Goal: Task Accomplishment & Management: Manage account settings

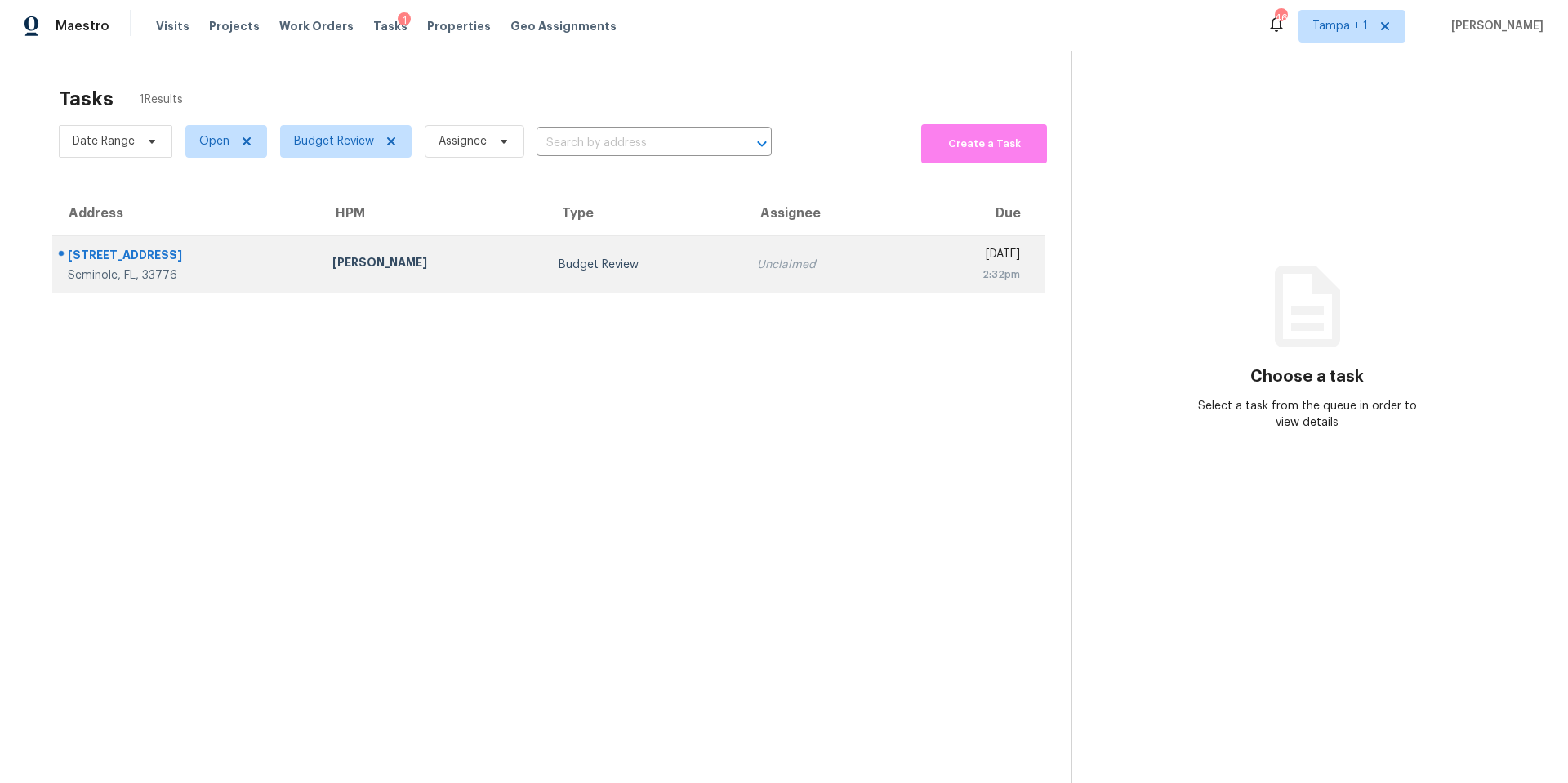
click at [354, 274] on div "[PERSON_NAME]" at bounding box center [433, 264] width 200 height 21
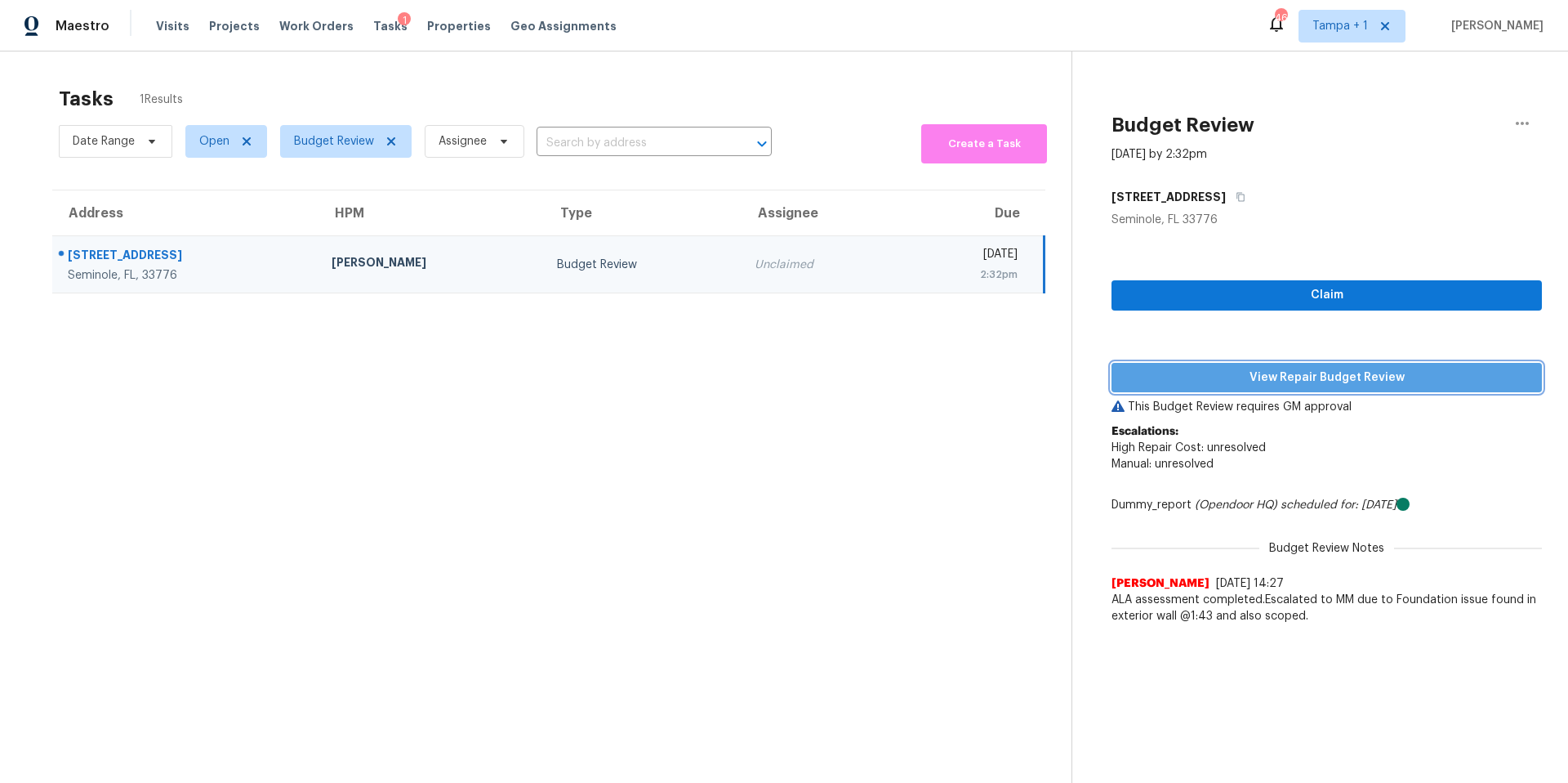
click at [1167, 387] on span "View Repair Budget Review" at bounding box center [1327, 378] width 404 height 21
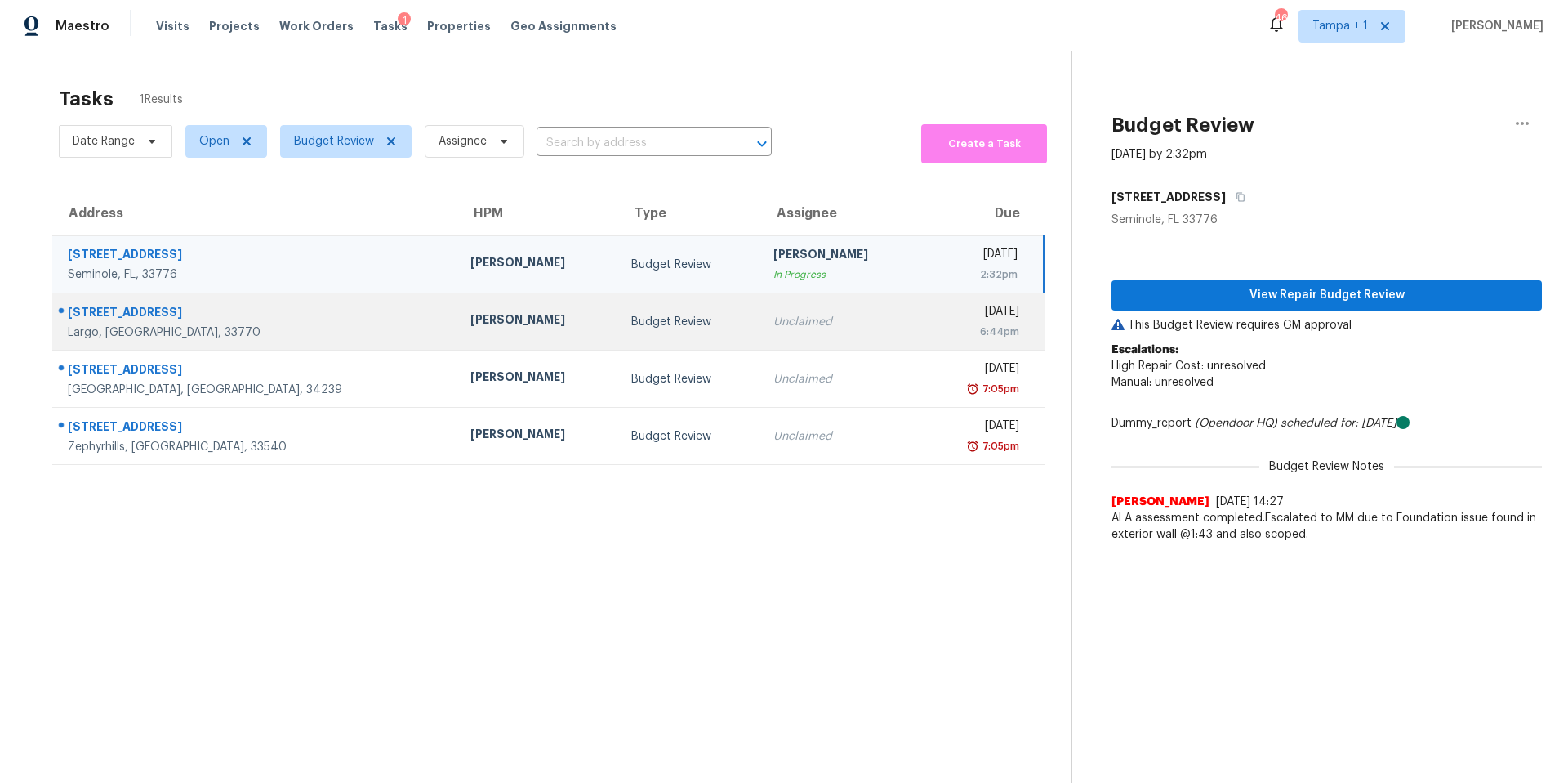
click at [618, 330] on td "Budget Review" at bounding box center [688, 322] width 142 height 57
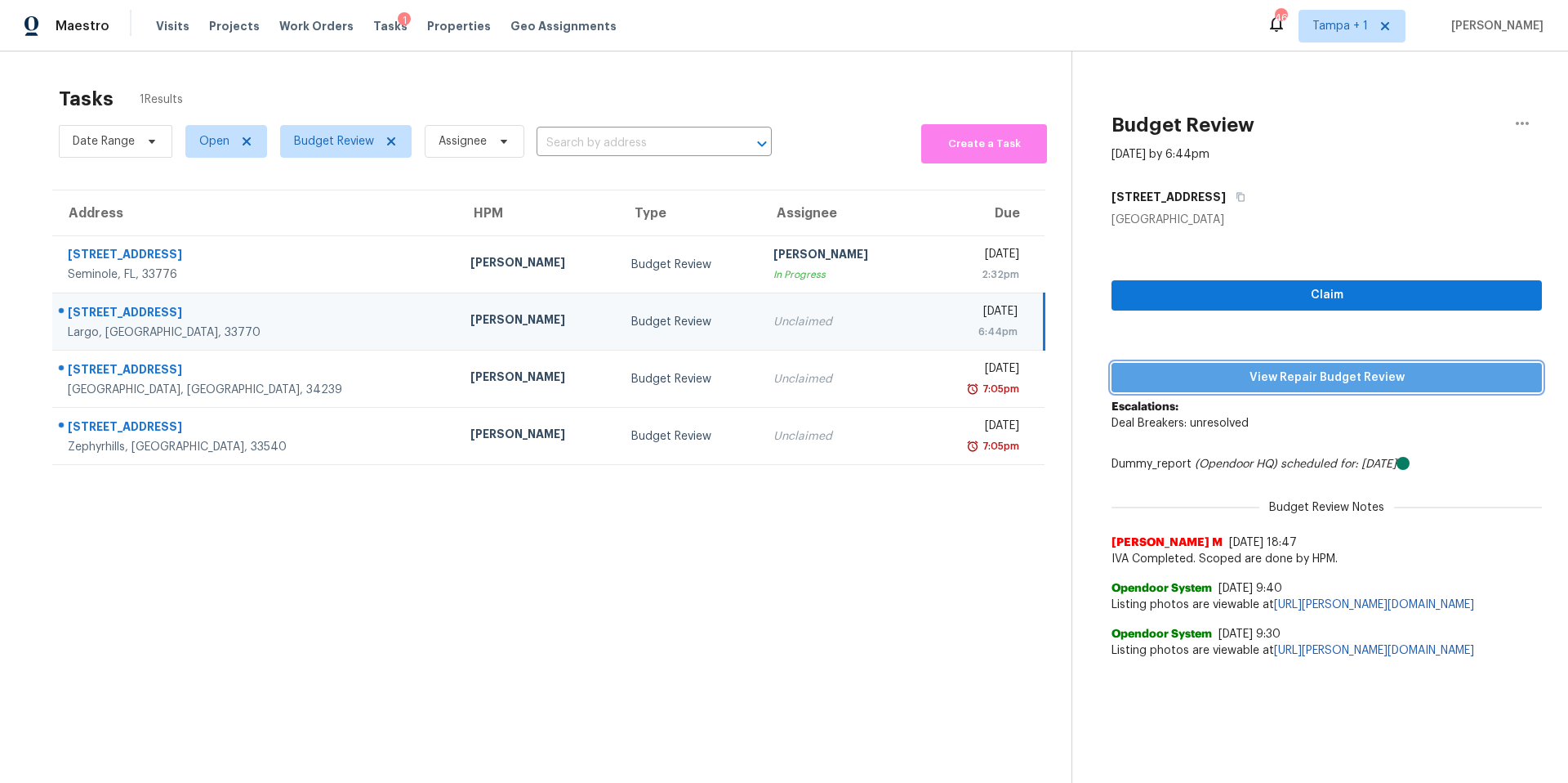
click at [1317, 374] on span "View Repair Budget Review" at bounding box center [1327, 378] width 404 height 21
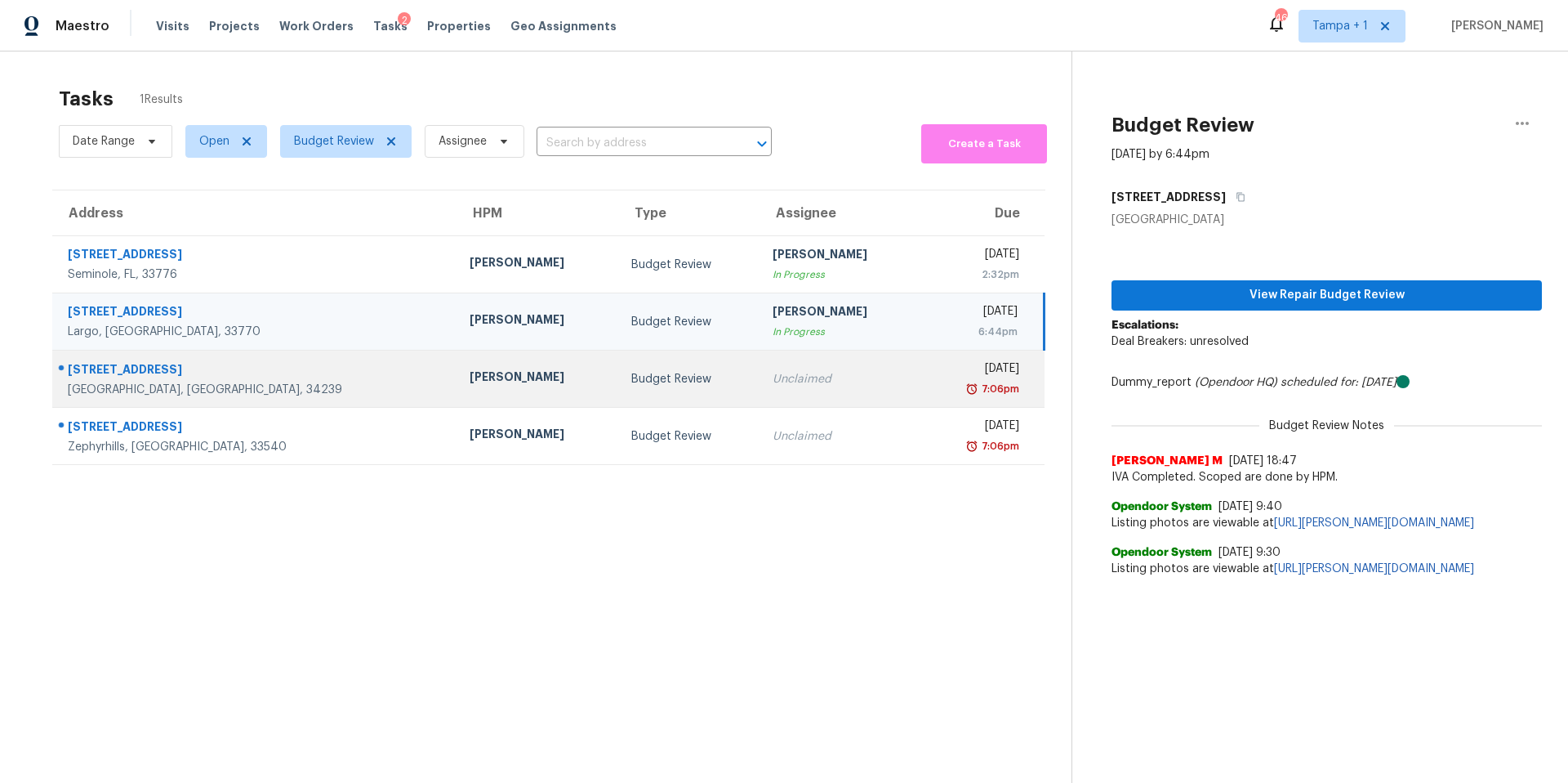
click at [618, 394] on td "Budget Review" at bounding box center [688, 380] width 142 height 57
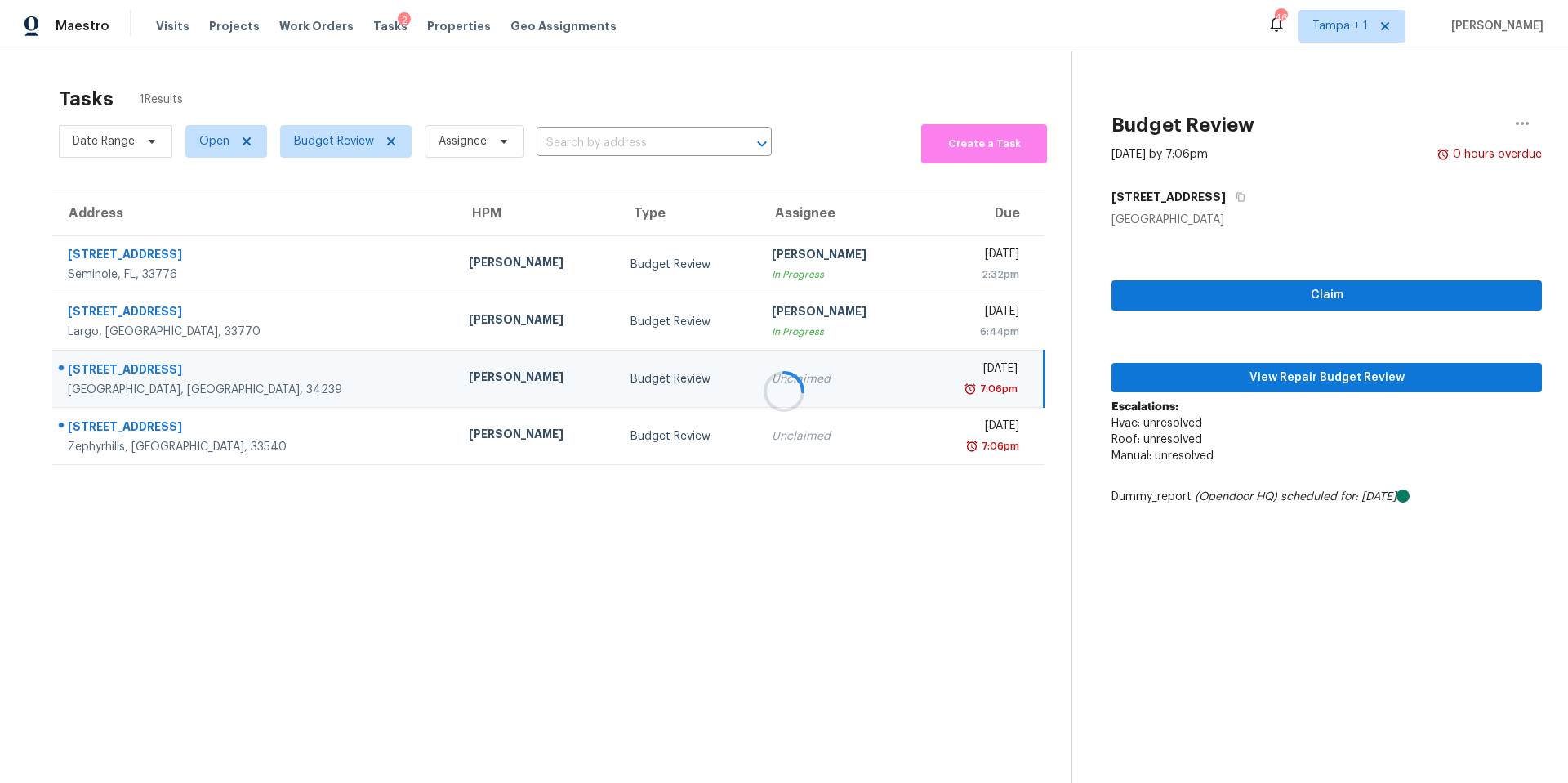
drag, startPoint x: 1265, startPoint y: 377, endPoint x: 1175, endPoint y: 390, distance: 90.9
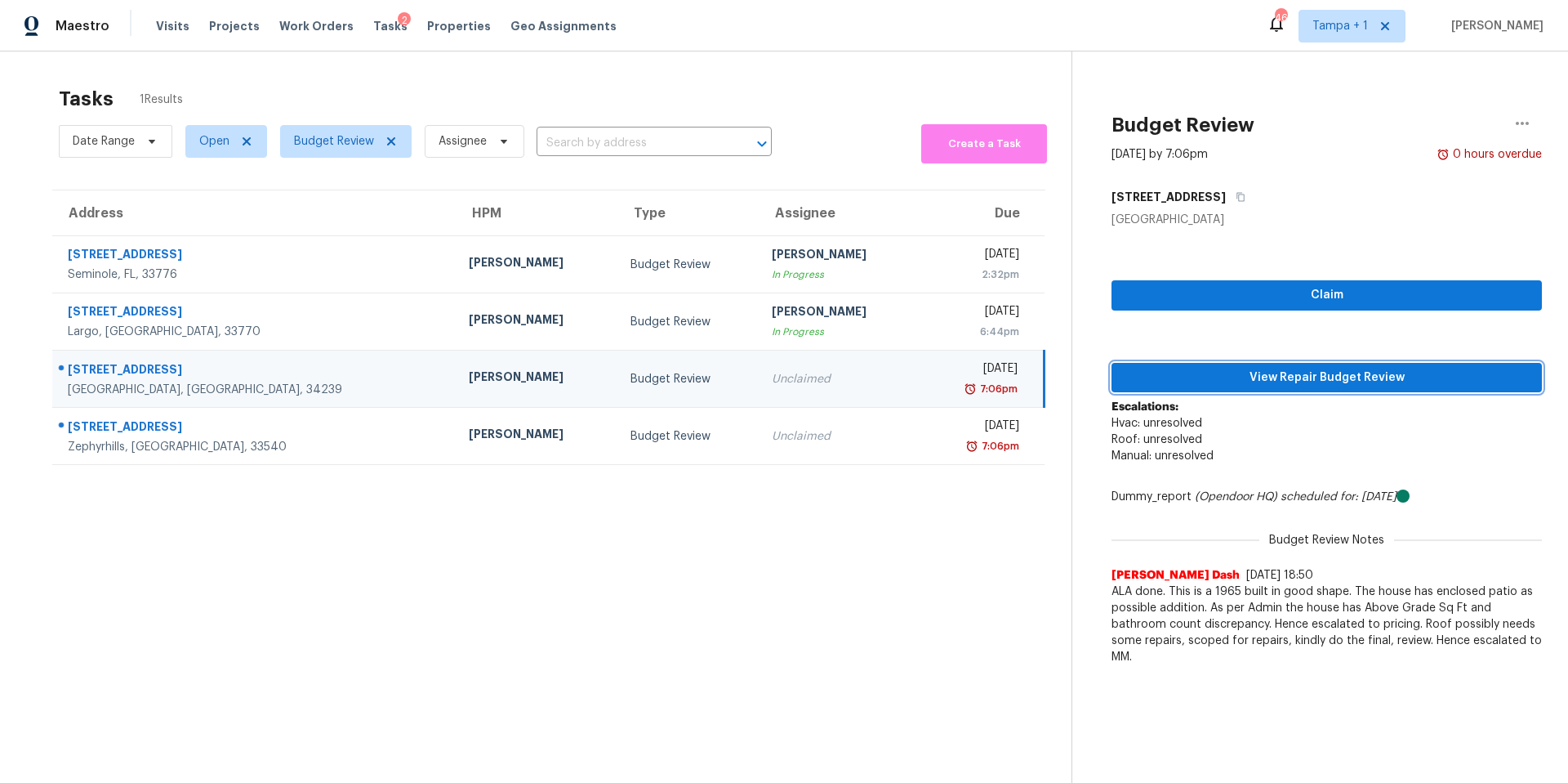
click at [1206, 374] on span "View Repair Budget Review" at bounding box center [1327, 378] width 404 height 21
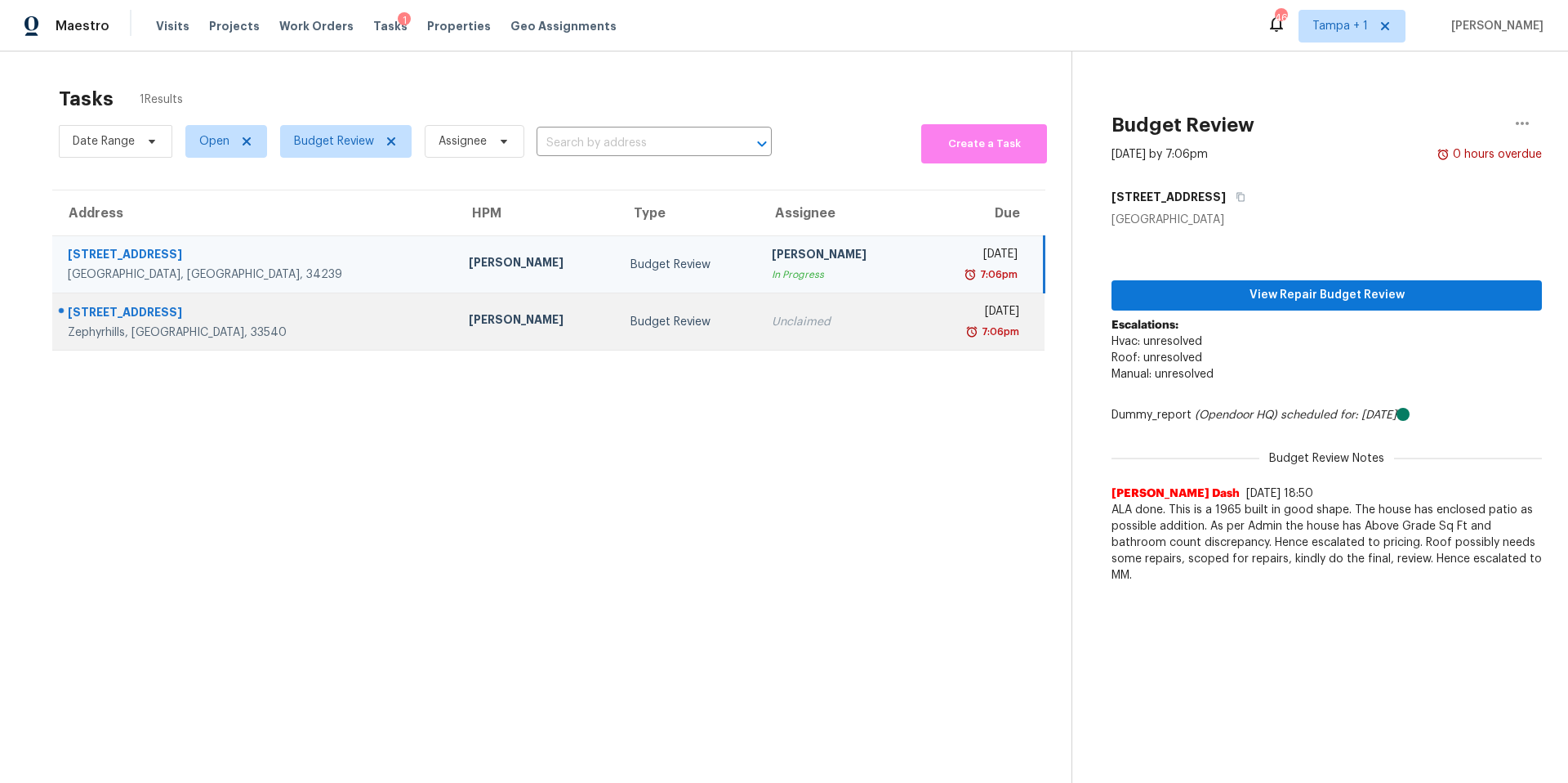
click at [469, 317] on div "[PERSON_NAME]" at bounding box center [536, 321] width 135 height 21
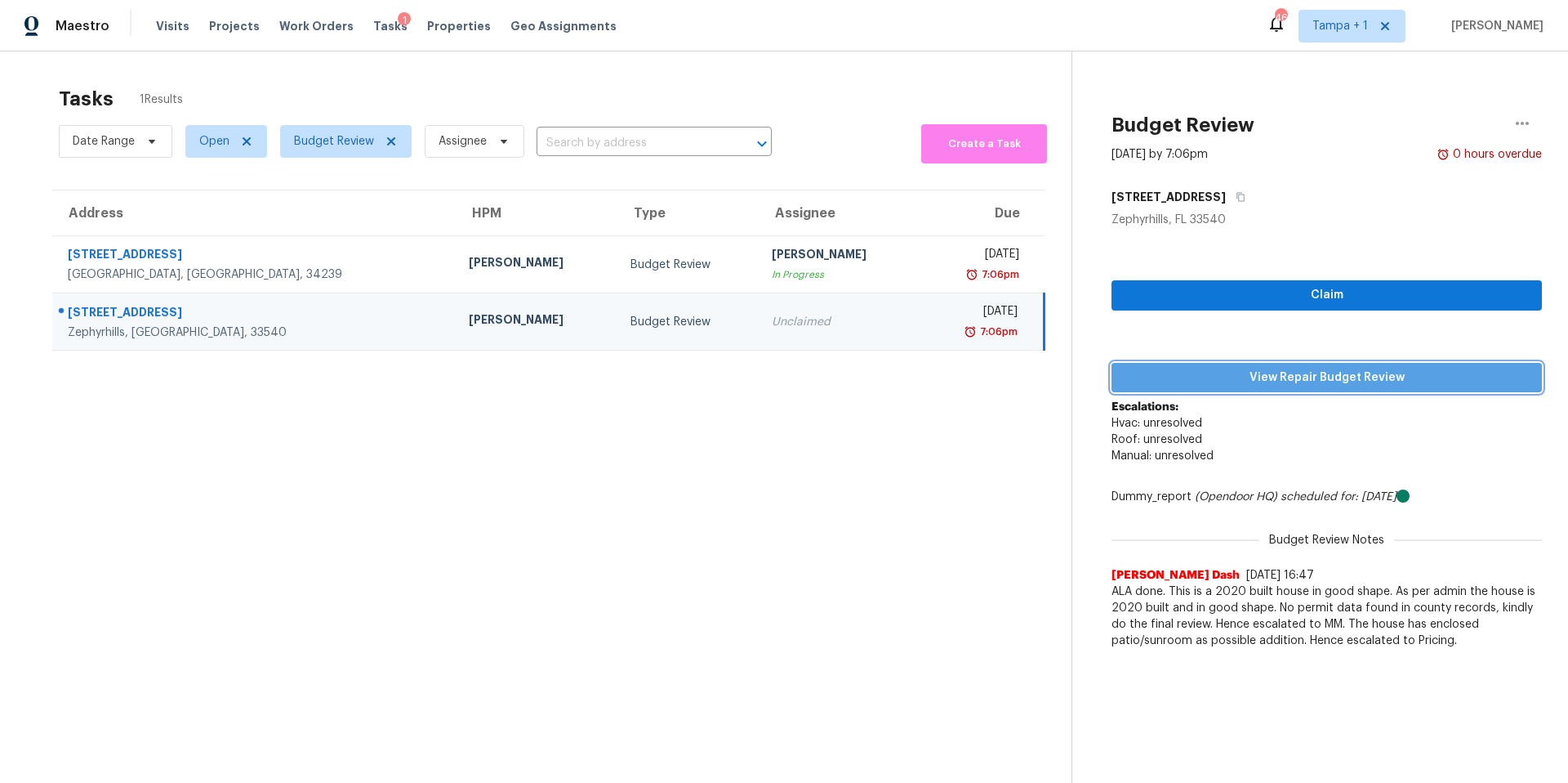
drag, startPoint x: 1344, startPoint y: 366, endPoint x: 1070, endPoint y: 397, distance: 275.7
click at [1344, 366] on button "View Repair Budget Review" at bounding box center [1326, 378] width 431 height 31
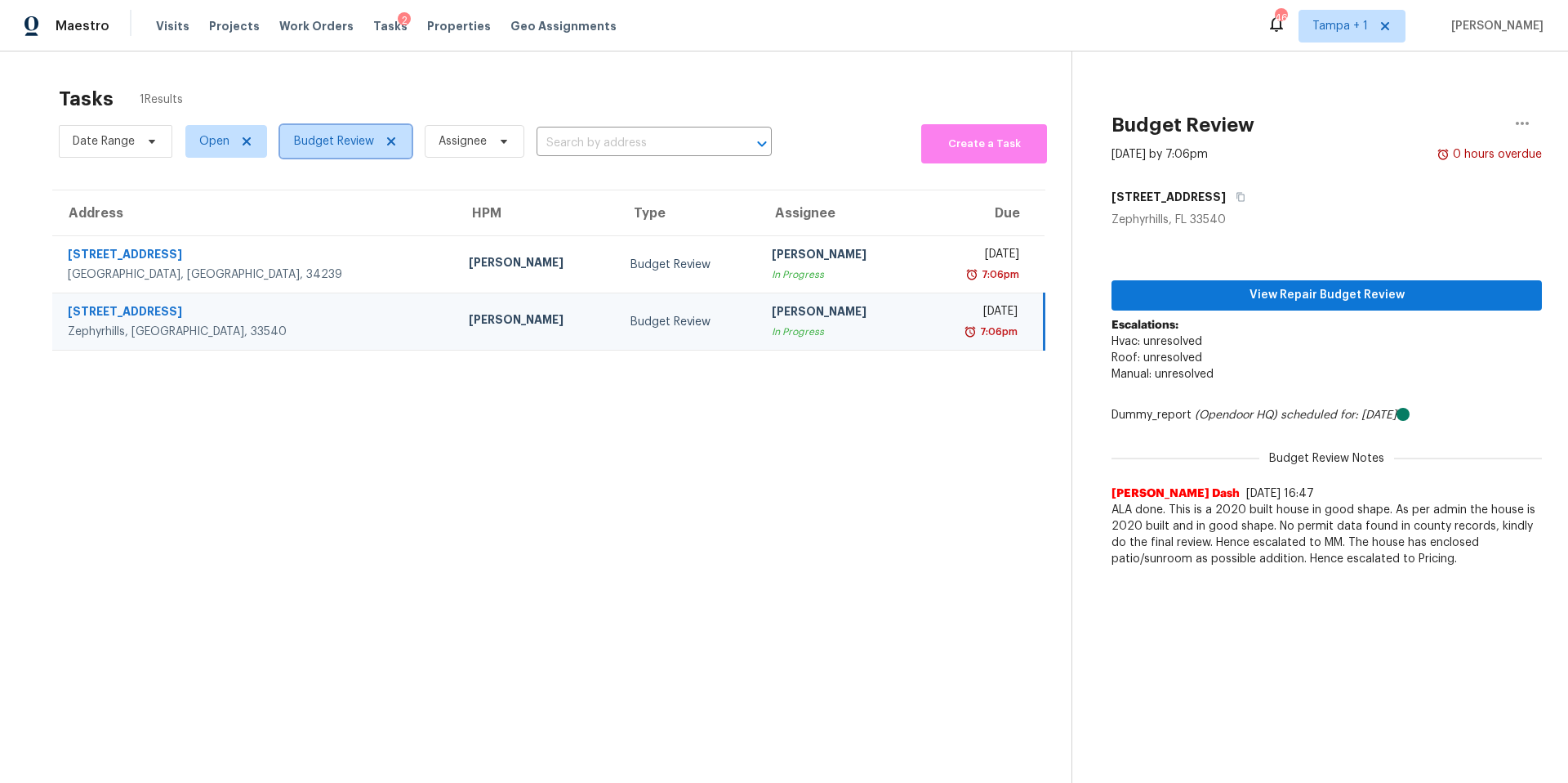
click at [329, 137] on span "Budget Review" at bounding box center [334, 141] width 80 height 16
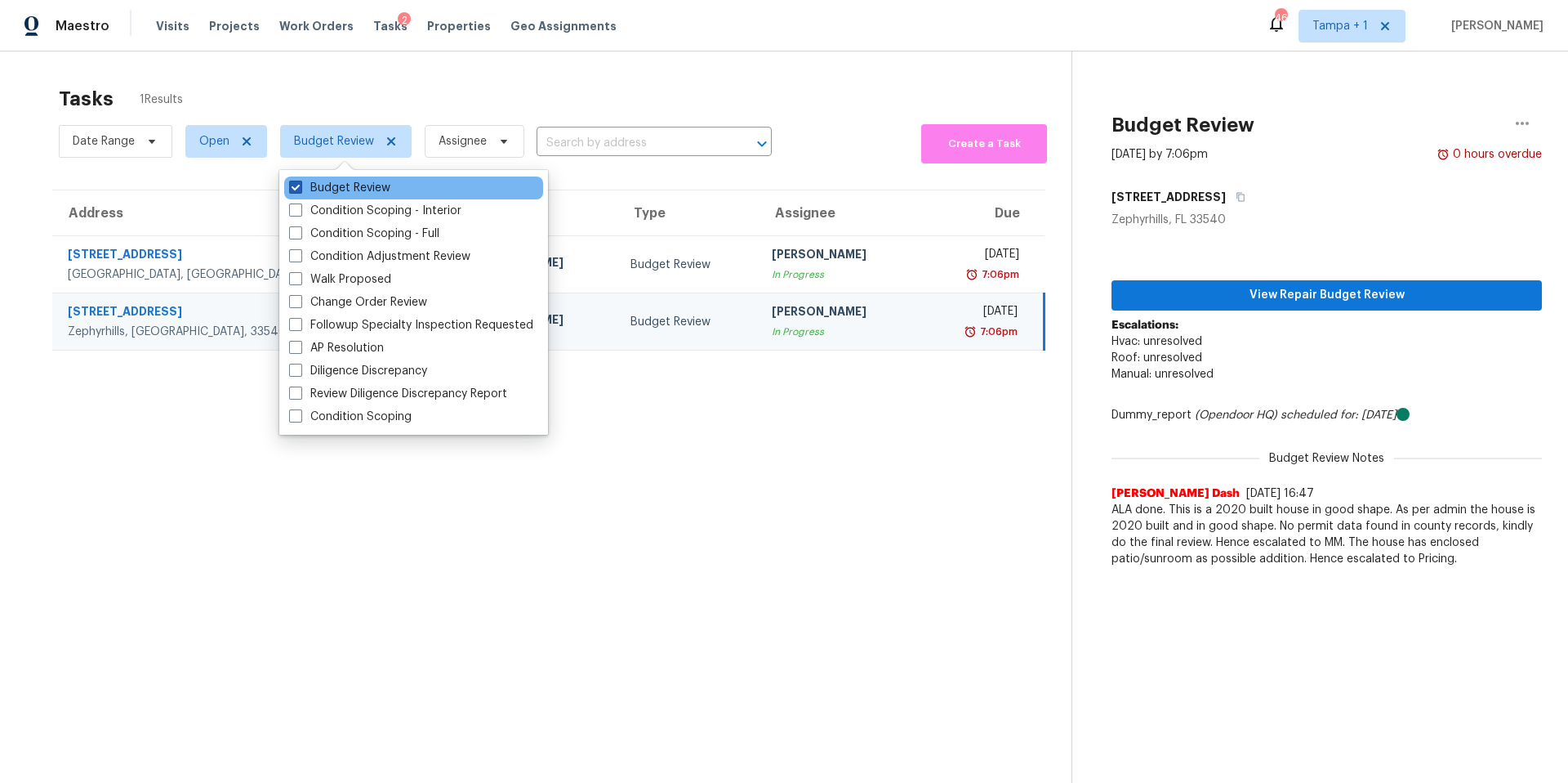
click at [319, 191] on label "Budget Review" at bounding box center [340, 187] width 101 height 16
click at [300, 190] on input "Budget Review" at bounding box center [294, 184] width 11 height 11
checkbox input "false"
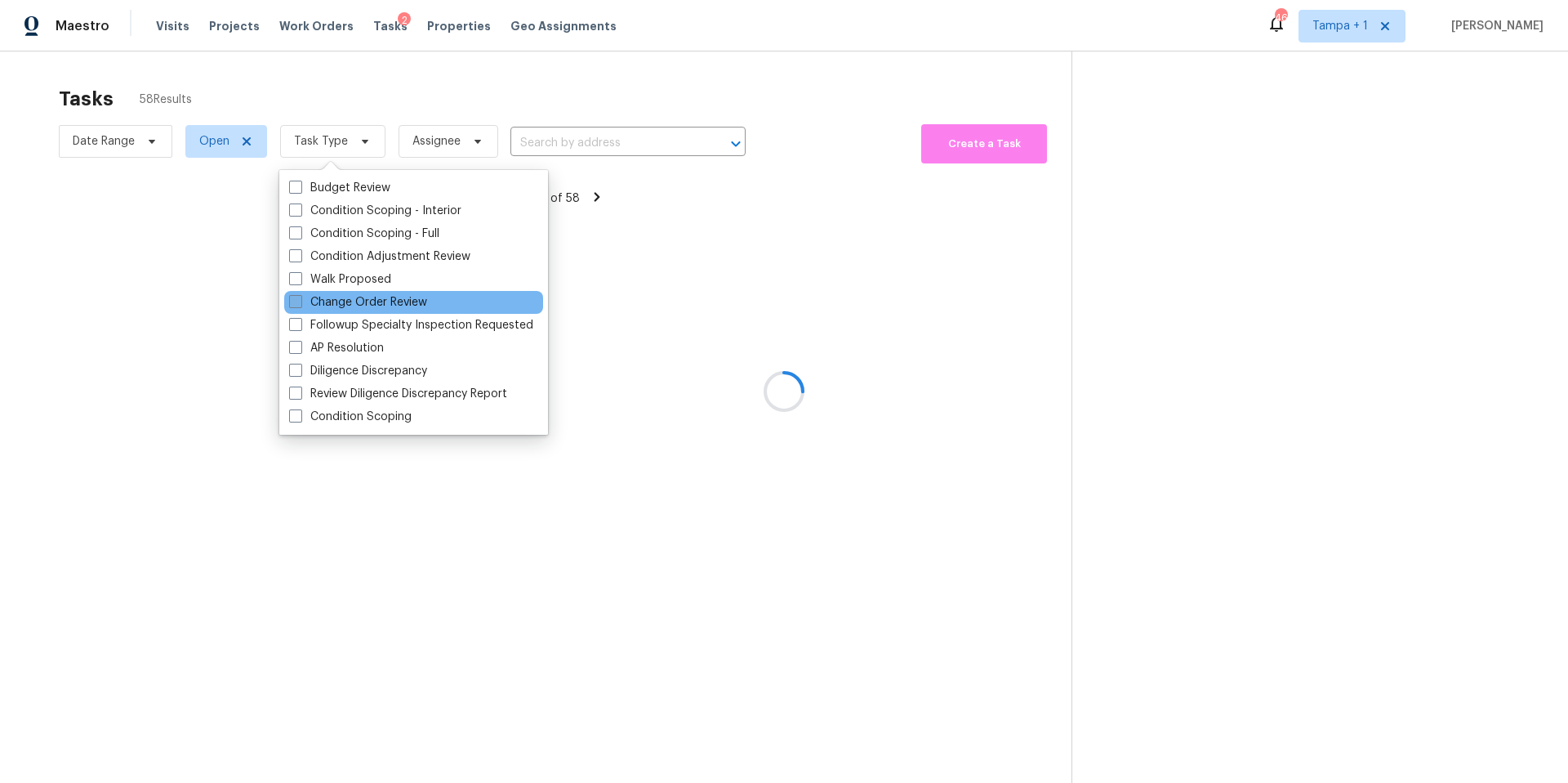
click at [329, 294] on label "Change Order Review" at bounding box center [358, 302] width 138 height 16
click at [300, 294] on input "Change Order Review" at bounding box center [294, 299] width 11 height 11
checkbox input "true"
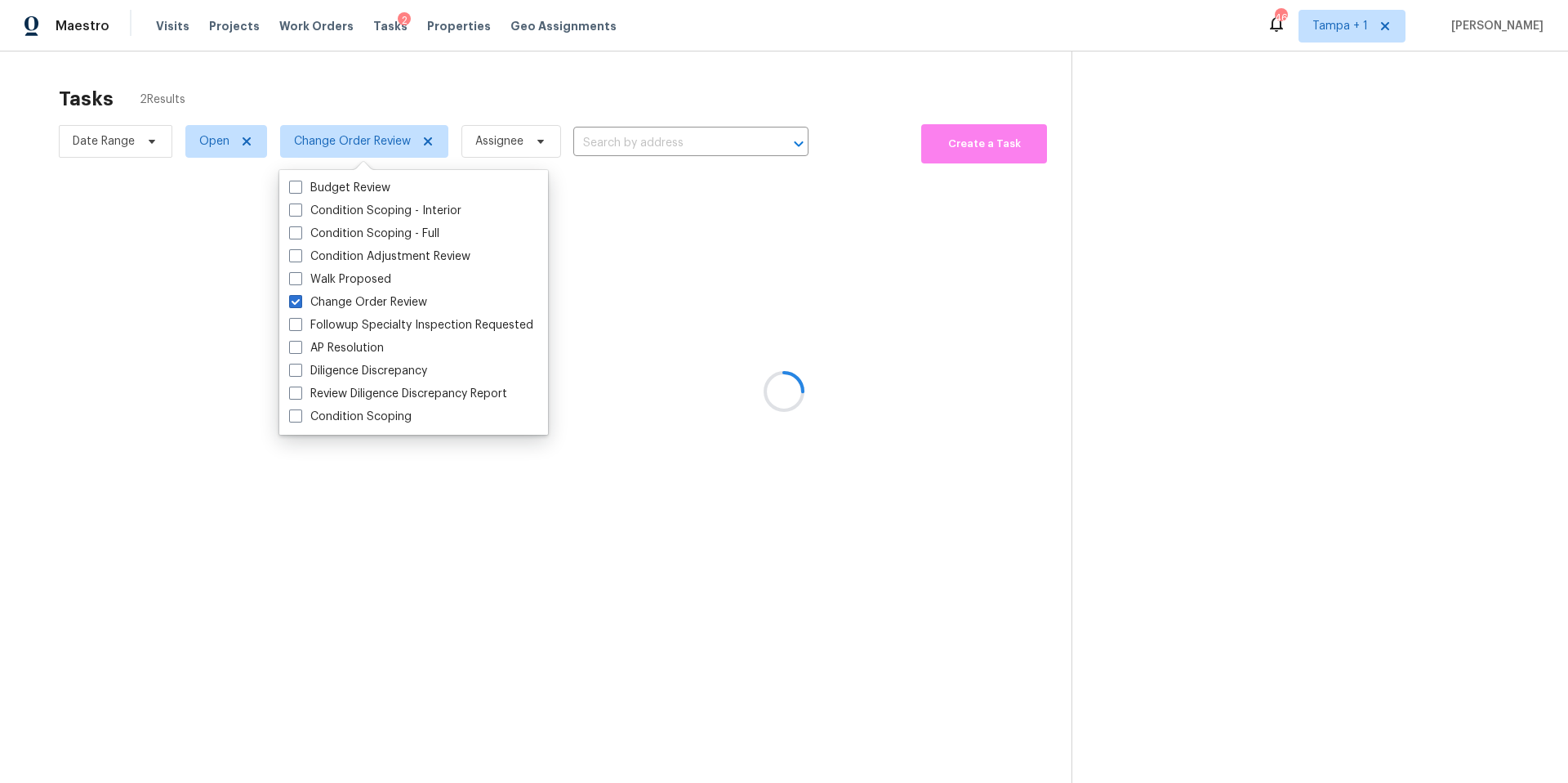
click at [566, 69] on div at bounding box center [784, 392] width 1568 height 783
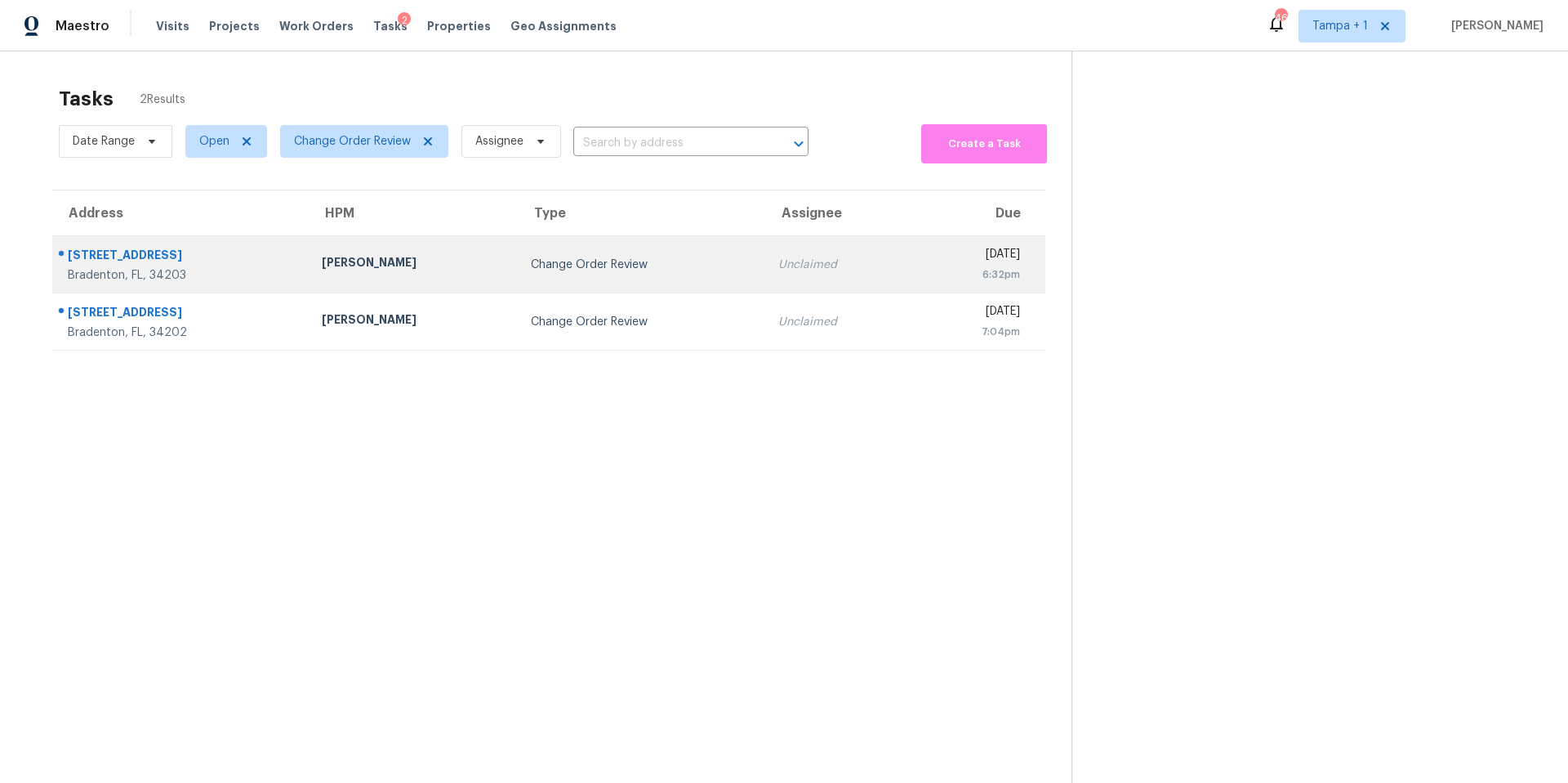
click at [346, 254] on div "Naomi Ferreira" at bounding box center [413, 264] width 183 height 21
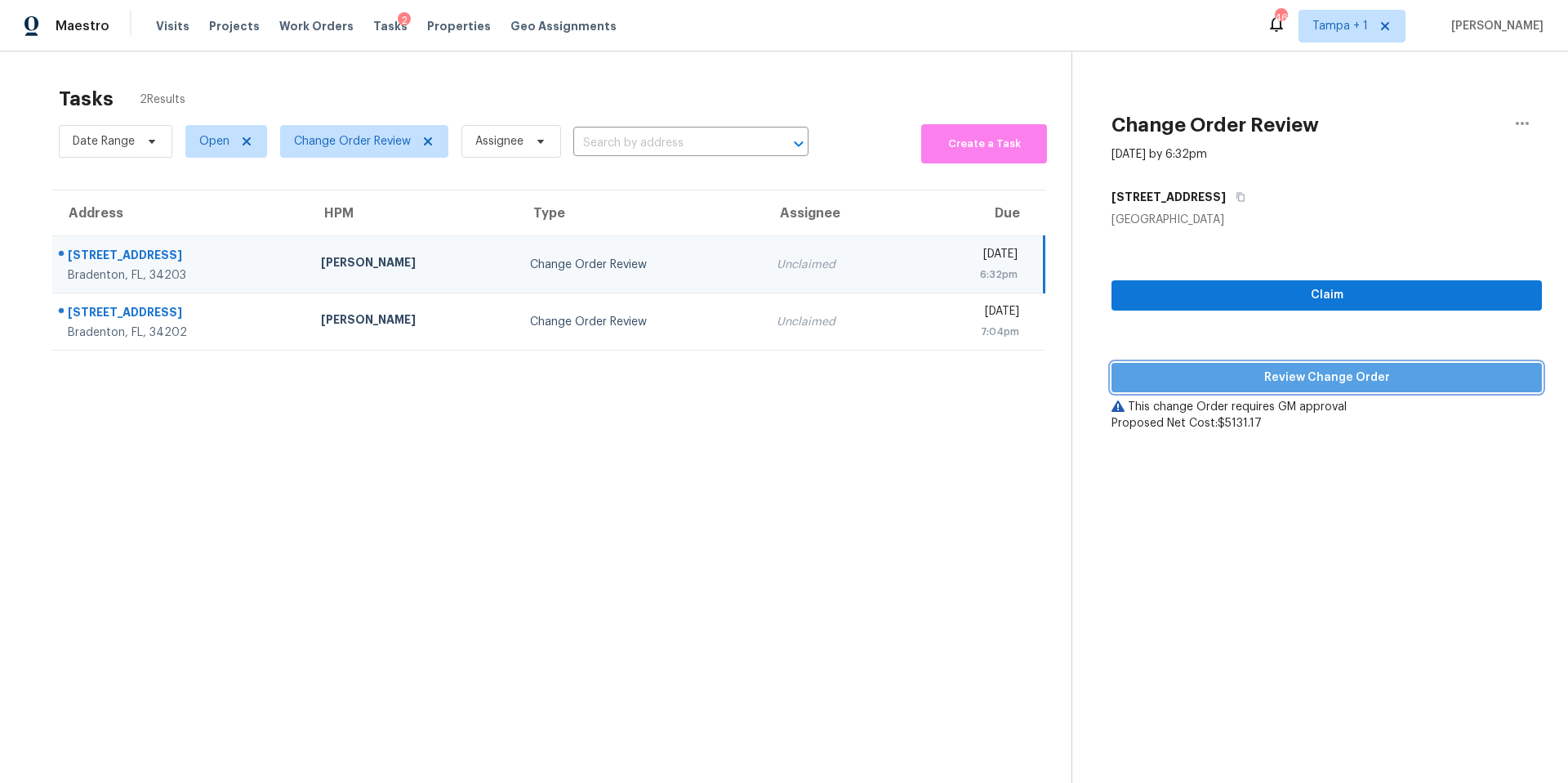
drag, startPoint x: 1267, startPoint y: 367, endPoint x: 1215, endPoint y: 374, distance: 52.5
click at [1265, 368] on span "Review Change Order" at bounding box center [1327, 378] width 404 height 21
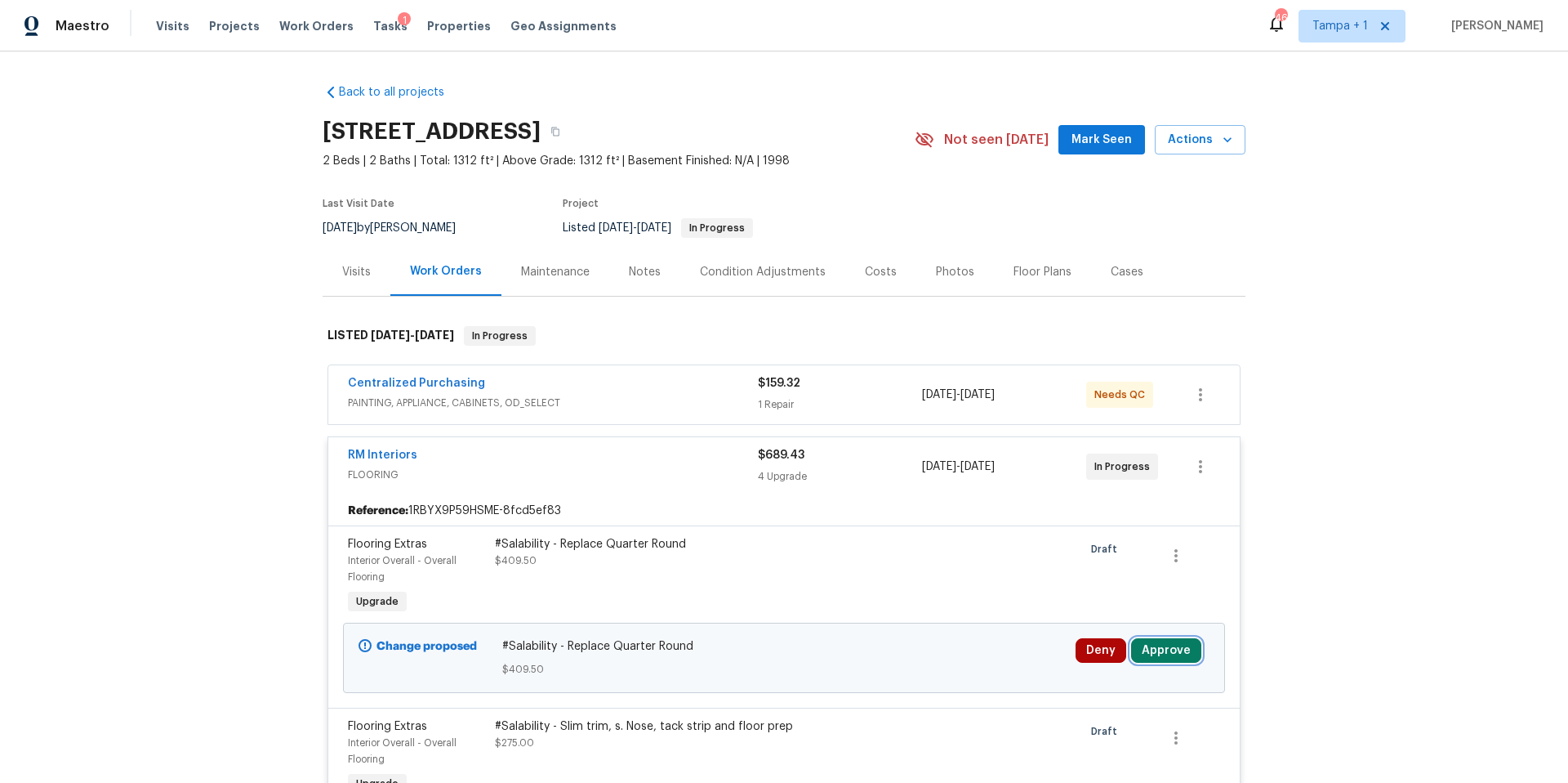
click at [1134, 650] on button "Approve" at bounding box center [1166, 650] width 70 height 25
click at [1125, 608] on button "Approve" at bounding box center [1113, 597] width 98 height 33
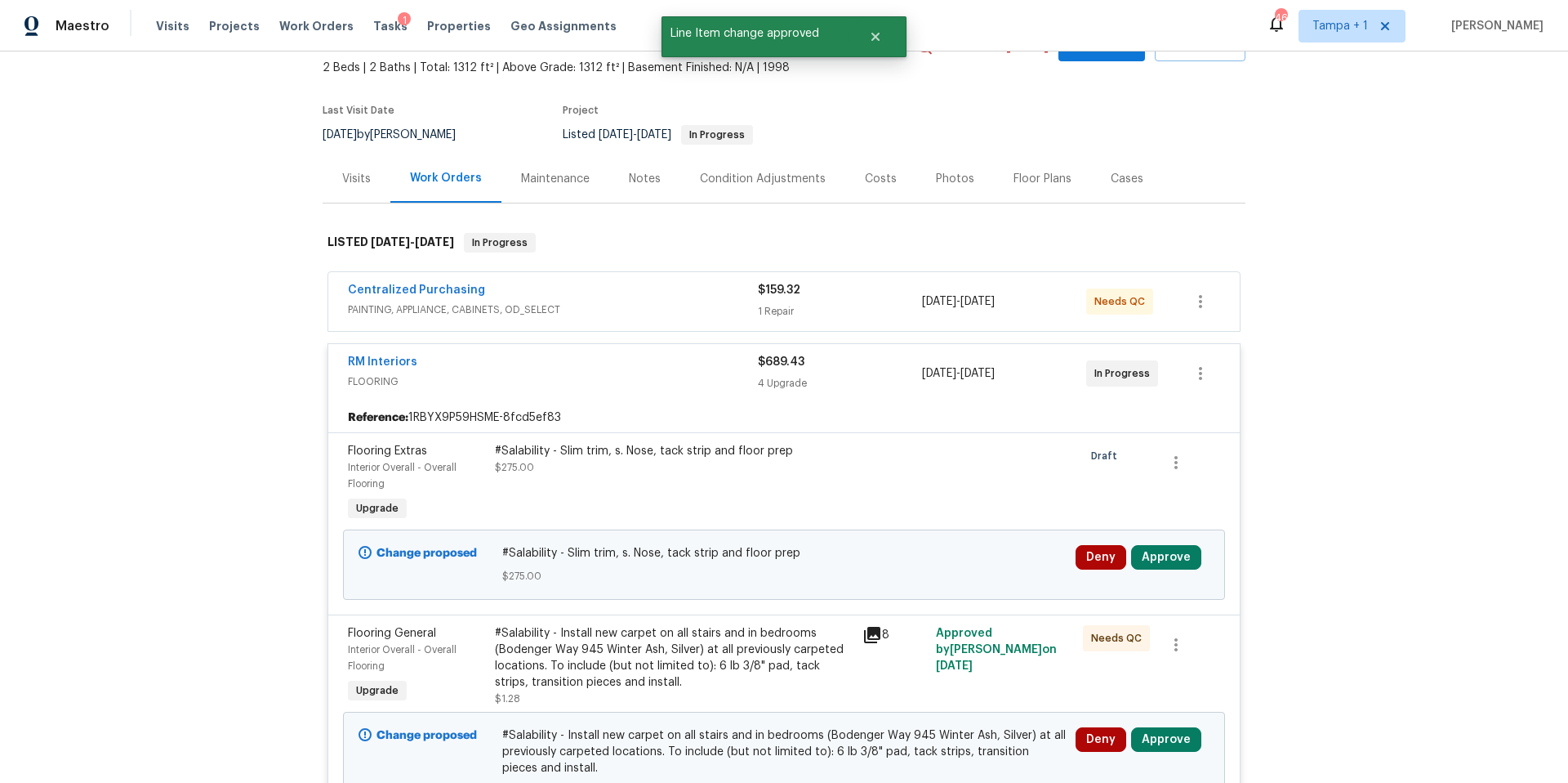
scroll to position [154, 0]
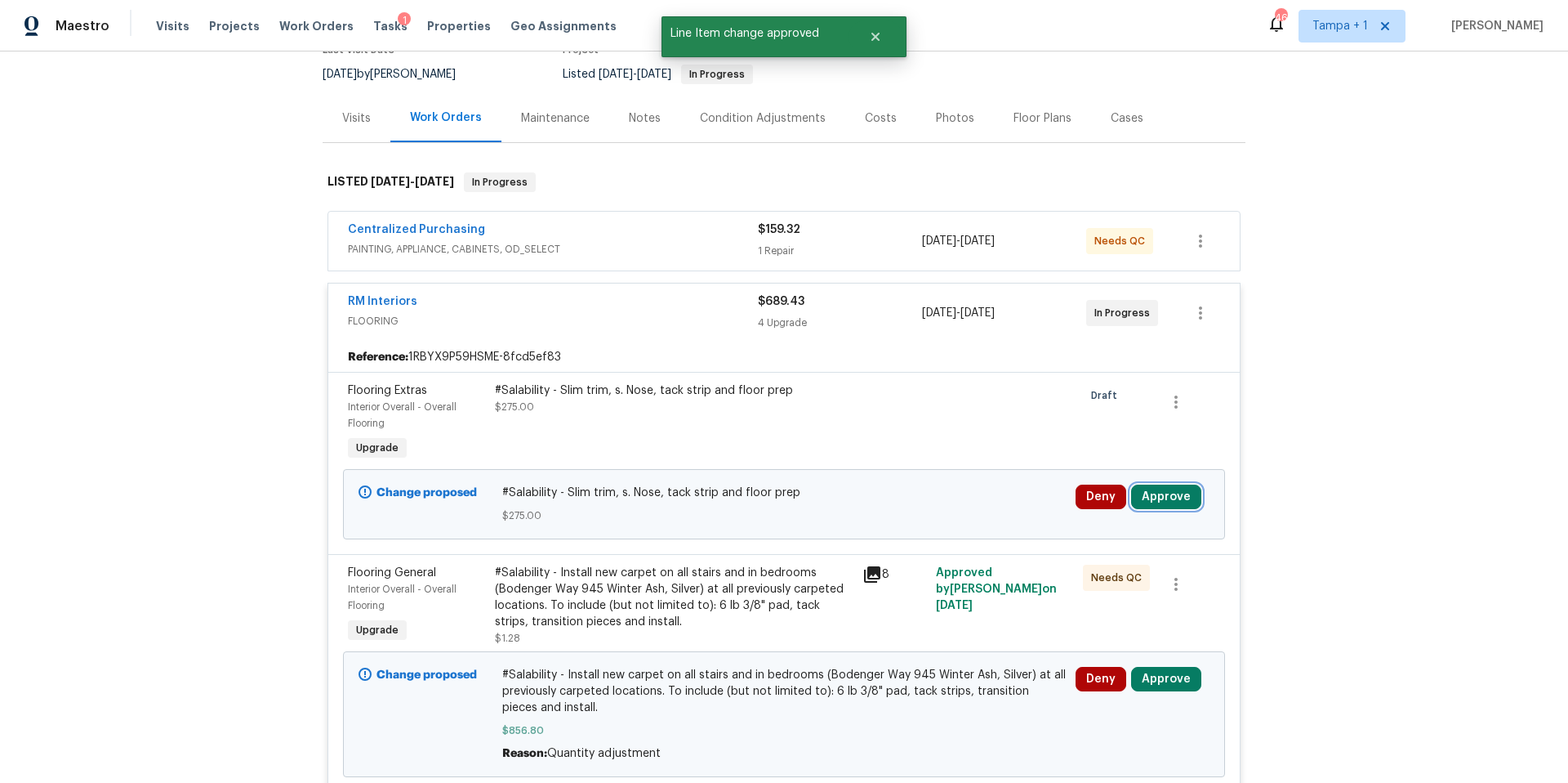
click at [1184, 506] on button "Approve" at bounding box center [1166, 497] width 70 height 25
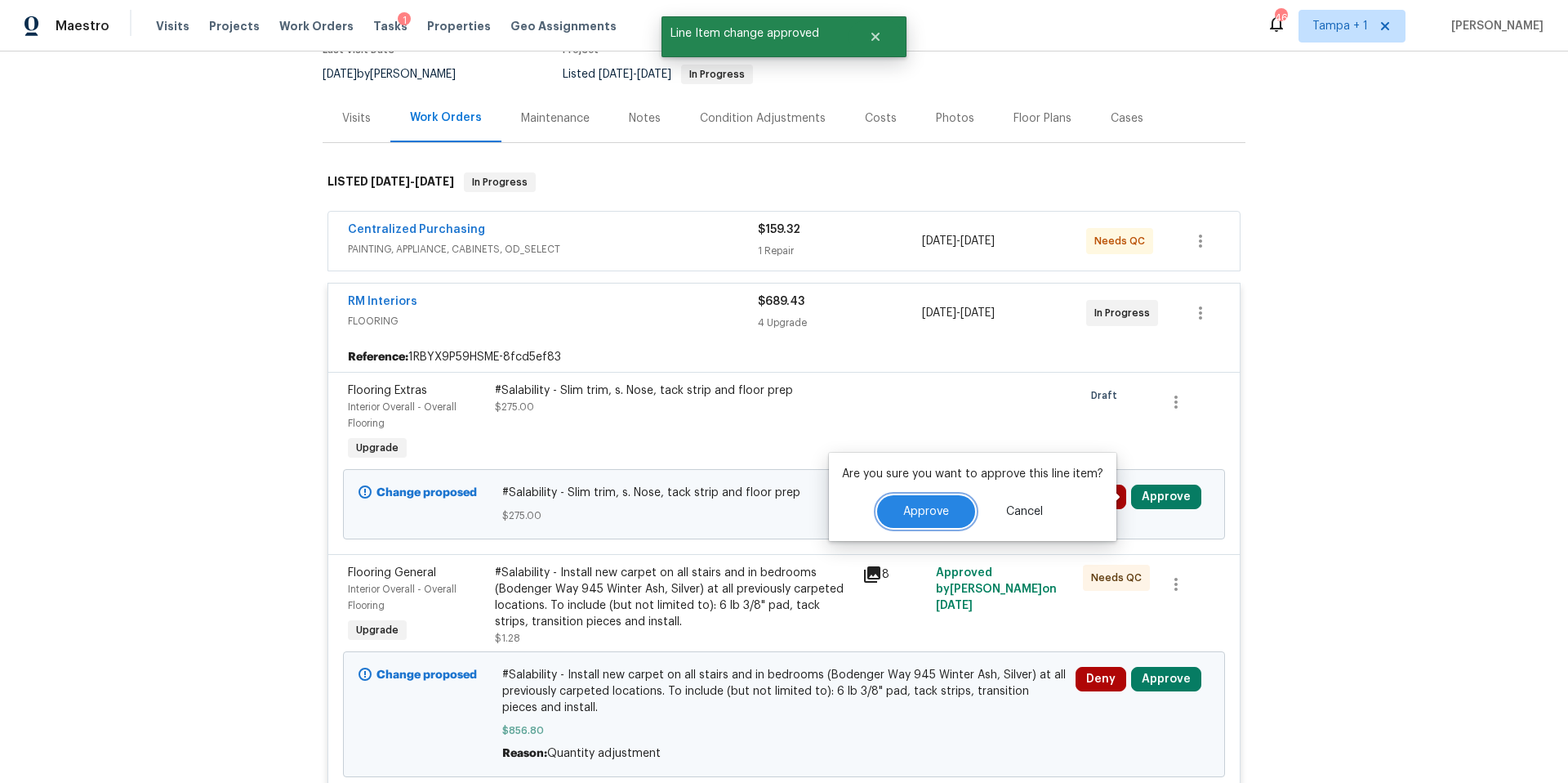
click at [946, 520] on button "Approve" at bounding box center [926, 511] width 98 height 33
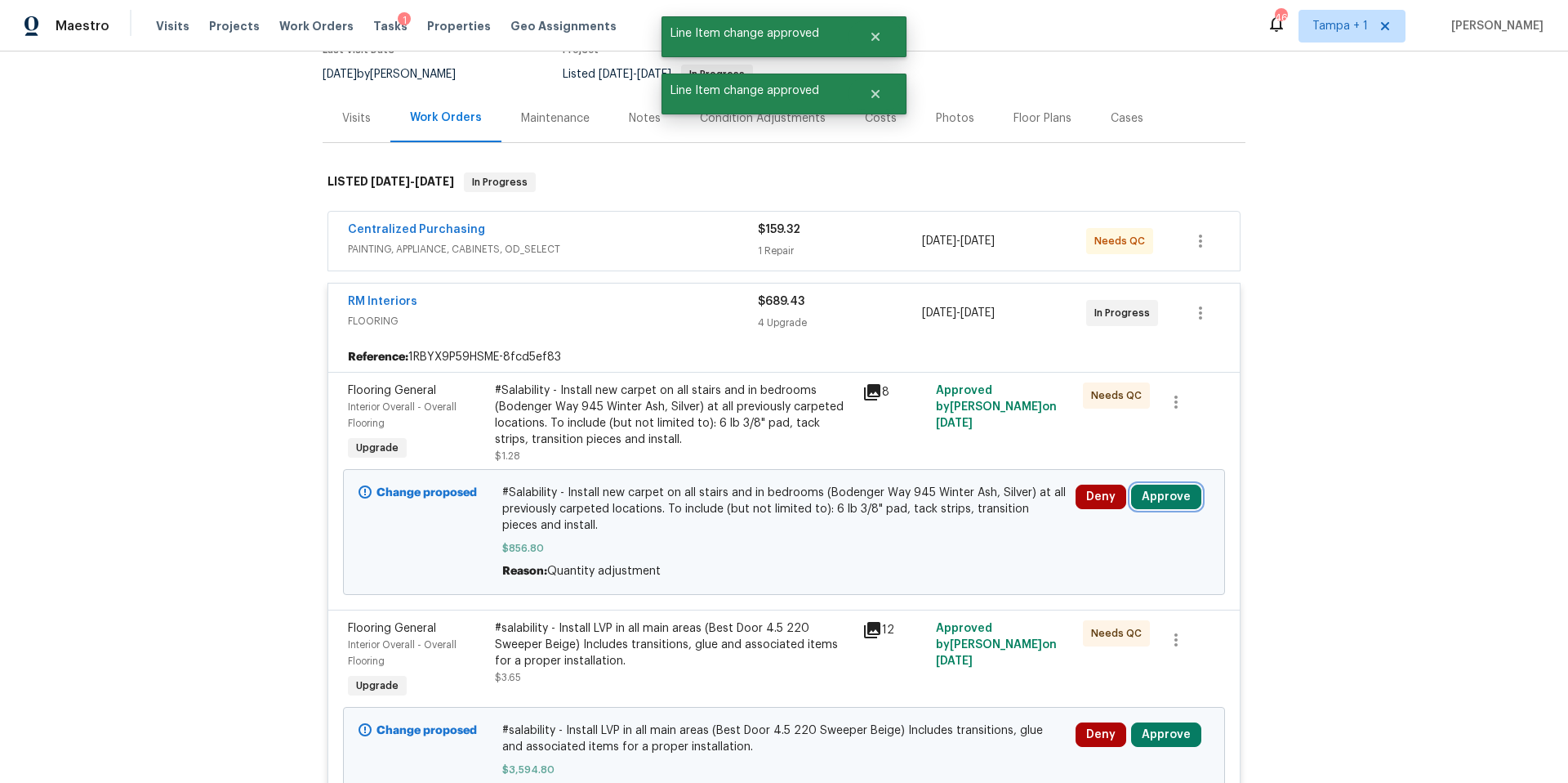
click at [1141, 501] on button "Approve" at bounding box center [1166, 497] width 70 height 25
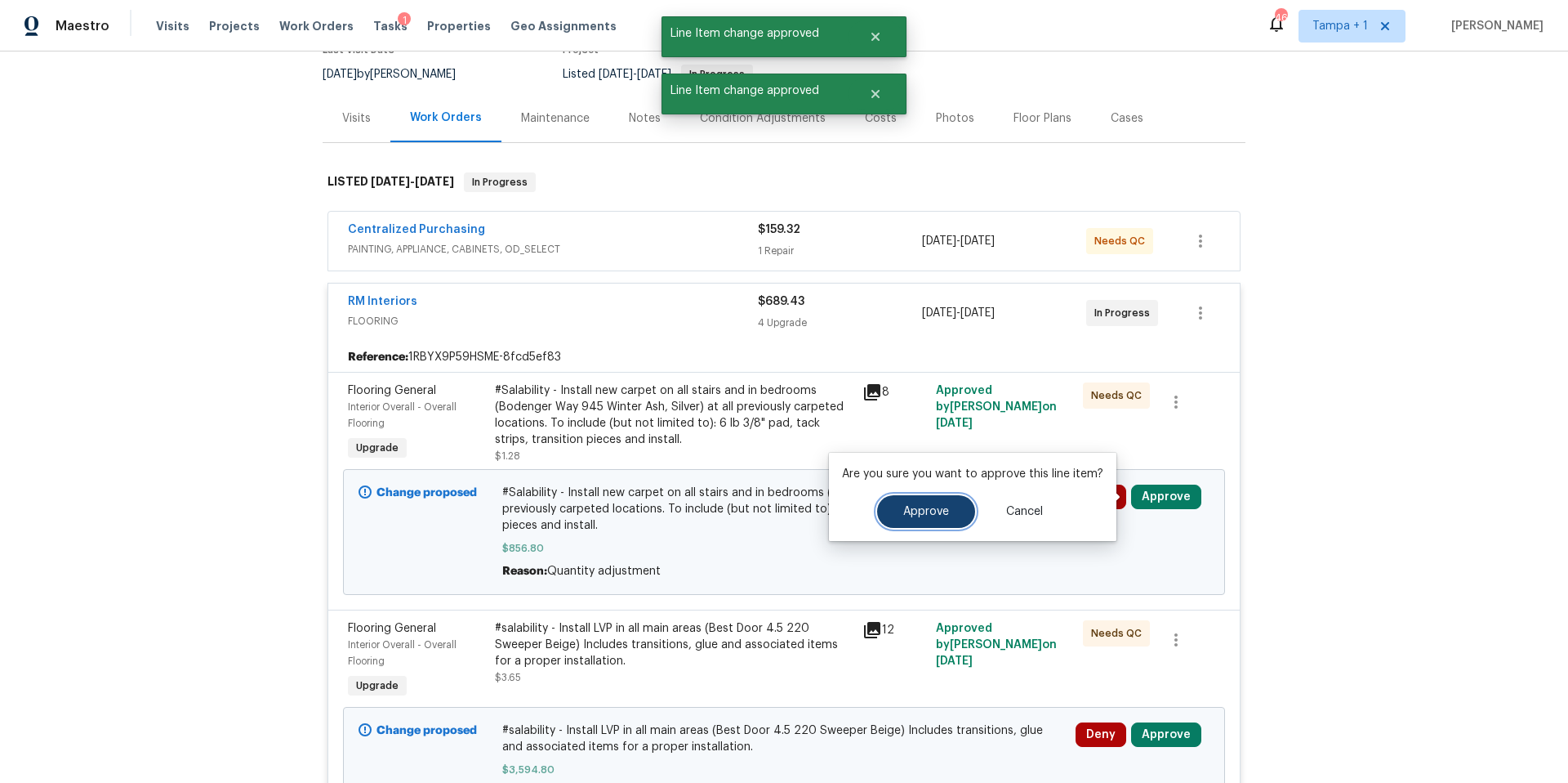
click at [918, 522] on button "Approve" at bounding box center [926, 511] width 98 height 33
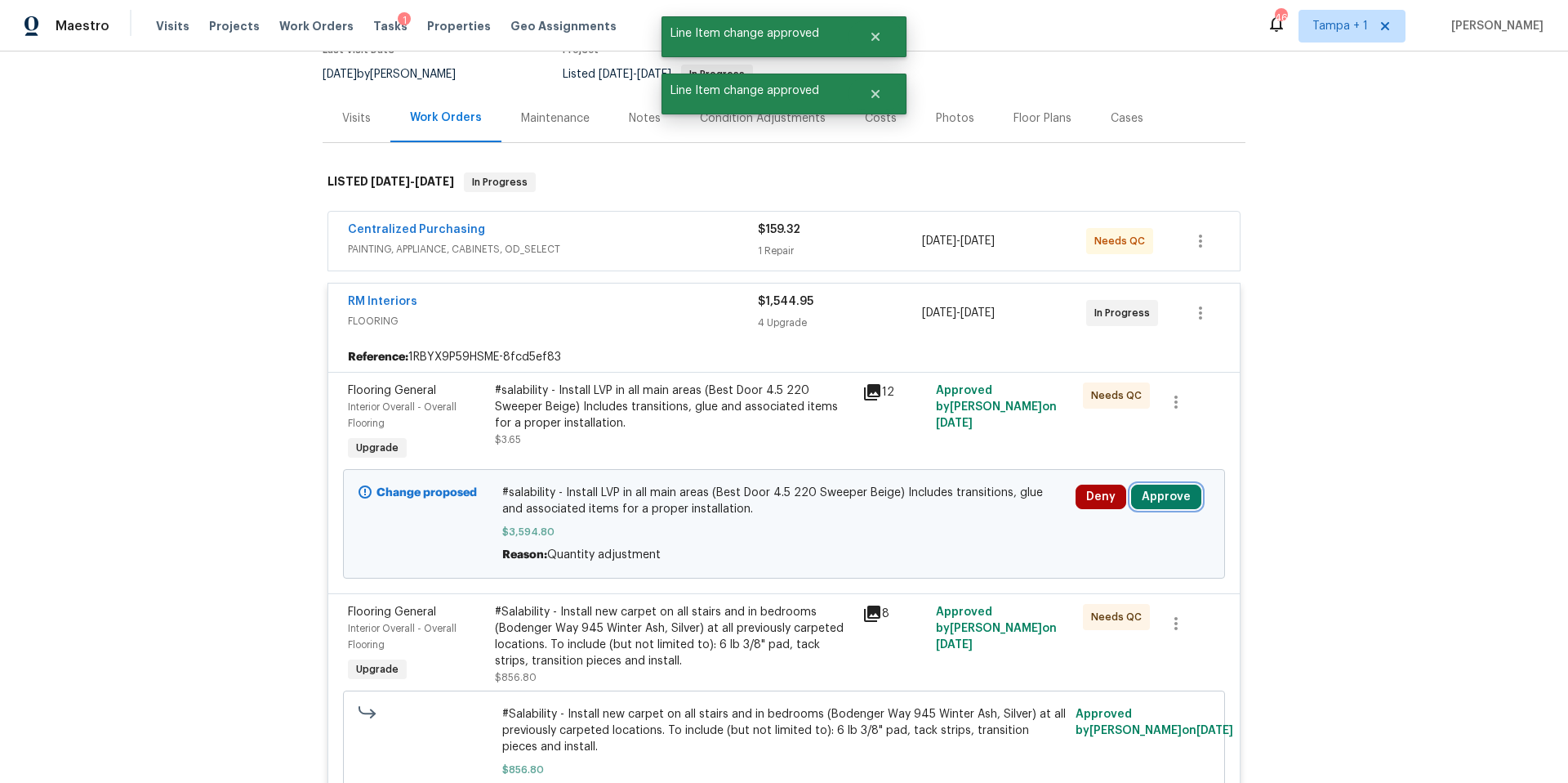
click at [1186, 502] on button "Approve" at bounding box center [1166, 497] width 70 height 25
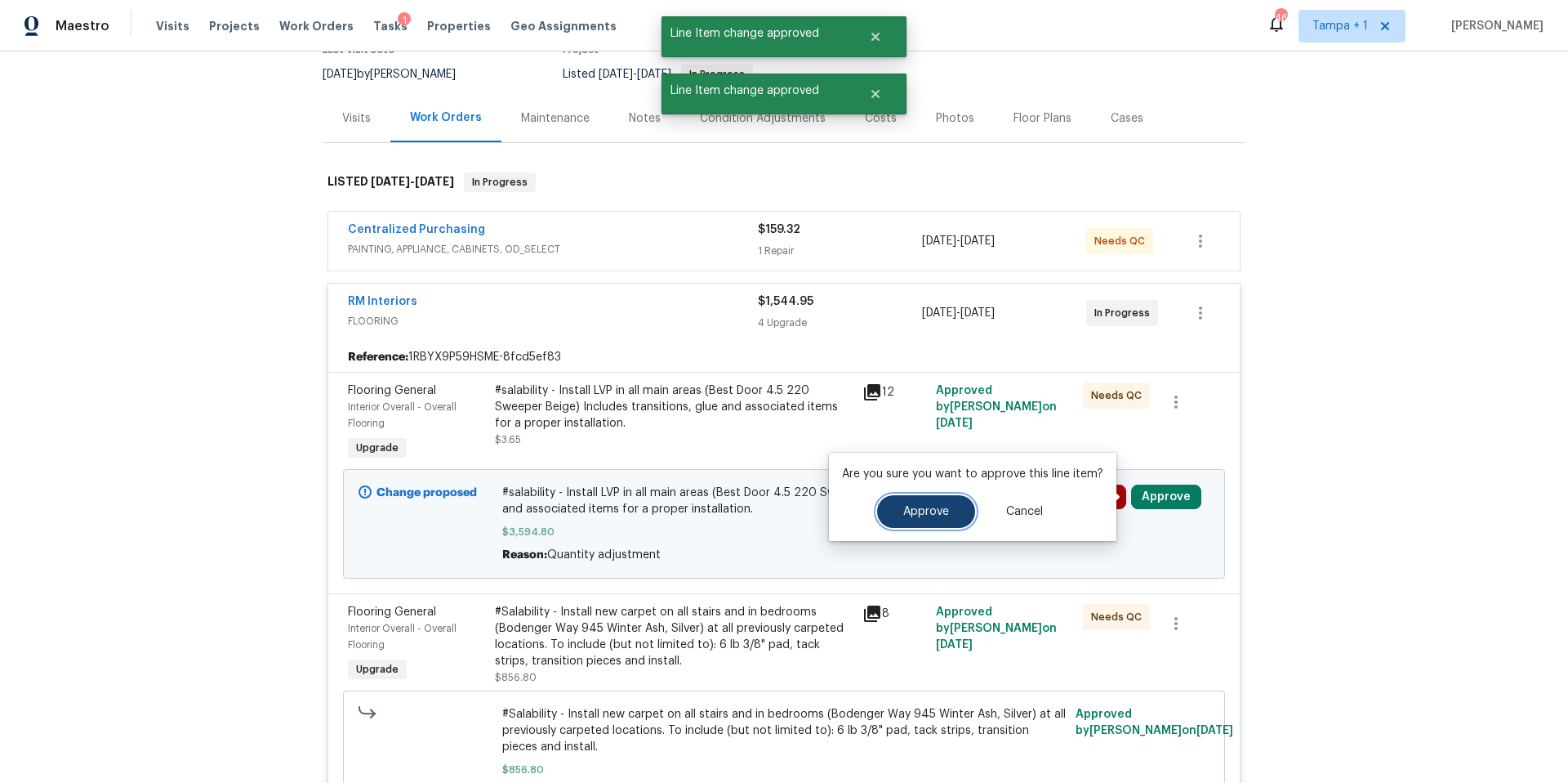
click at [912, 508] on span "Approve" at bounding box center [926, 511] width 46 height 12
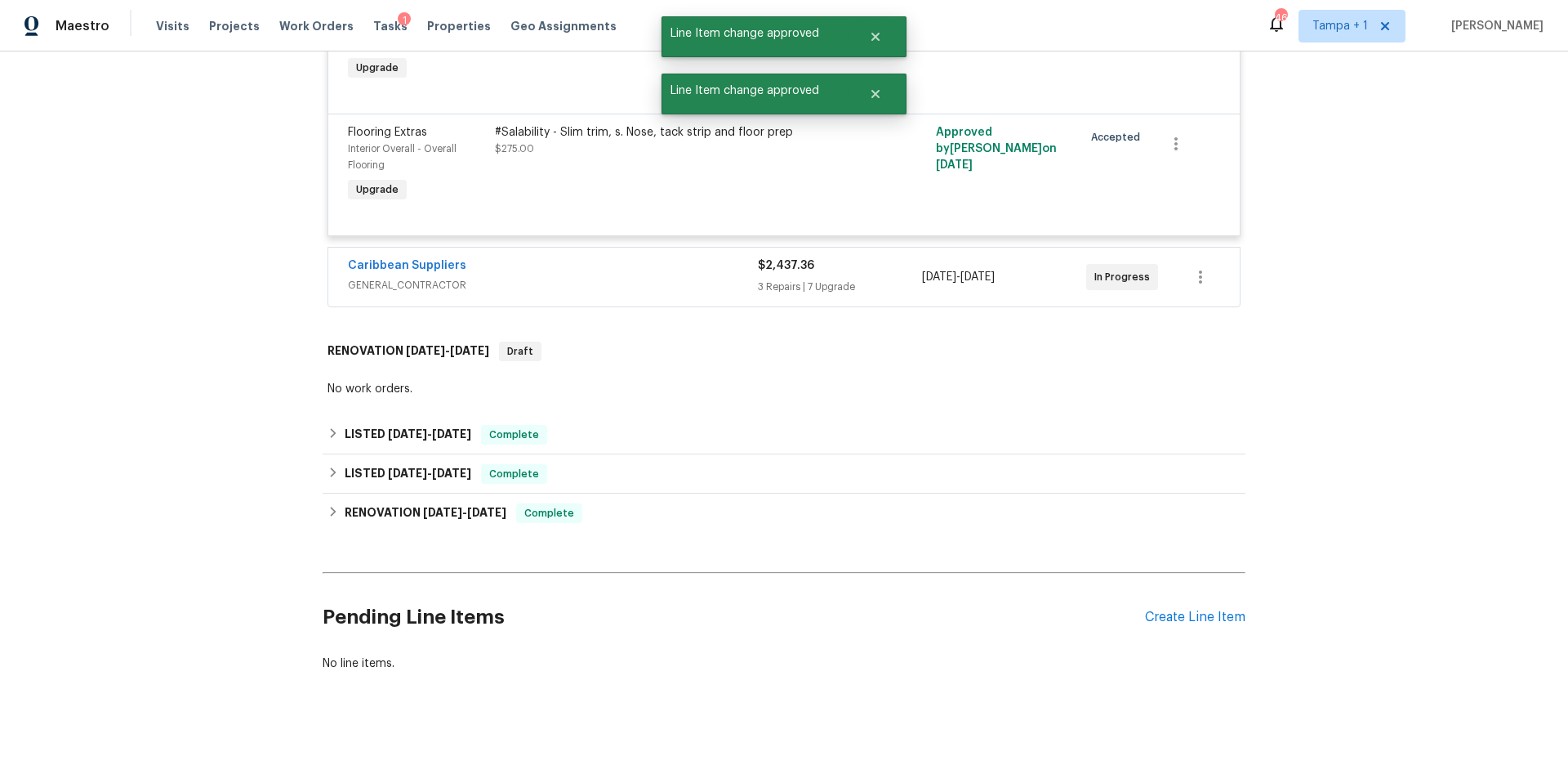
scroll to position [0, 0]
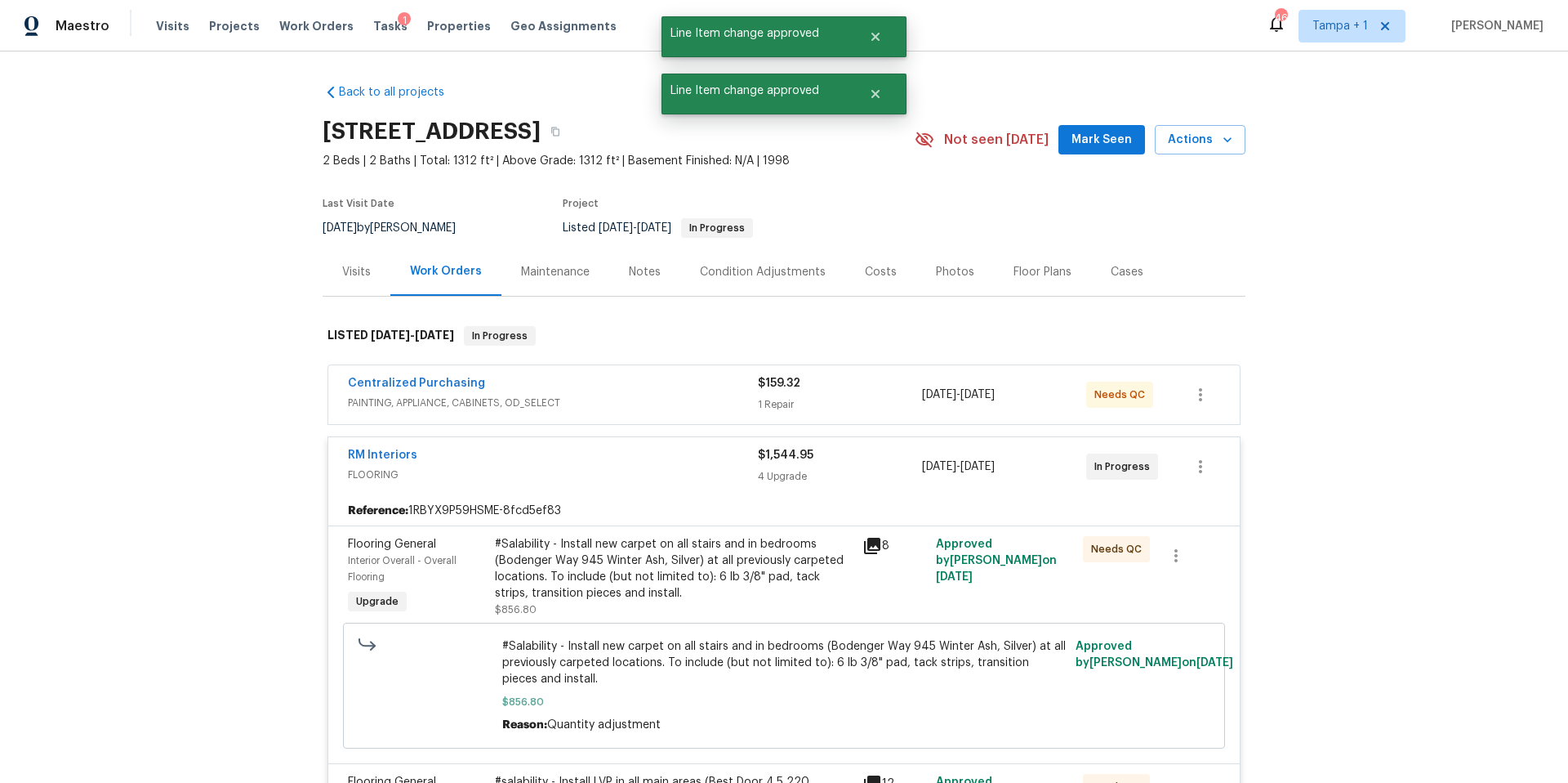
click at [871, 266] on div "Costs" at bounding box center [881, 272] width 32 height 16
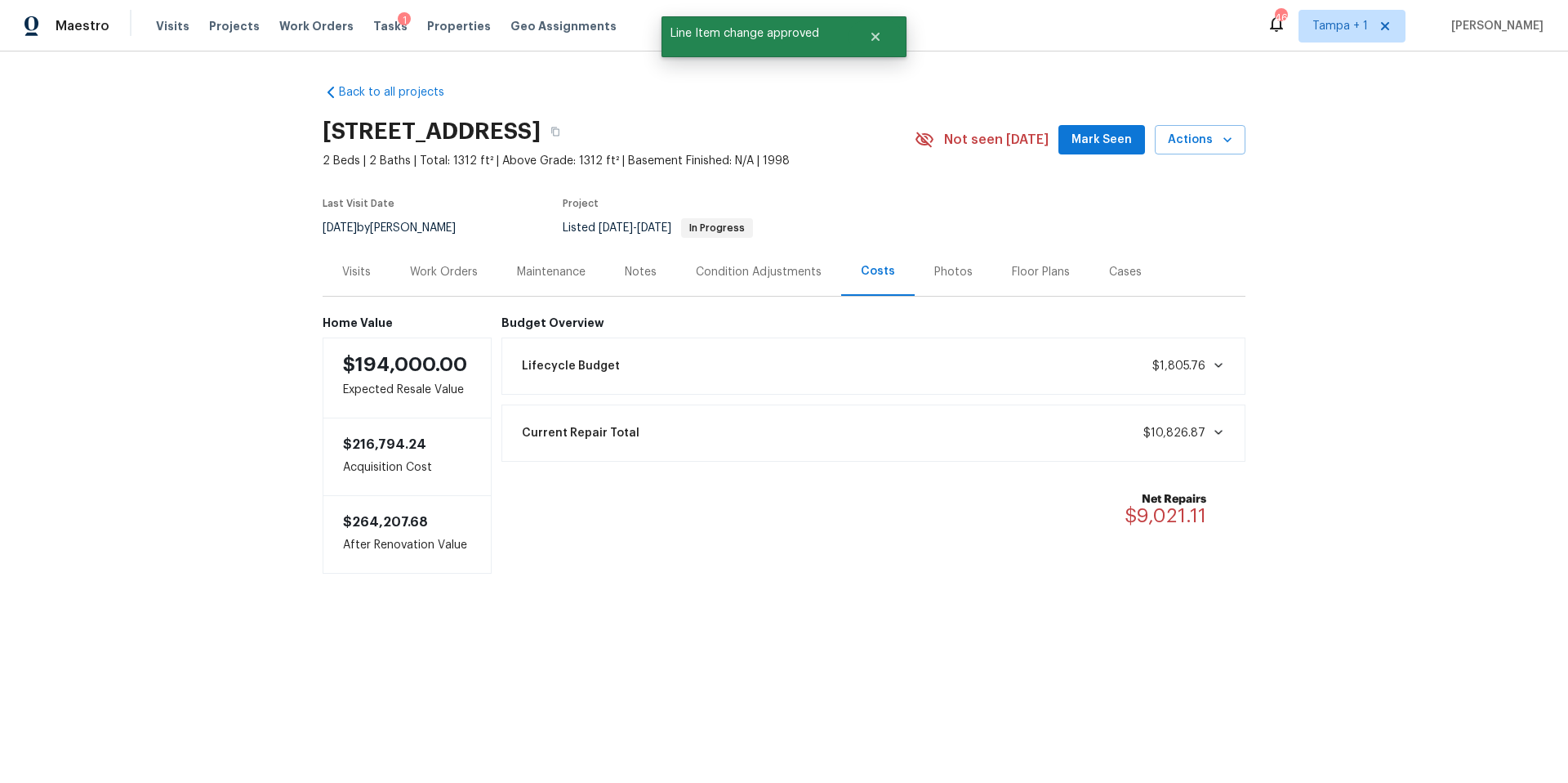
click at [398, 26] on div "1" at bounding box center [404, 20] width 13 height 16
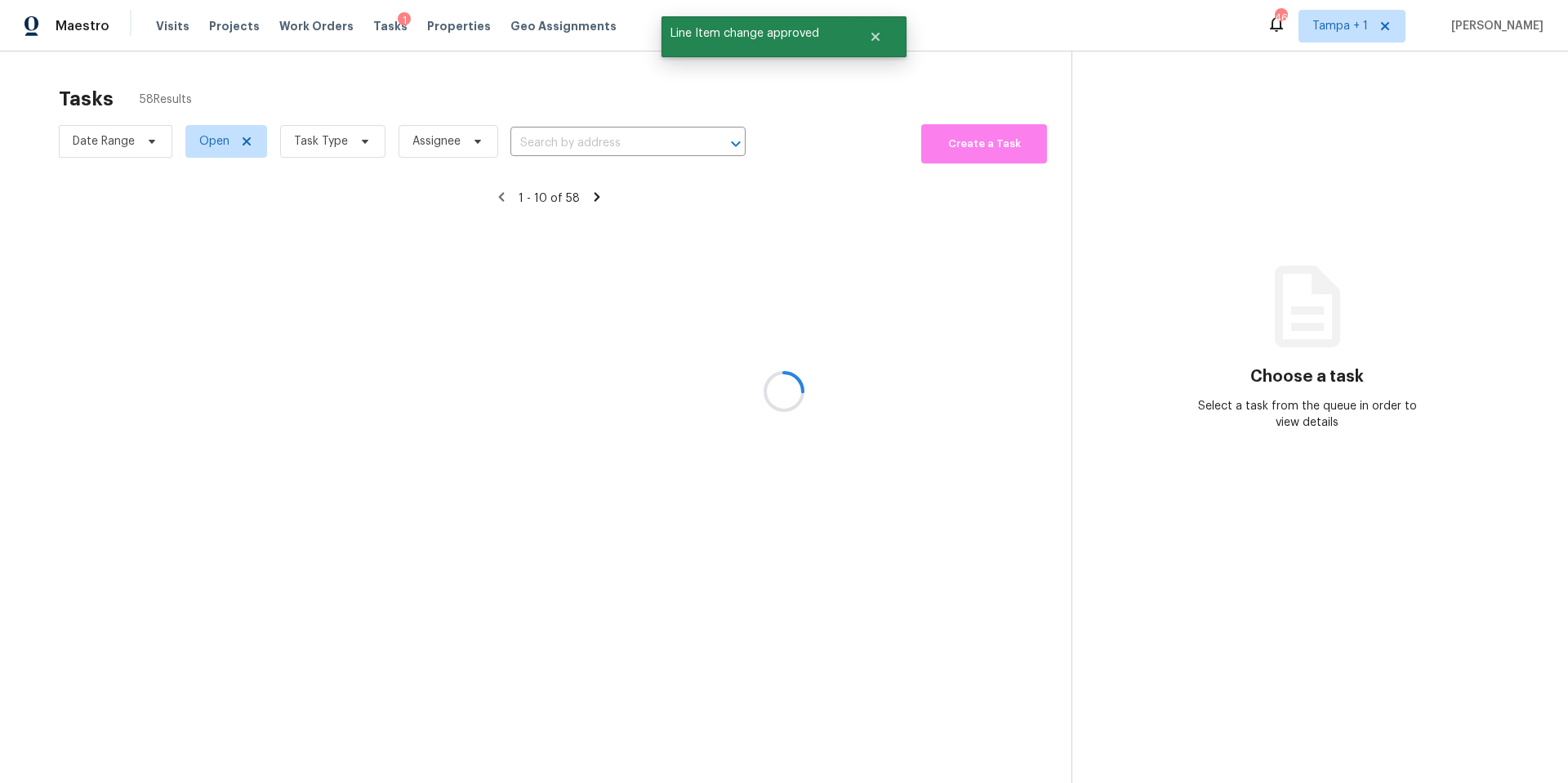
click at [362, 29] on div at bounding box center [784, 392] width 1568 height 783
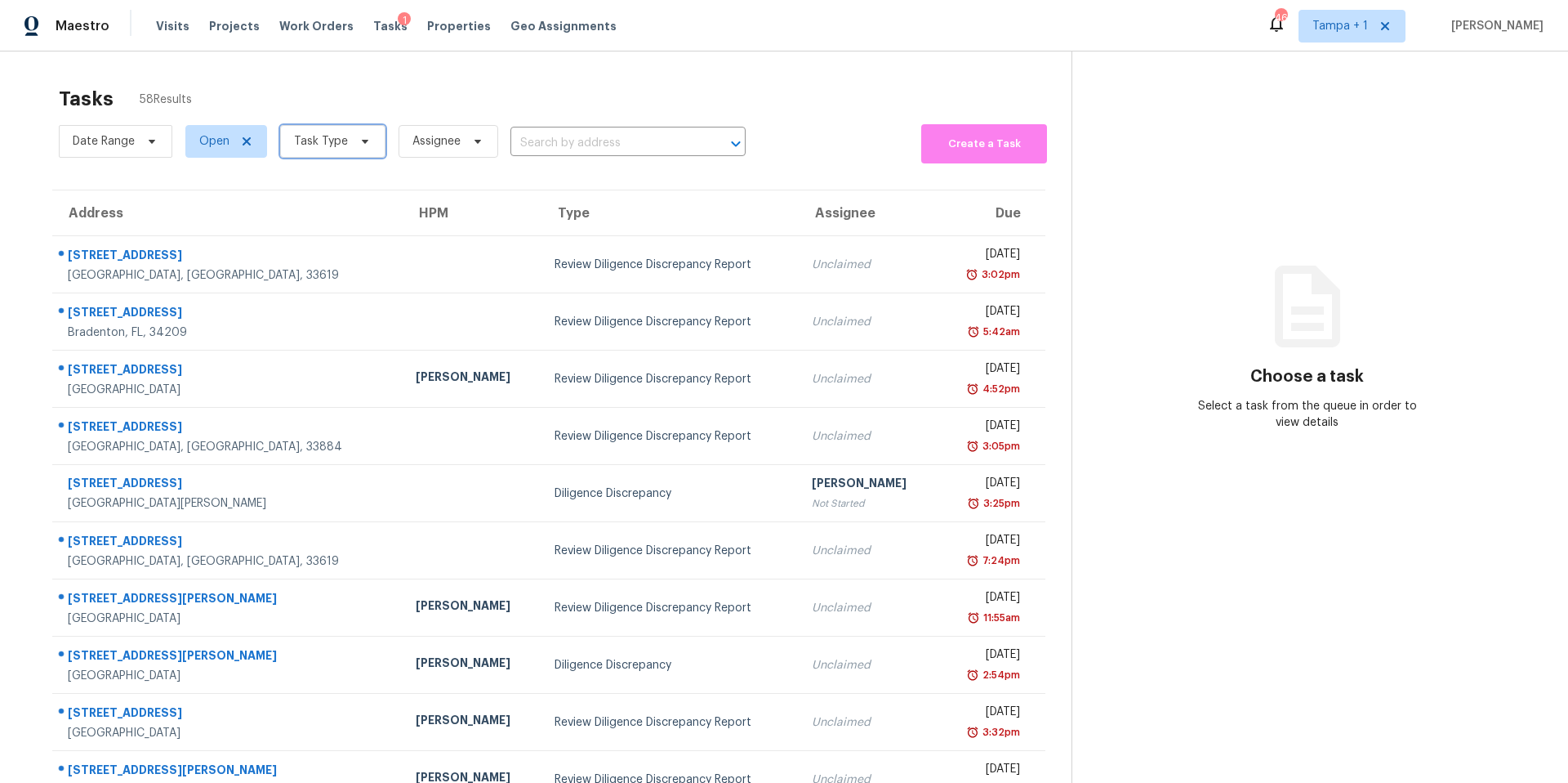
click at [343, 143] on span "Task Type" at bounding box center [321, 141] width 53 height 16
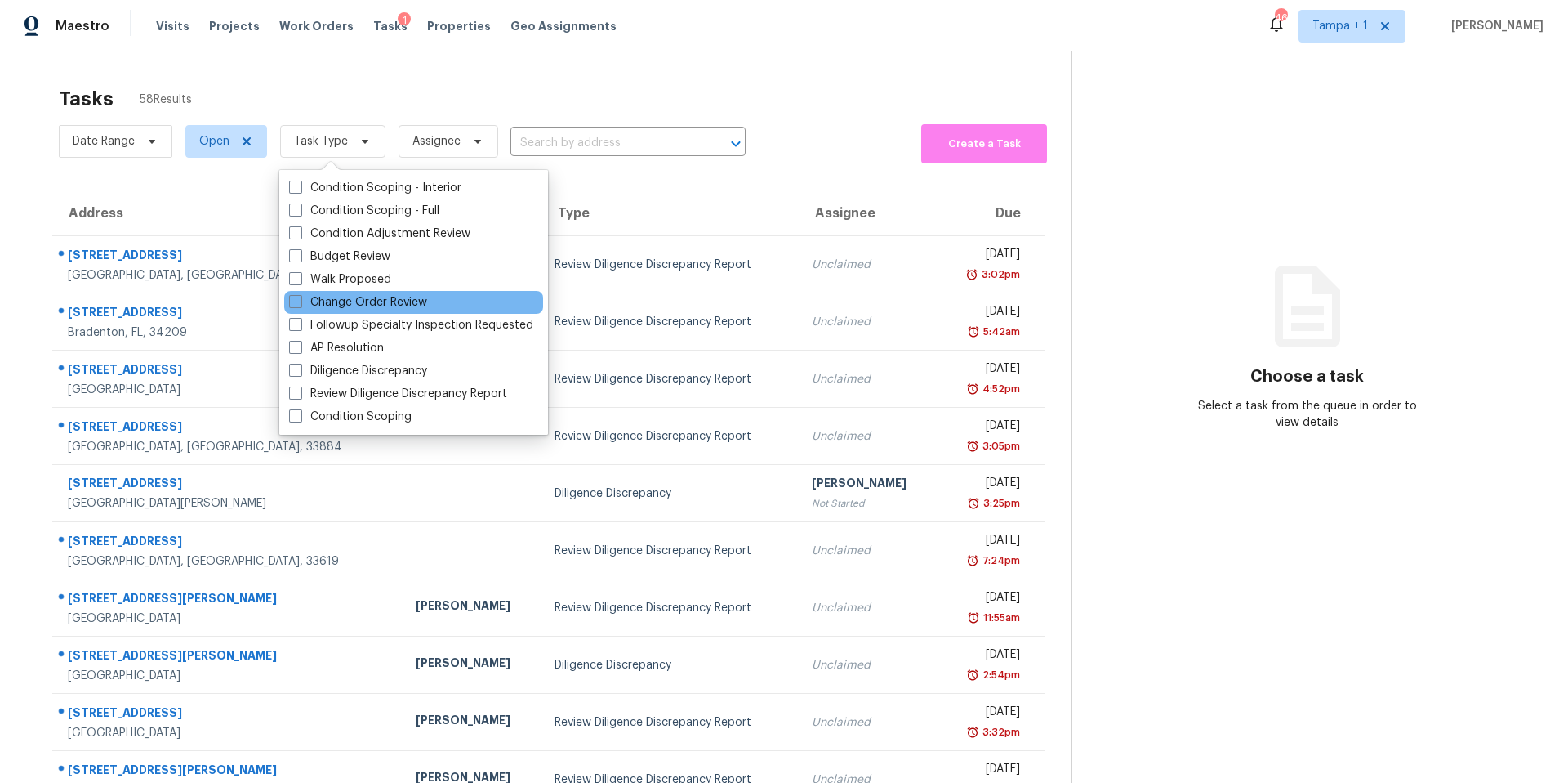
click at [378, 291] on div "Change Order Review" at bounding box center [413, 302] width 259 height 23
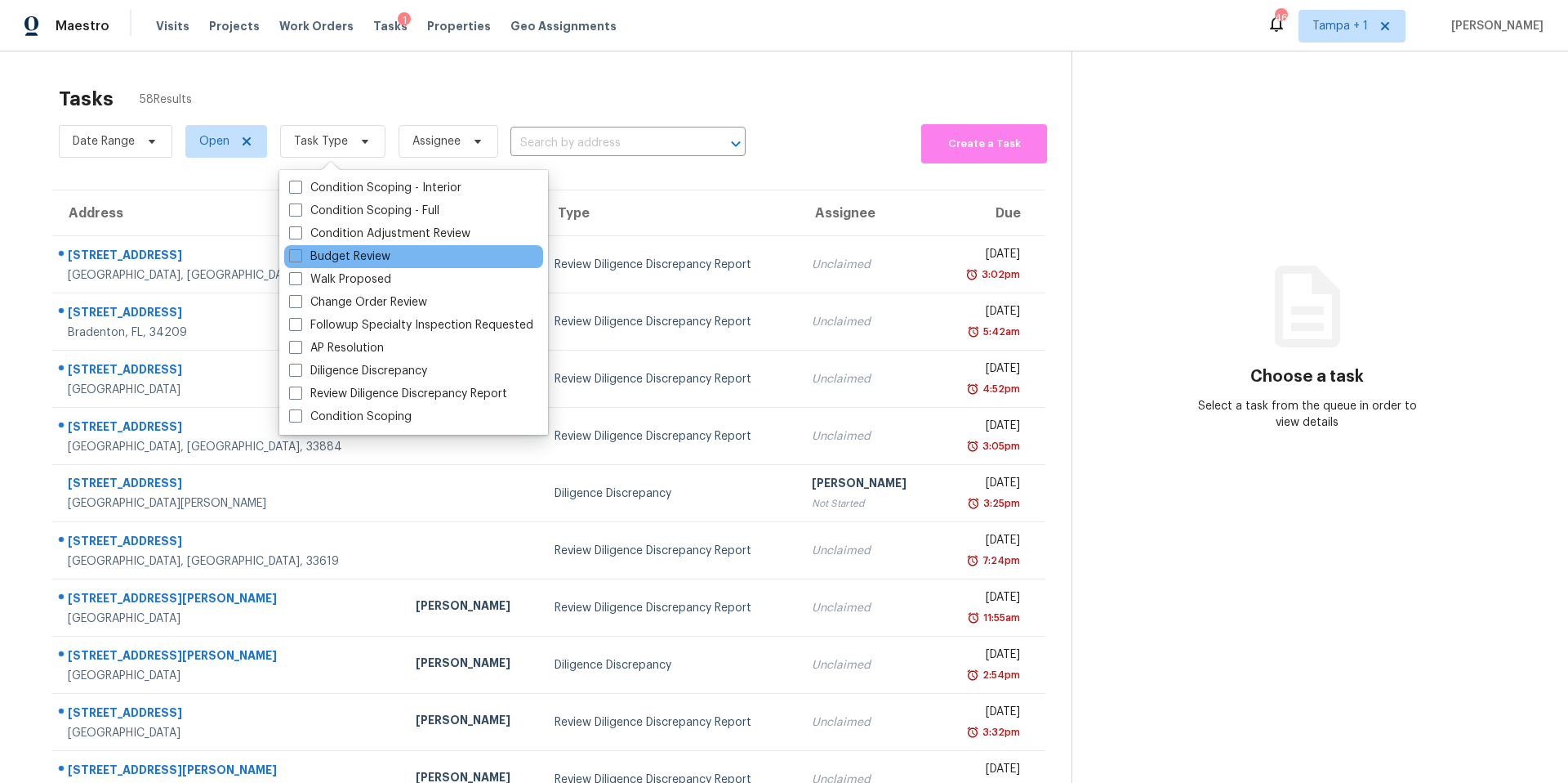
drag, startPoint x: 366, startPoint y: 304, endPoint x: 402, endPoint y: 245, distance: 69.1
click at [366, 303] on label "Change Order Review" at bounding box center [358, 302] width 138 height 16
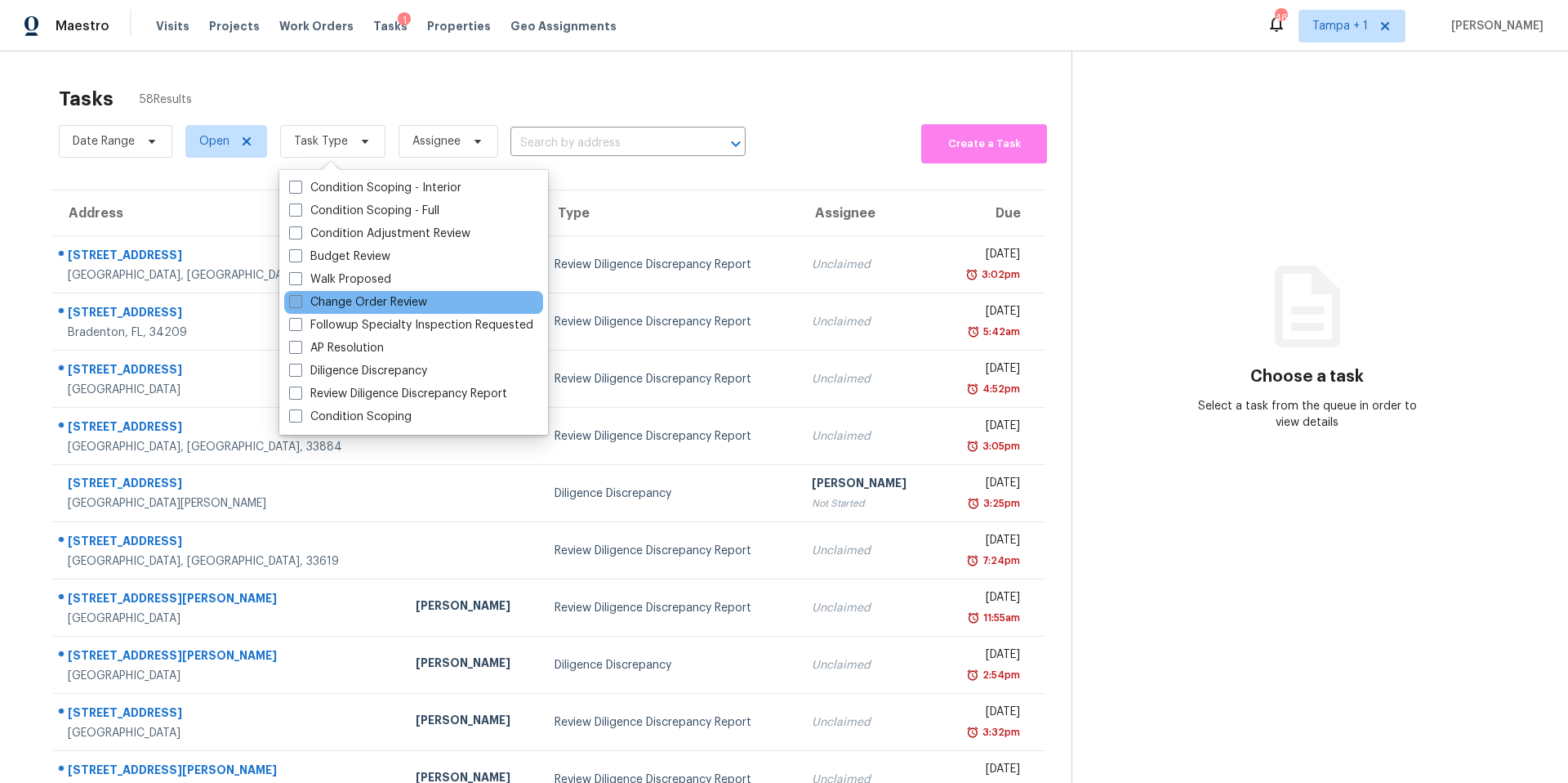
click at [309, 302] on label "Change Order Review" at bounding box center [358, 302] width 138 height 16
click at [300, 302] on input "Change Order Review" at bounding box center [294, 299] width 11 height 11
checkbox input "true"
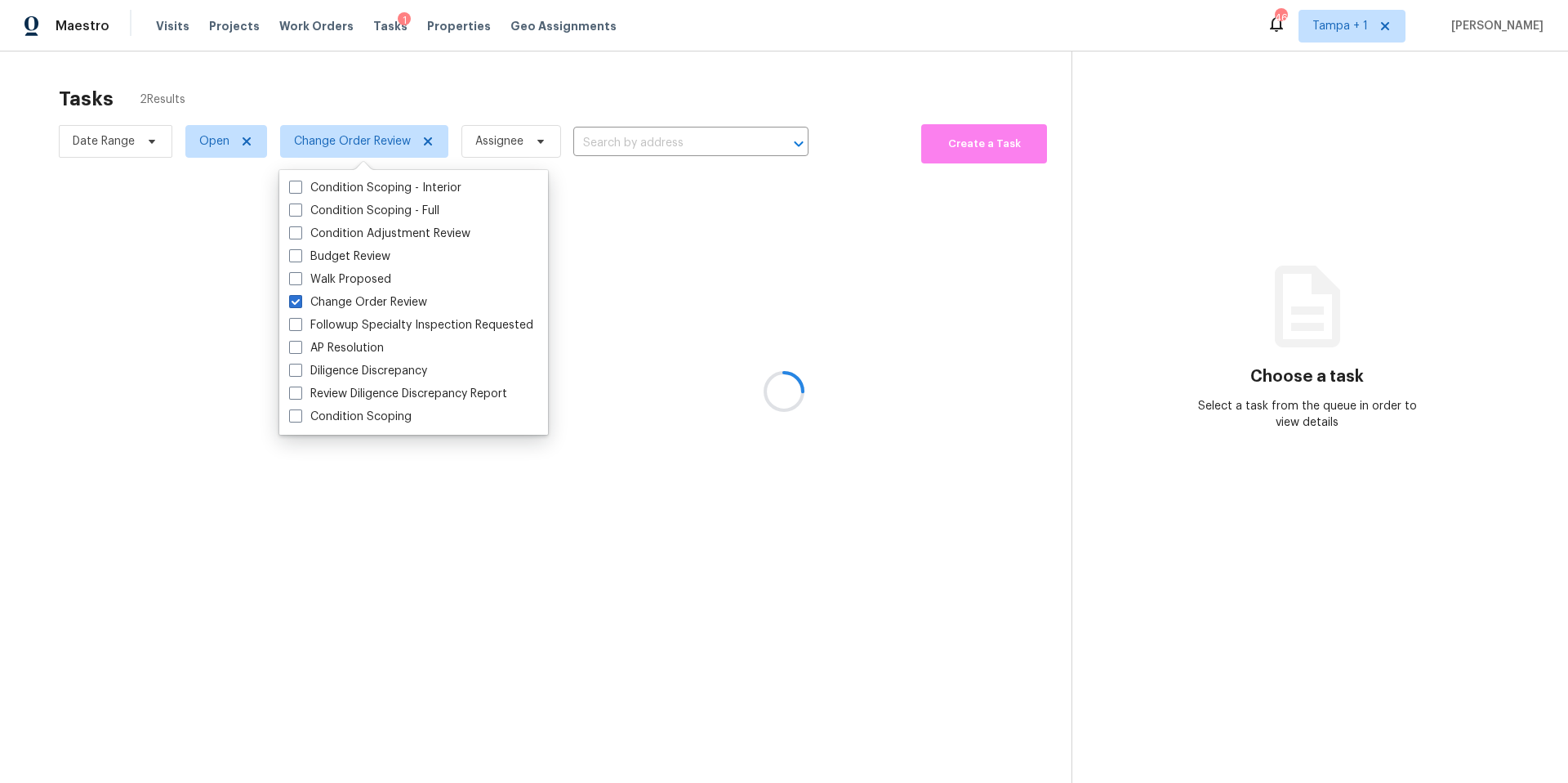
click at [559, 98] on div at bounding box center [784, 392] width 1568 height 783
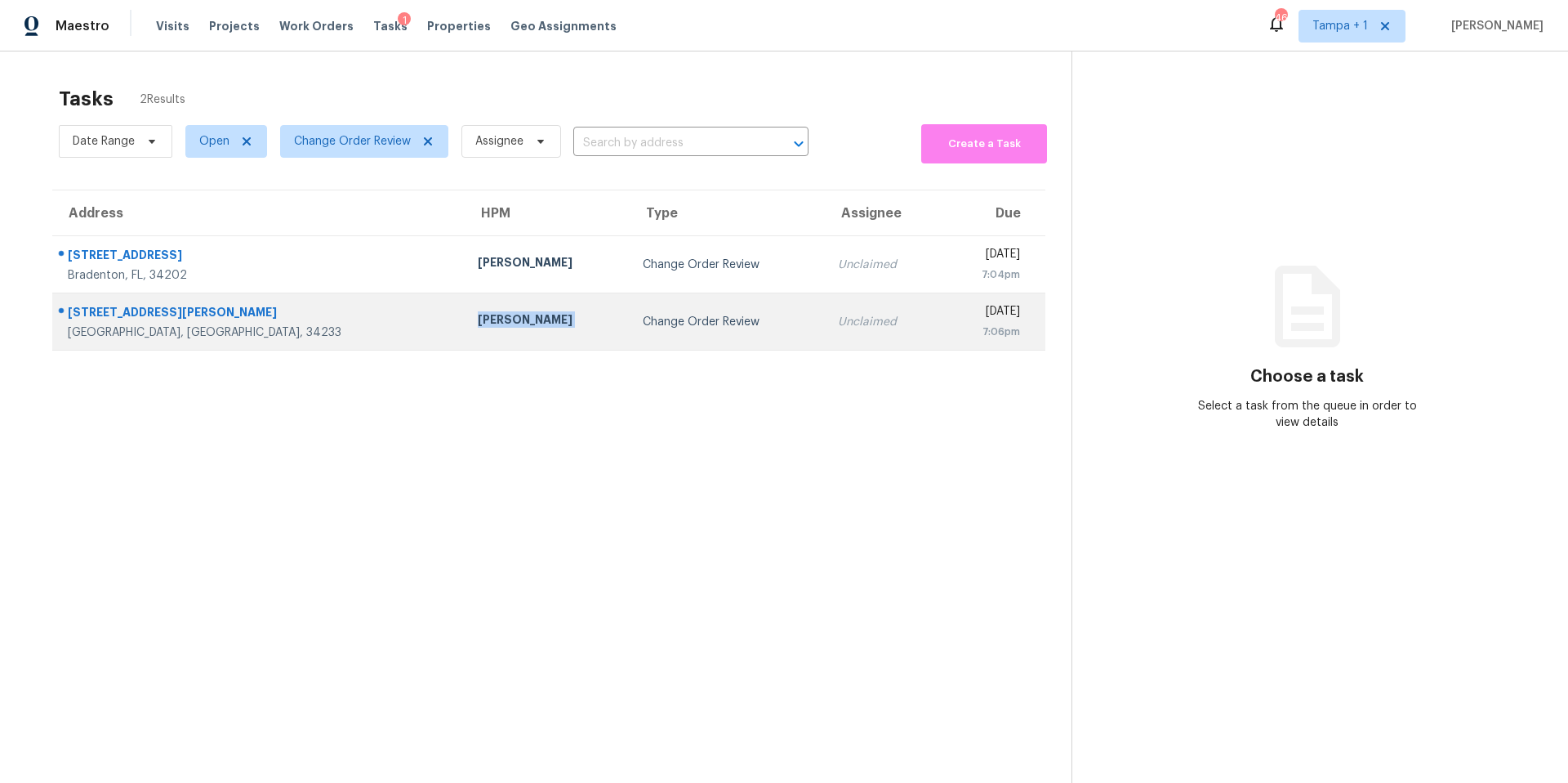
click at [453, 297] on tr "5198 Moeller Ave Sarasota, FL, 34233 Naomi Ferreira Change Order Review Unclaim…" at bounding box center [549, 322] width 993 height 57
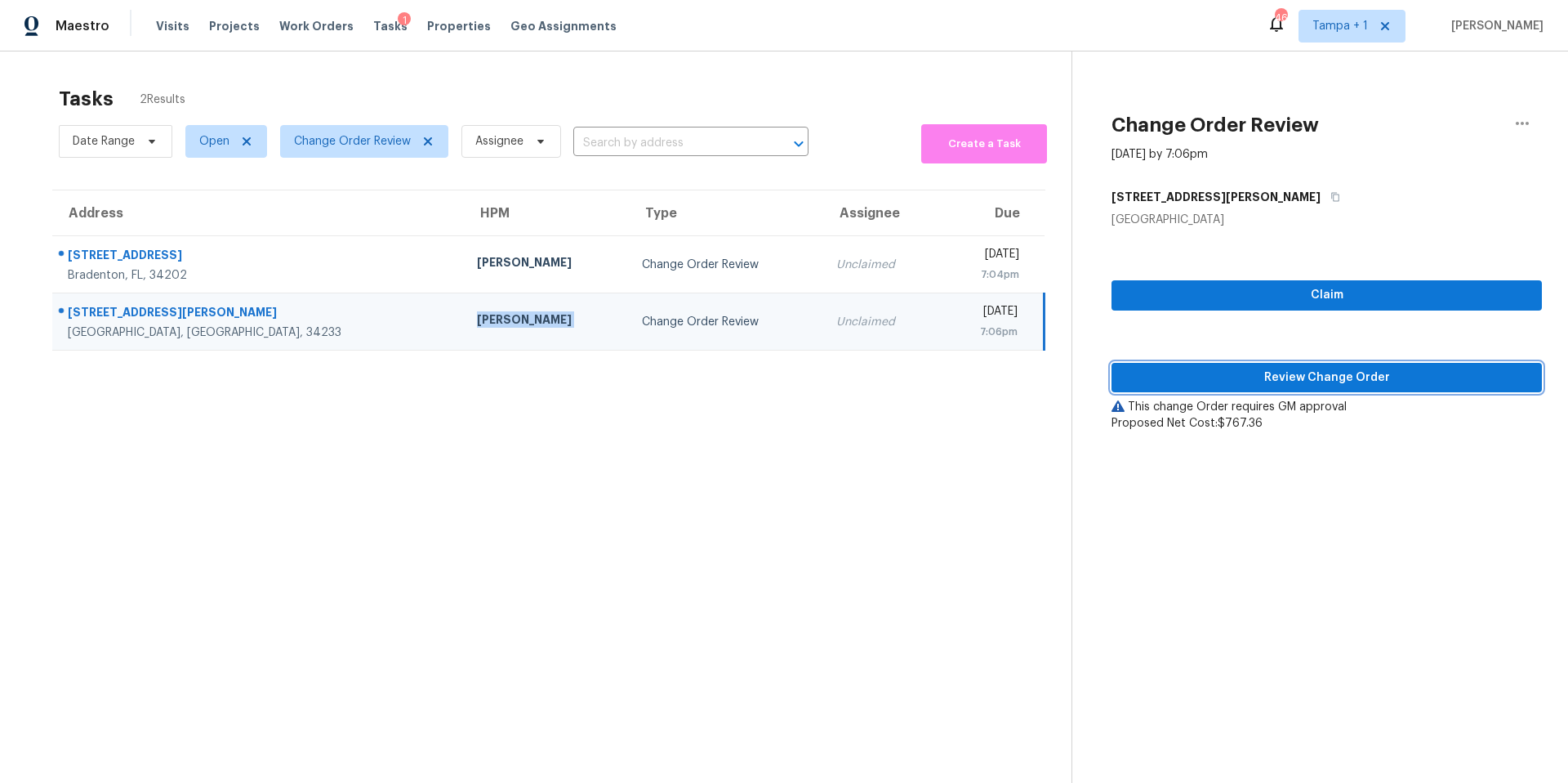
click at [1295, 382] on span "Review Change Order" at bounding box center [1327, 378] width 404 height 21
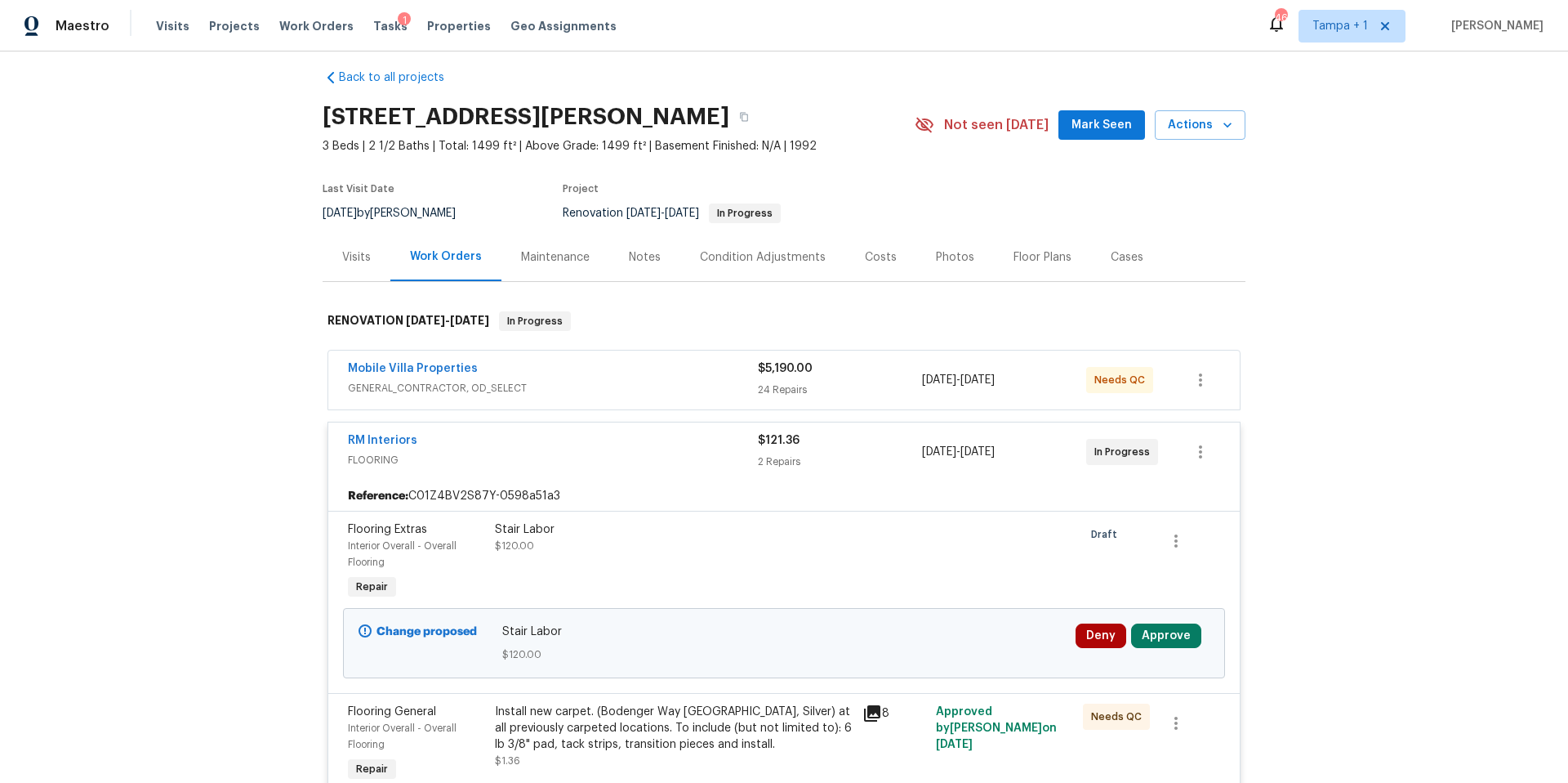
scroll to position [31, 0]
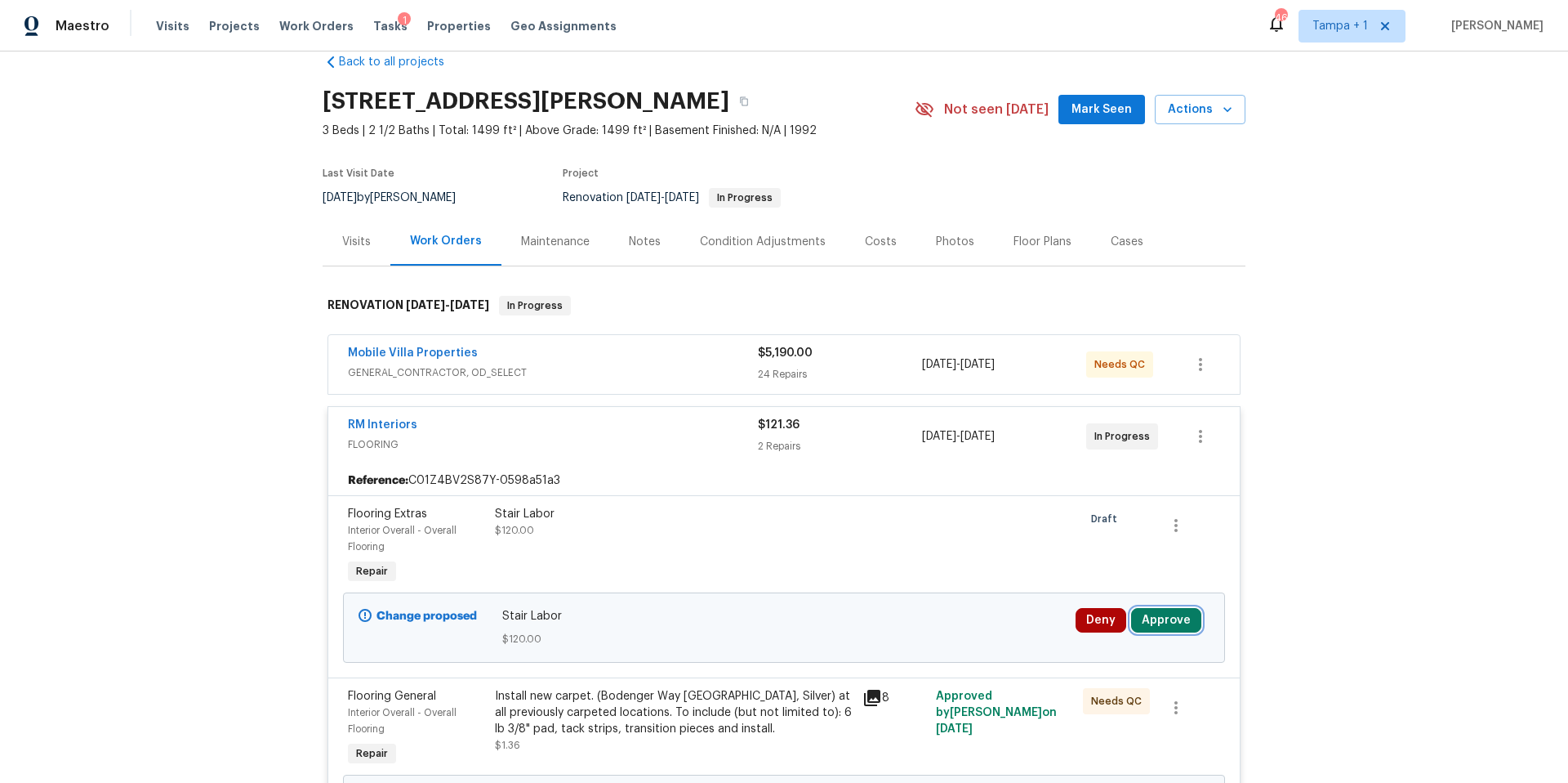
drag, startPoint x: 1172, startPoint y: 615, endPoint x: 1137, endPoint y: 618, distance: 35.1
click at [1174, 615] on button "Approve" at bounding box center [1166, 620] width 70 height 25
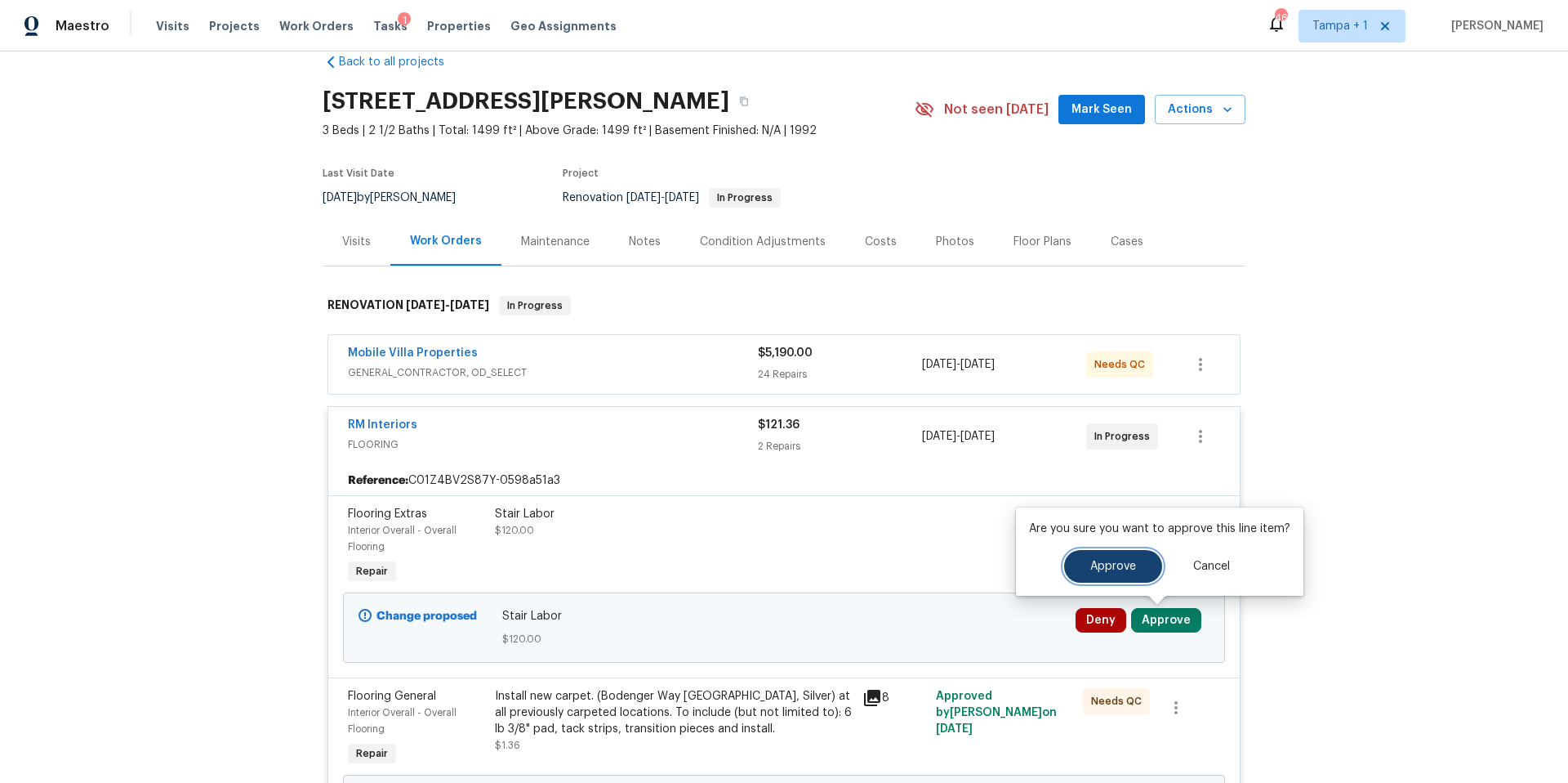
click at [1135, 571] on button "Approve" at bounding box center [1113, 566] width 98 height 33
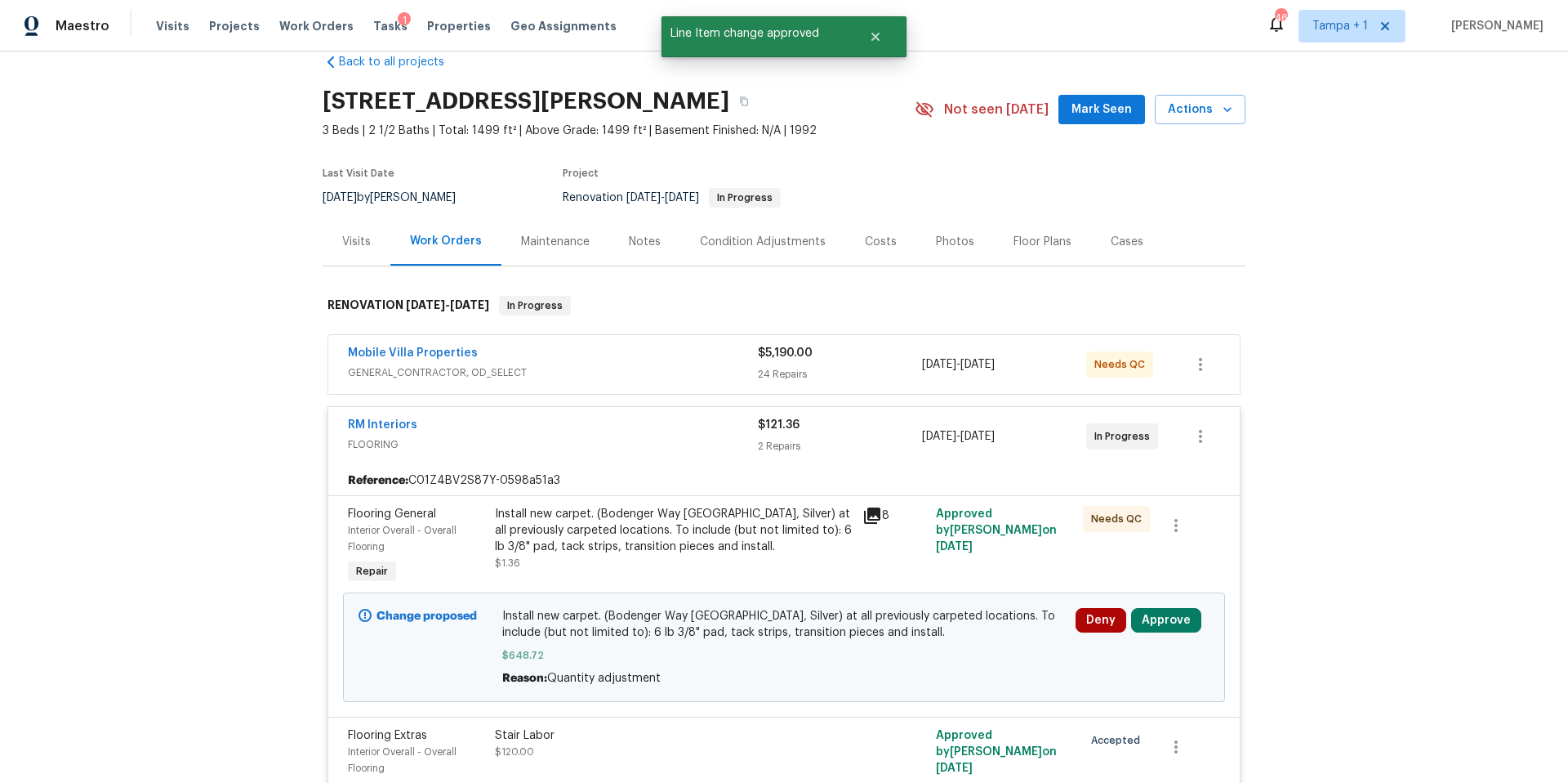
click at [1138, 602] on div "Change proposed Install new carpet. (Bodenger Way 945 Winter Ash, Silver) at al…" at bounding box center [784, 647] width 883 height 110
click at [1172, 626] on button "Approve" at bounding box center [1166, 620] width 70 height 25
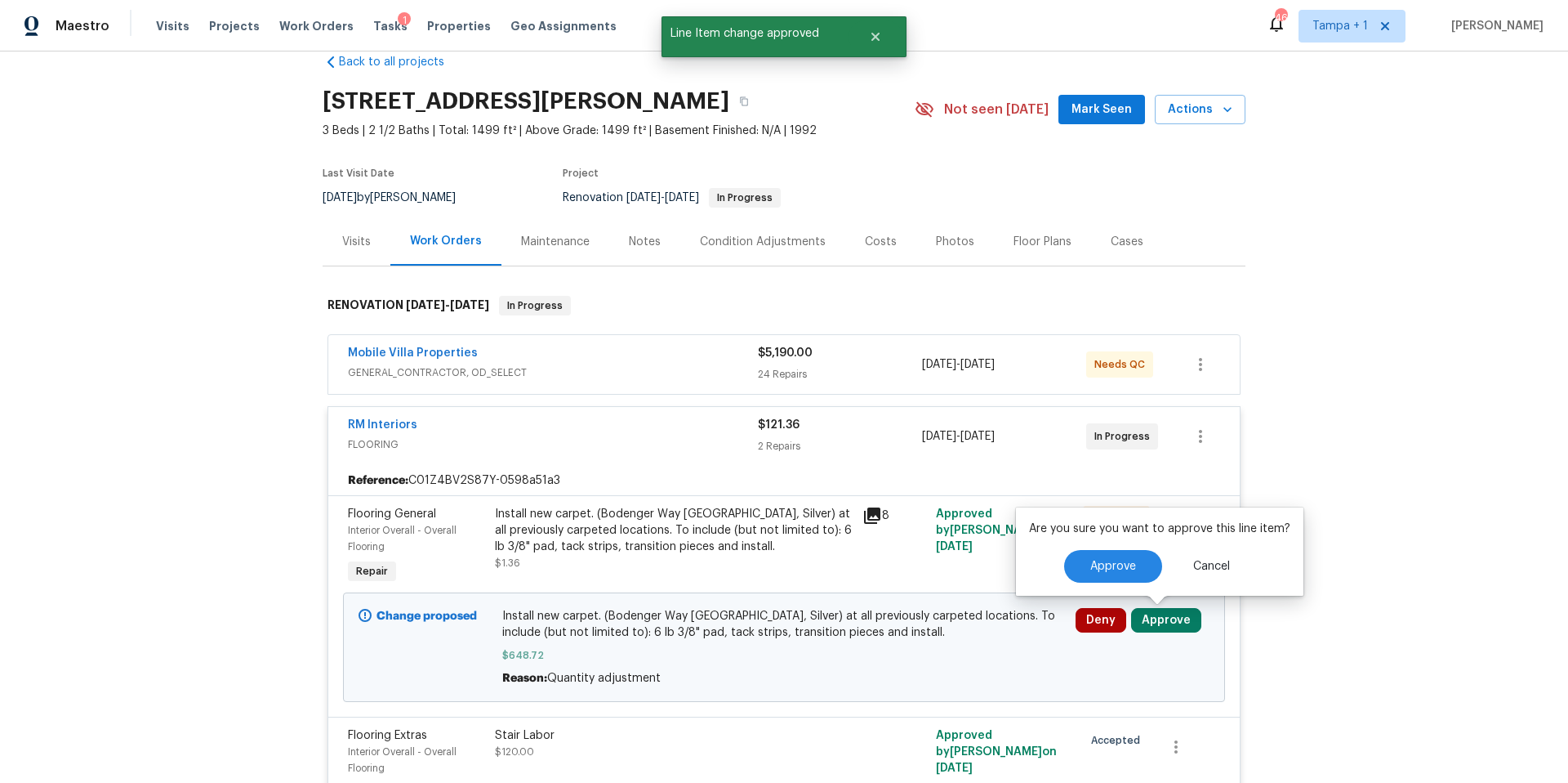
click at [1152, 550] on div "Approve Cancel" at bounding box center [1160, 566] width 261 height 33
click at [1124, 564] on span "Approve" at bounding box center [1113, 567] width 46 height 12
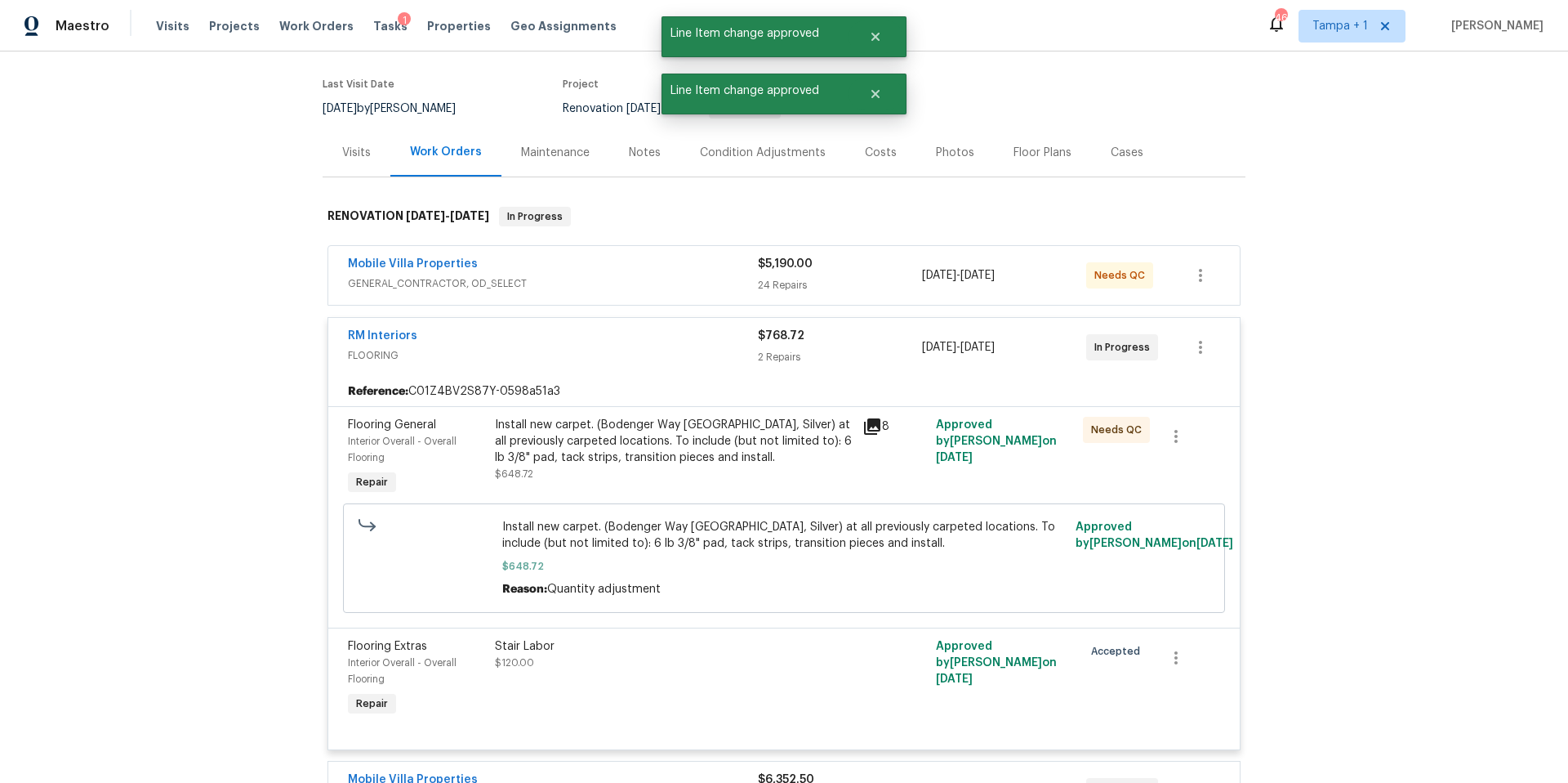
scroll to position [0, 0]
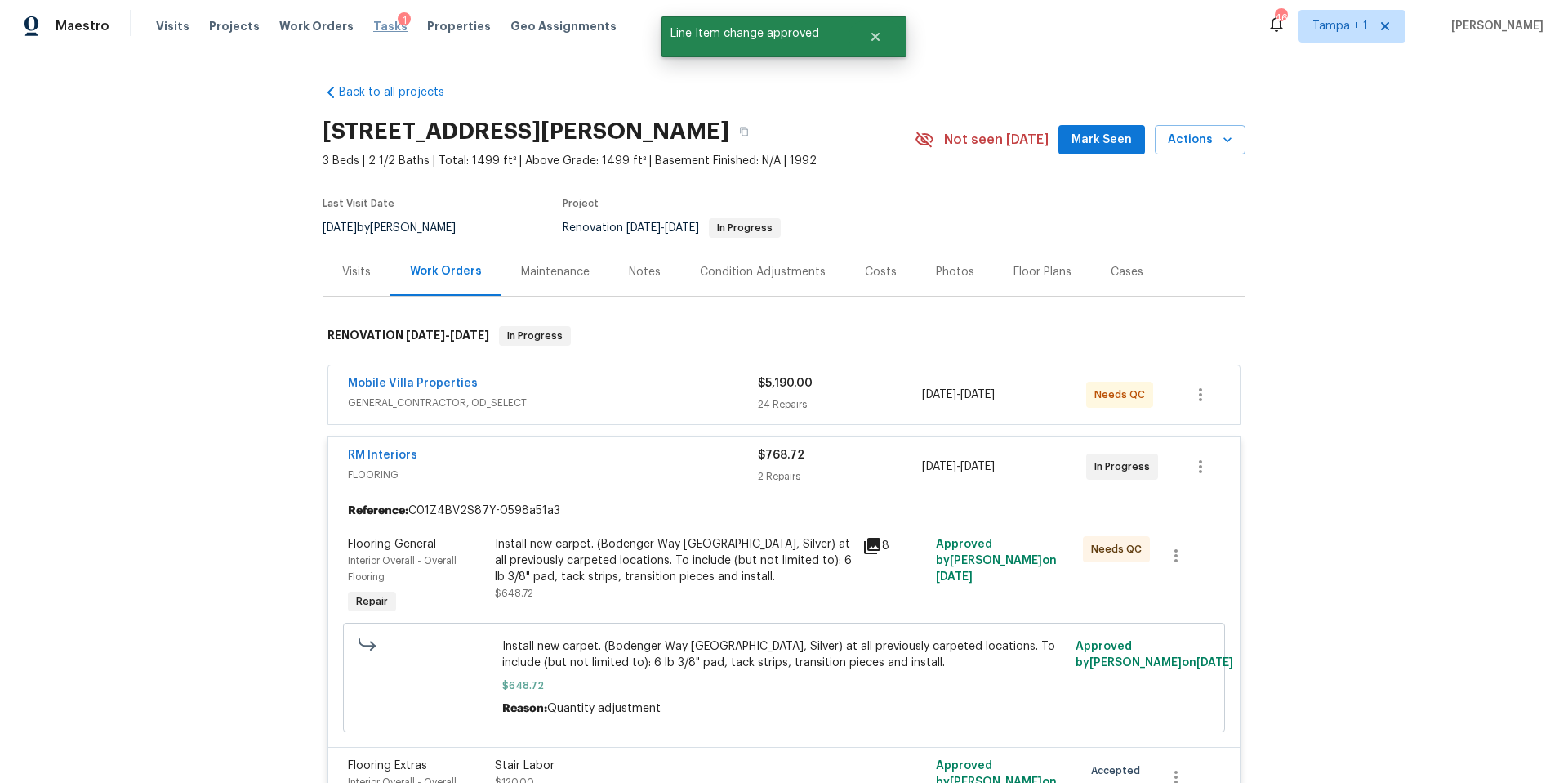
click at [373, 23] on span "Tasks" at bounding box center [390, 27] width 35 height 12
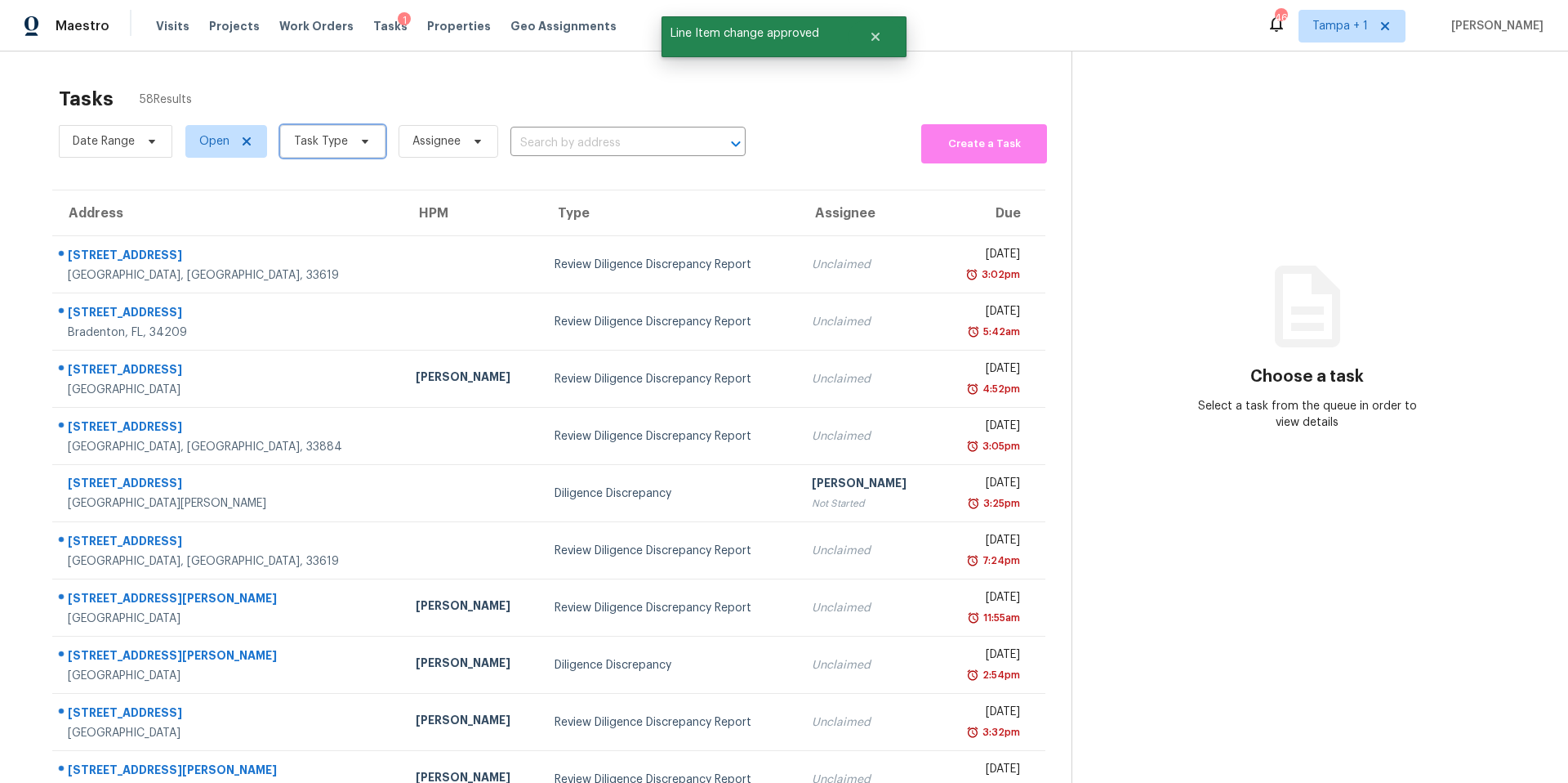
click at [324, 142] on span "Task Type" at bounding box center [321, 141] width 53 height 16
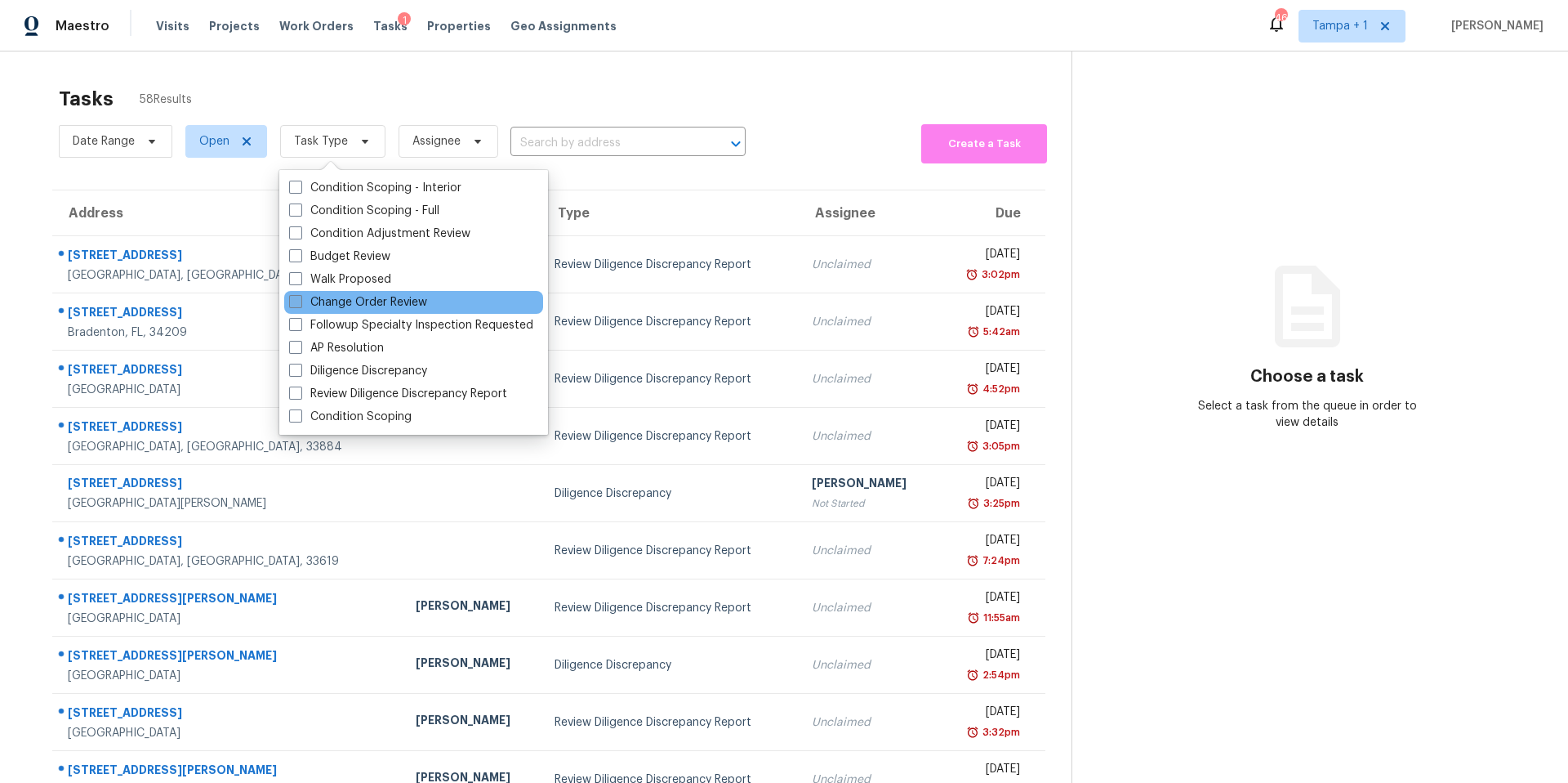
click at [315, 306] on label "Change Order Review" at bounding box center [358, 302] width 138 height 16
click at [300, 305] on input "Change Order Review" at bounding box center [294, 299] width 11 height 11
checkbox input "true"
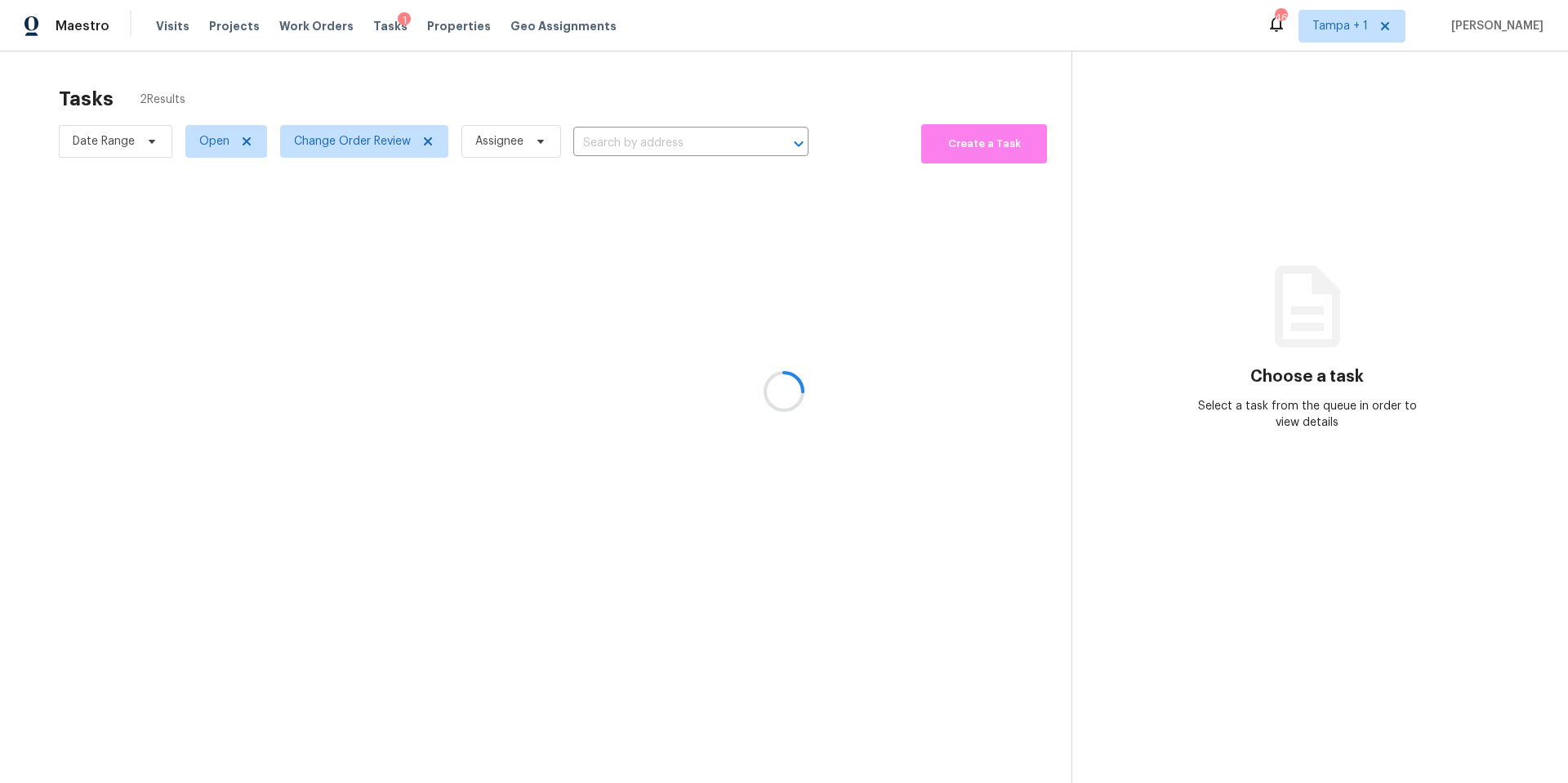
click at [430, 100] on div at bounding box center [784, 392] width 1568 height 783
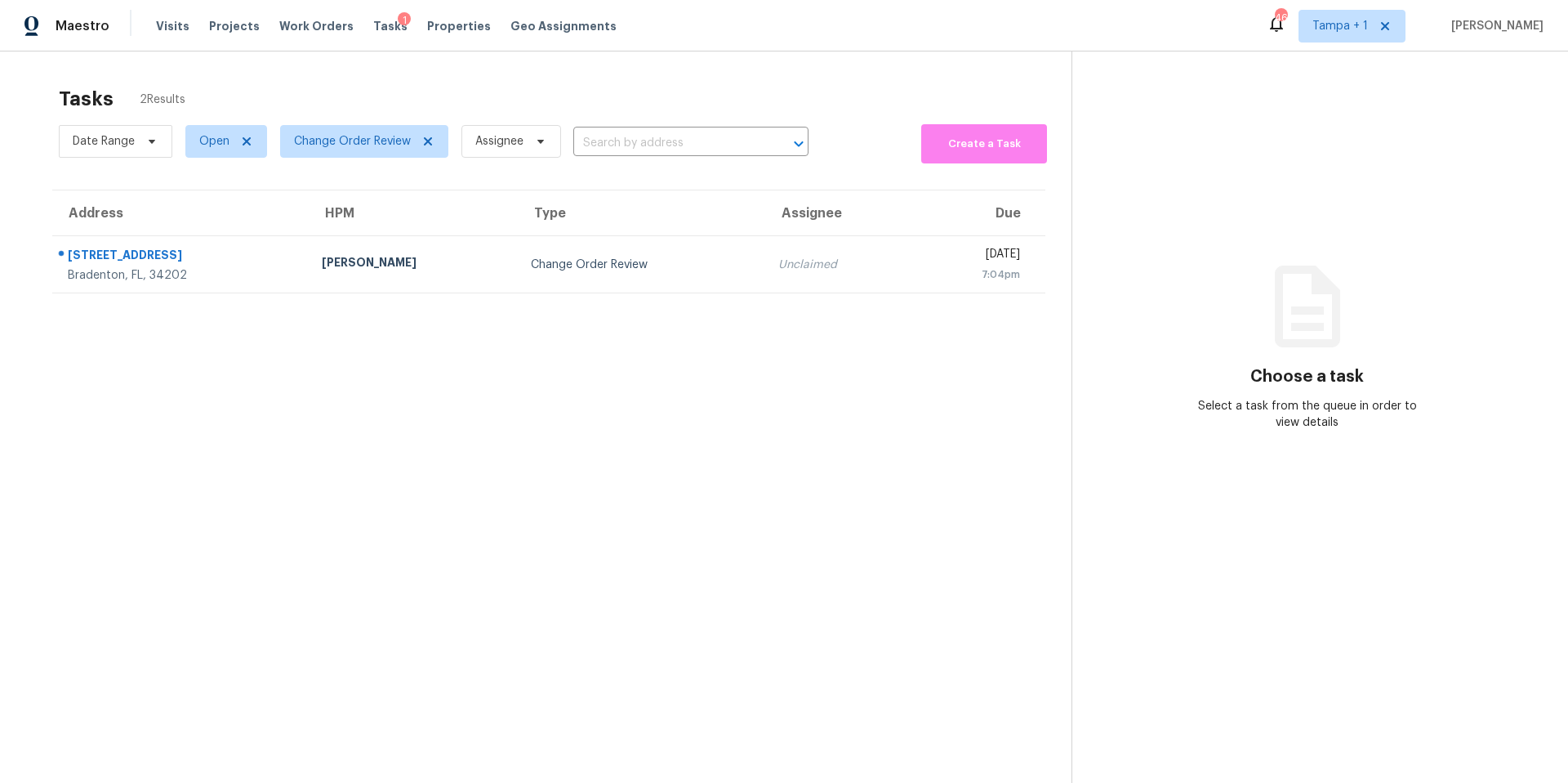
click at [512, 294] on section "Tasks 2 Results Date Range Open Change Order Review Assignee ​ Create a Task Ad…" at bounding box center [549, 456] width 1046 height 757
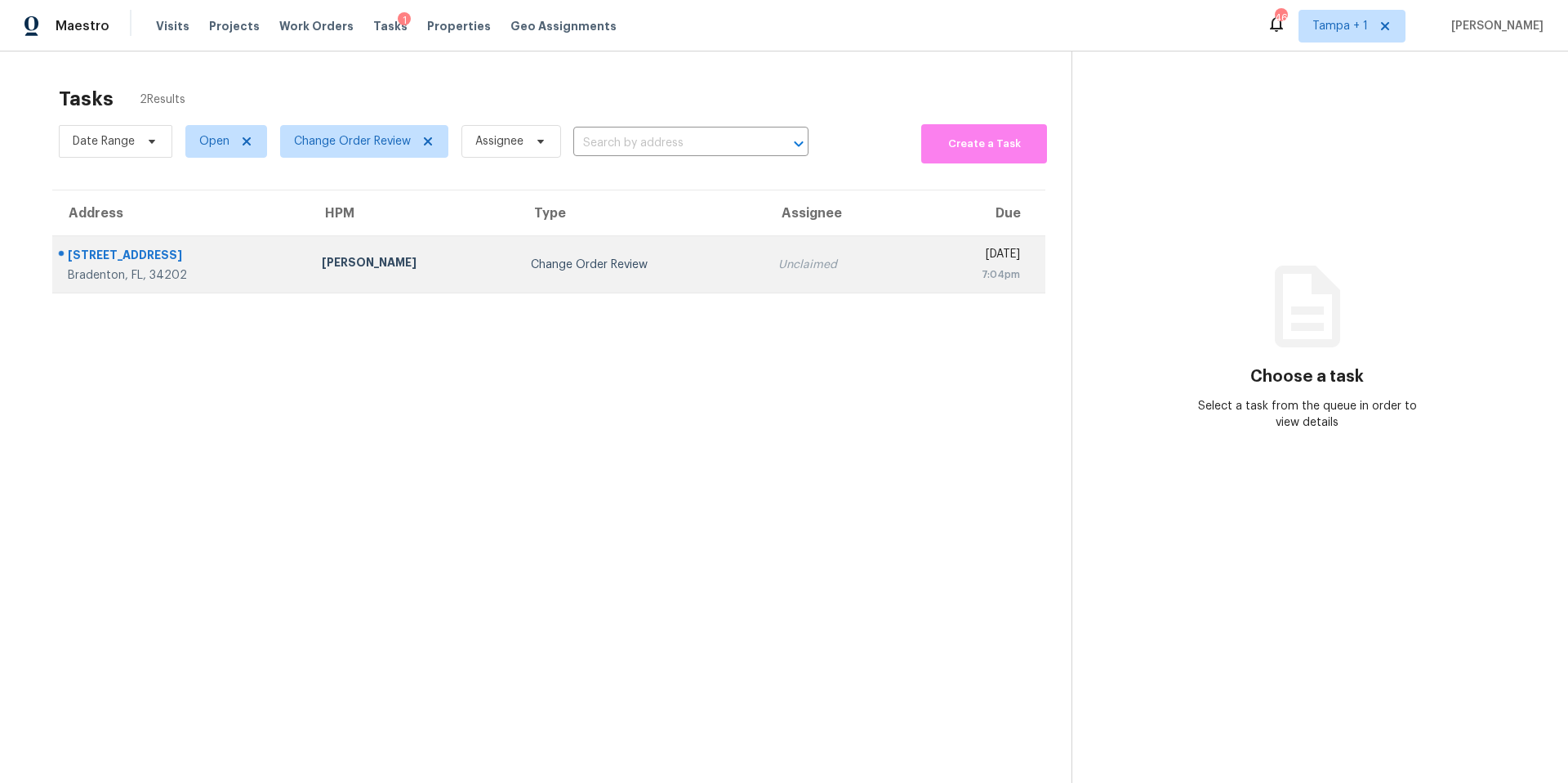
click at [518, 291] on td "Change Order Review" at bounding box center [642, 265] width 248 height 57
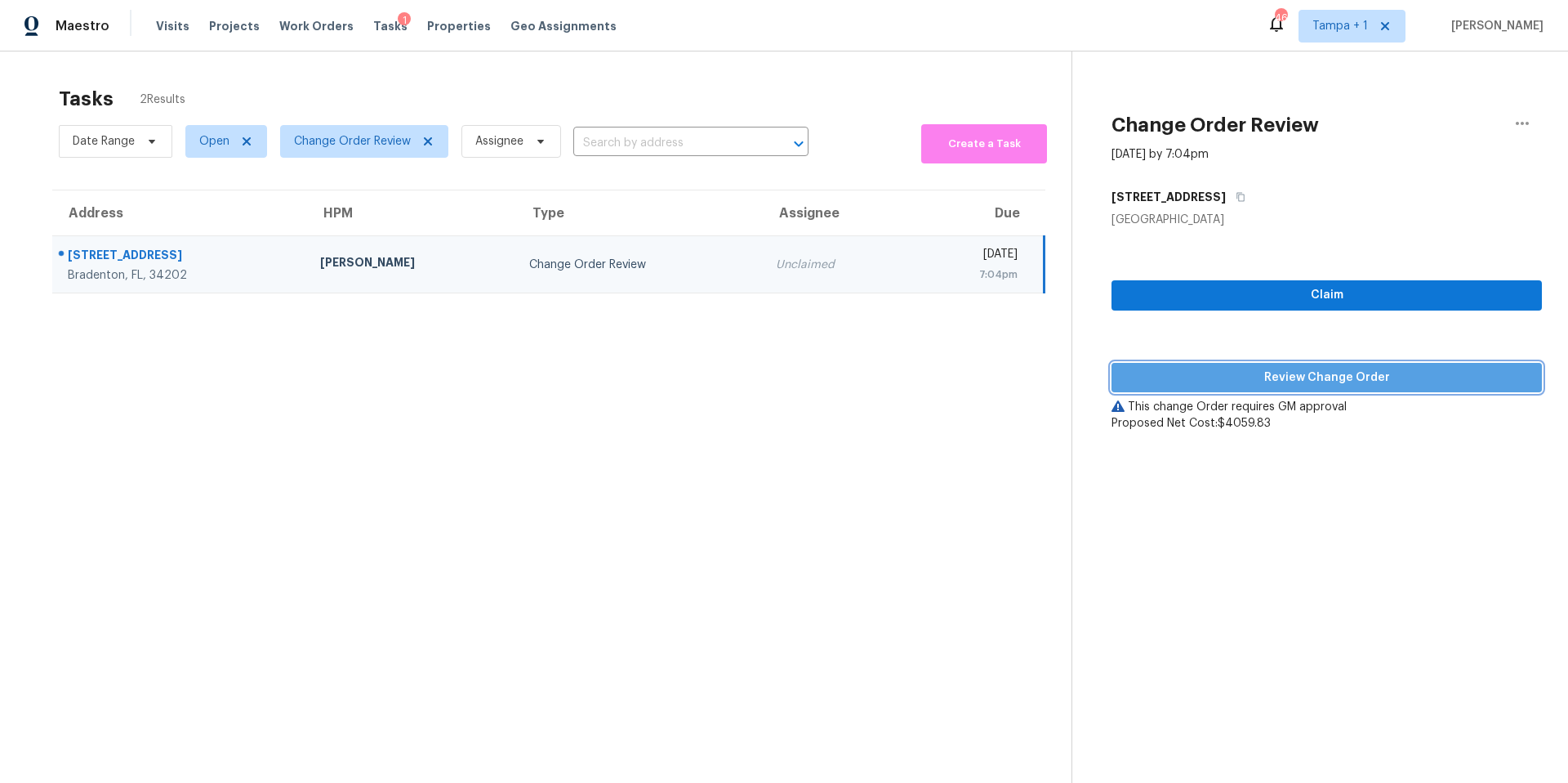
click at [1213, 376] on span "Review Change Order" at bounding box center [1327, 378] width 404 height 21
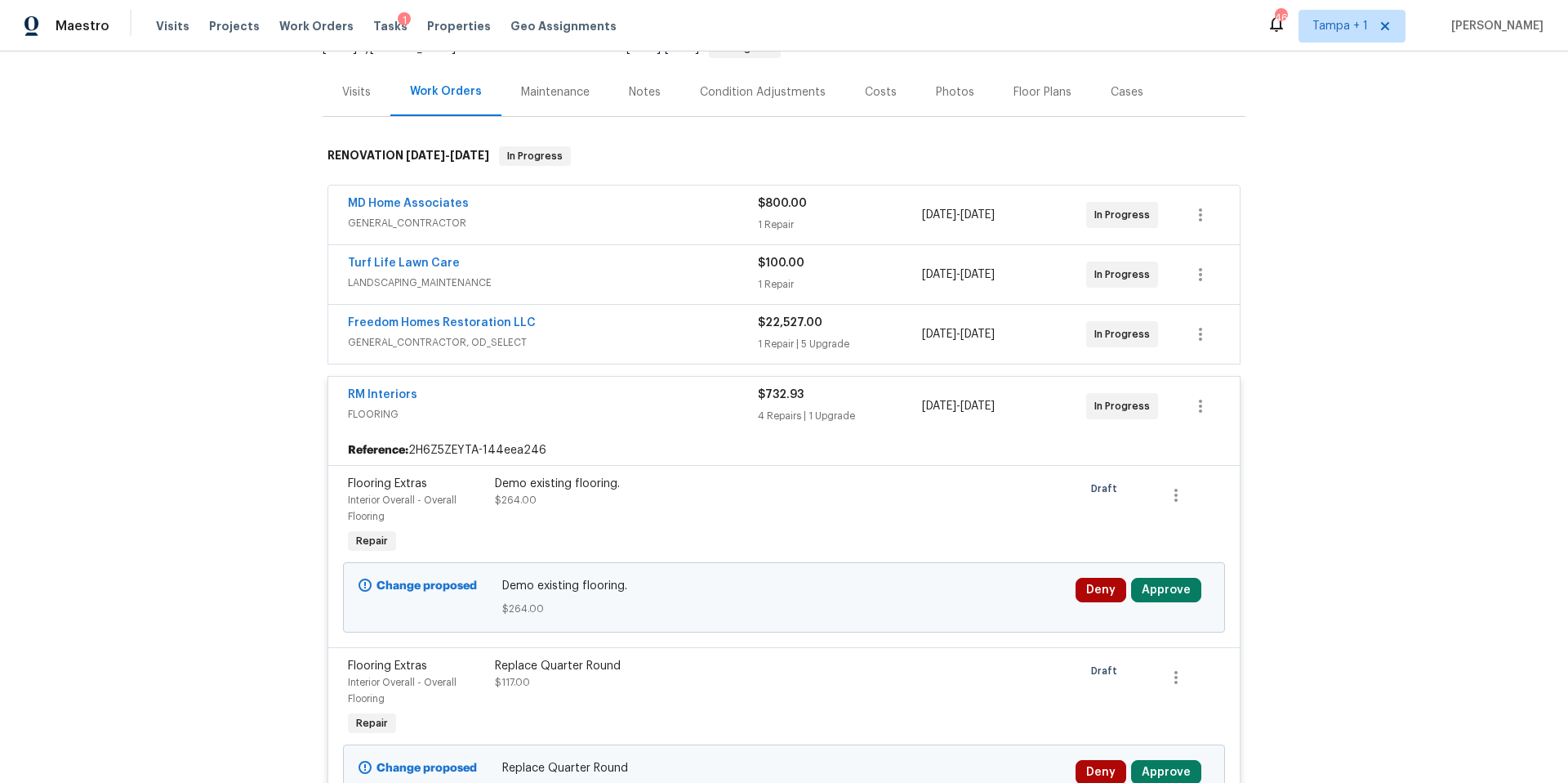
scroll to position [313, 0]
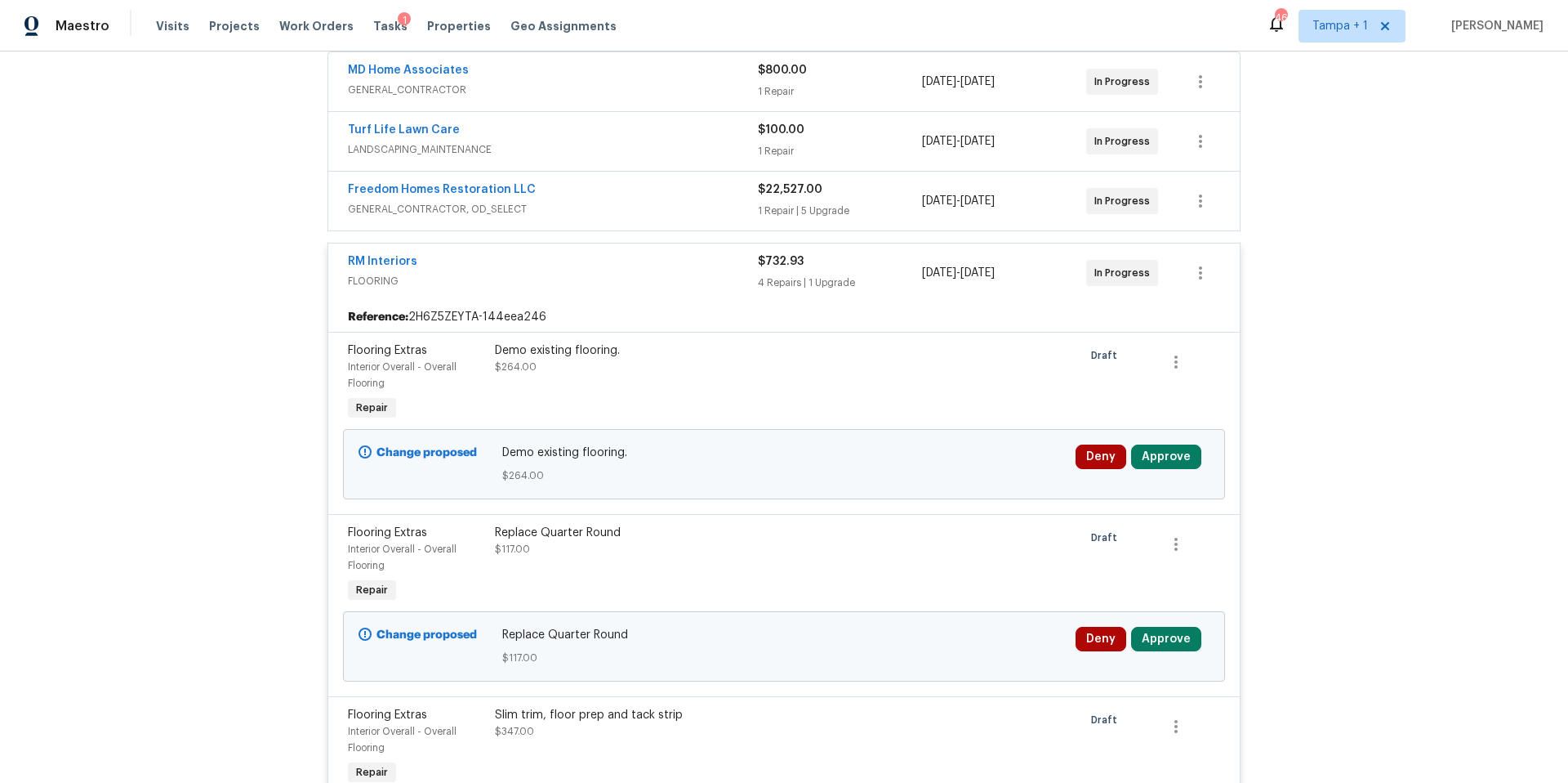
click at [1196, 460] on div "Deny Approve" at bounding box center [1142, 457] width 134 height 25
click at [1191, 461] on button "Approve" at bounding box center [1166, 457] width 70 height 25
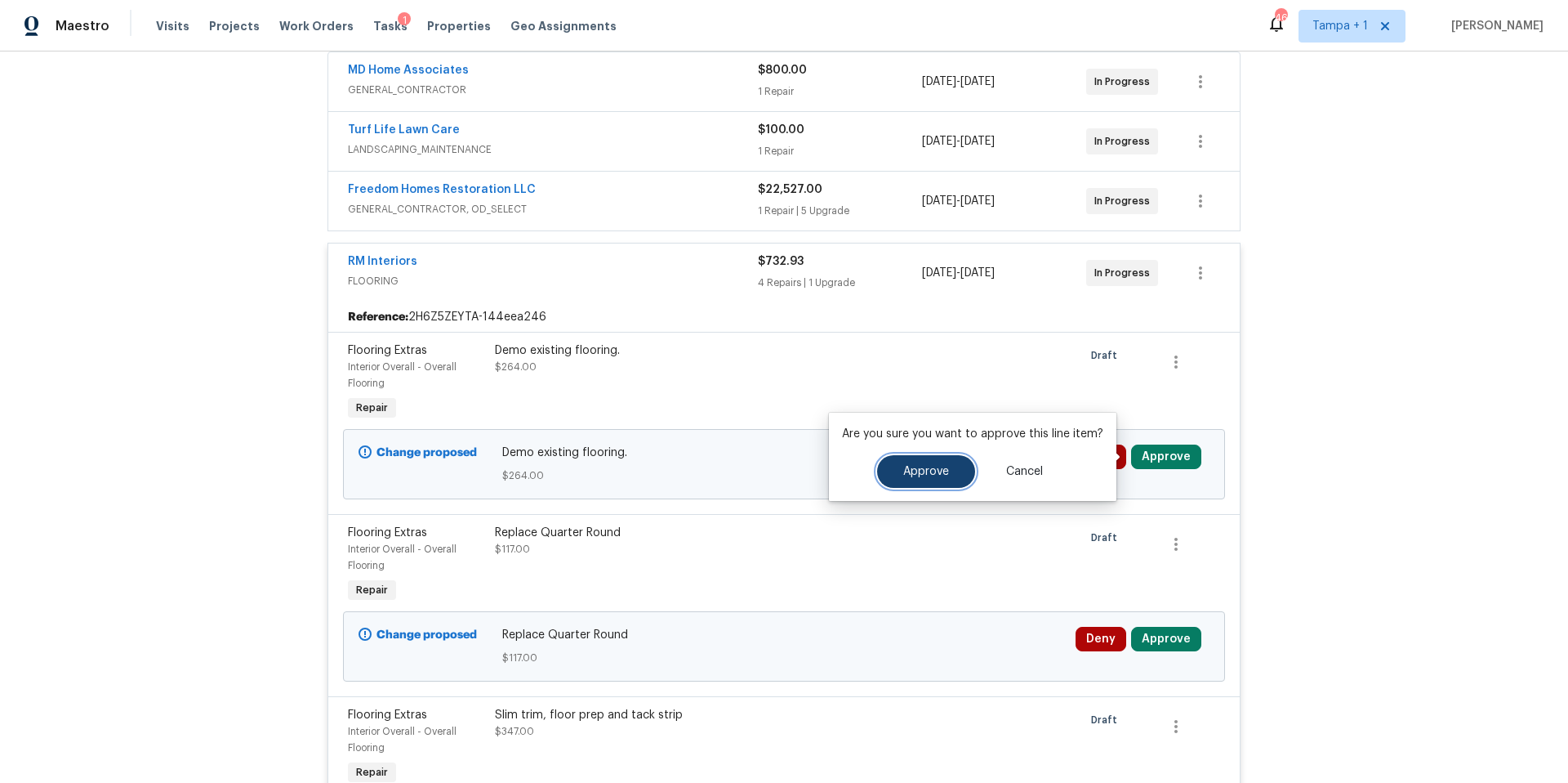
click at [888, 478] on button "Approve" at bounding box center [926, 471] width 98 height 33
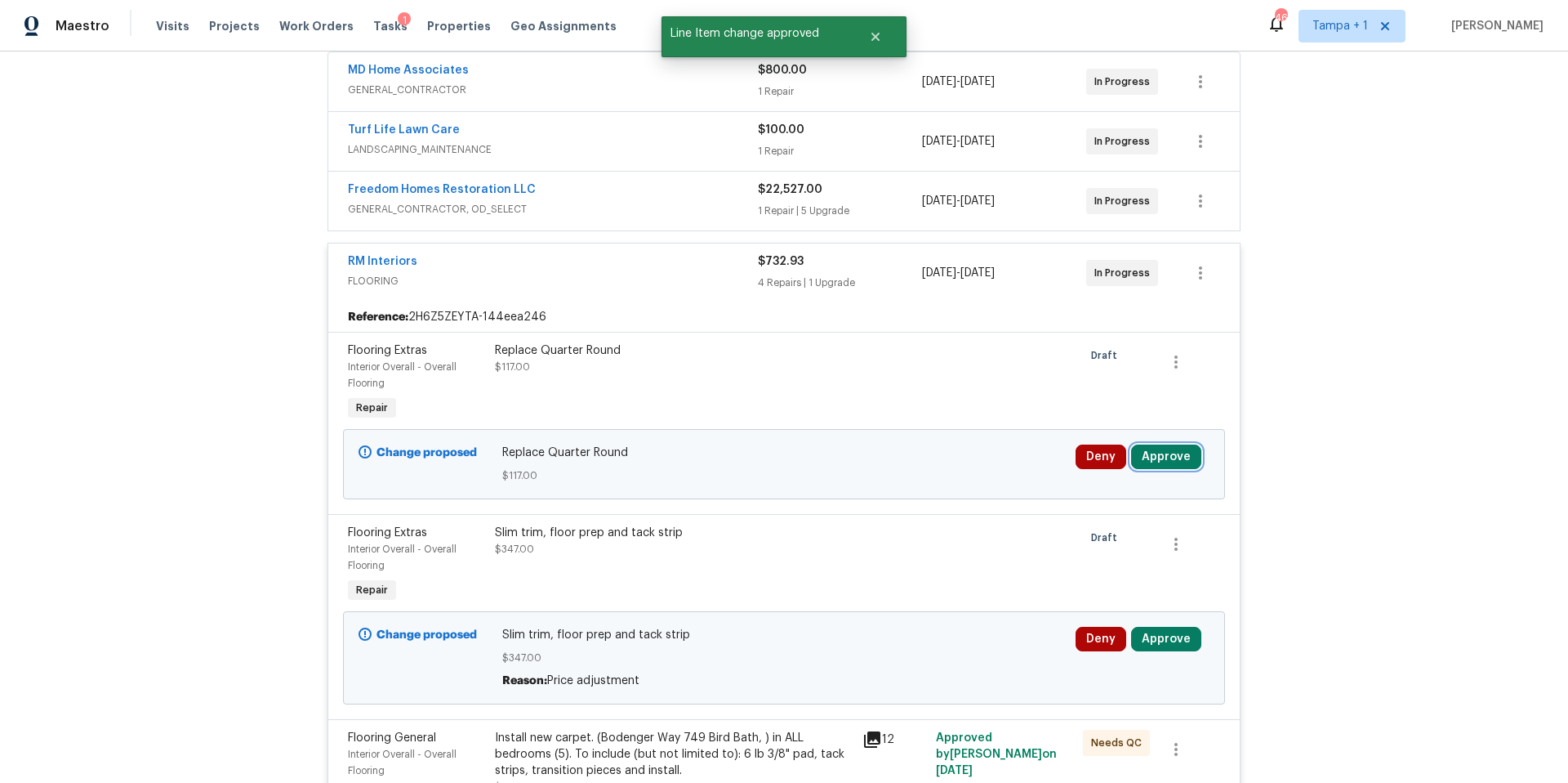
click at [1170, 462] on button "Approve" at bounding box center [1166, 457] width 70 height 25
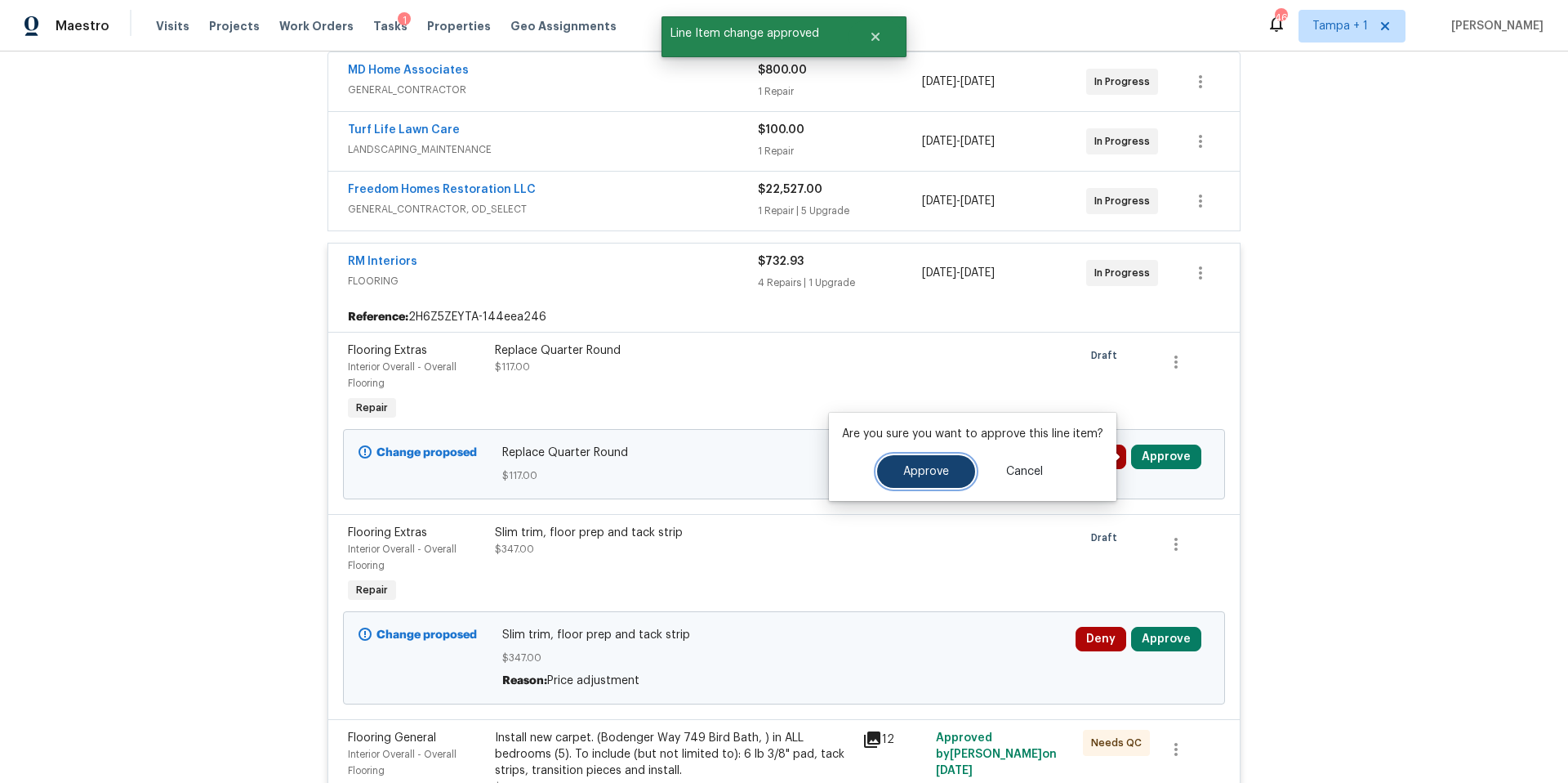
click at [925, 474] on span "Approve" at bounding box center [926, 472] width 46 height 12
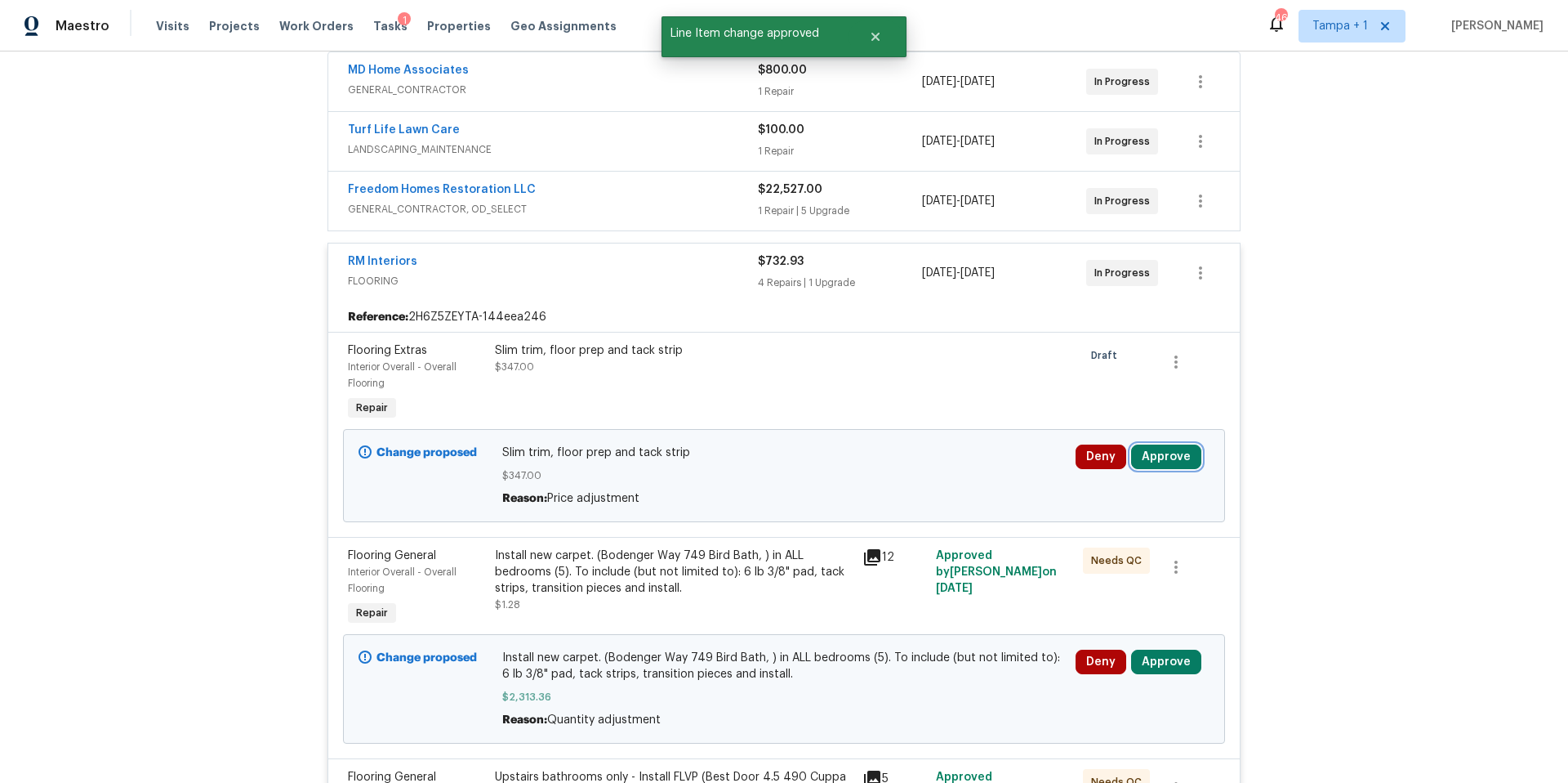
drag, startPoint x: 1158, startPoint y: 467, endPoint x: 1116, endPoint y: 475, distance: 42.8
click at [1158, 467] on button "Approve" at bounding box center [1166, 457] width 70 height 25
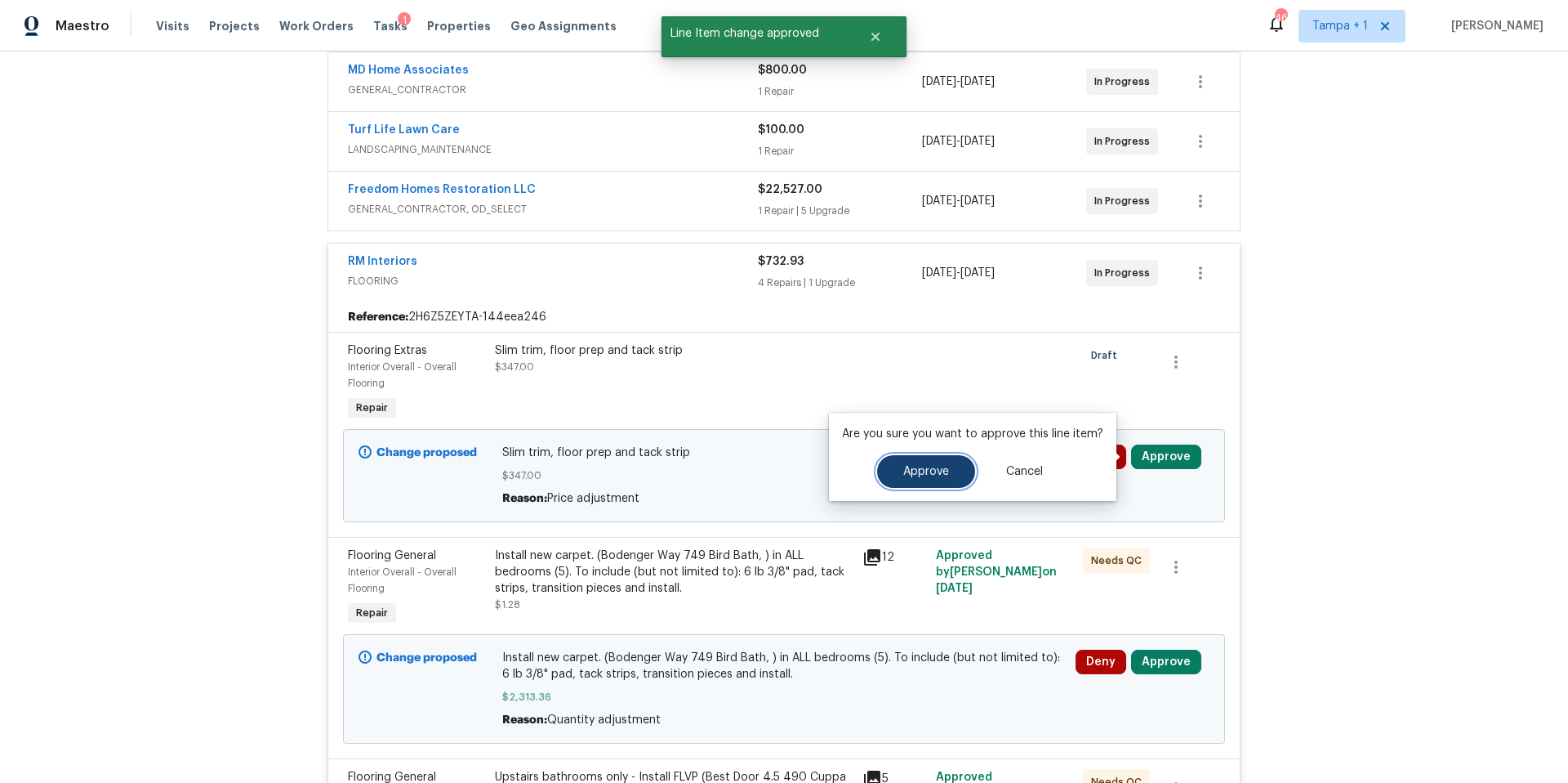
click at [925, 466] on span "Approve" at bounding box center [926, 472] width 46 height 12
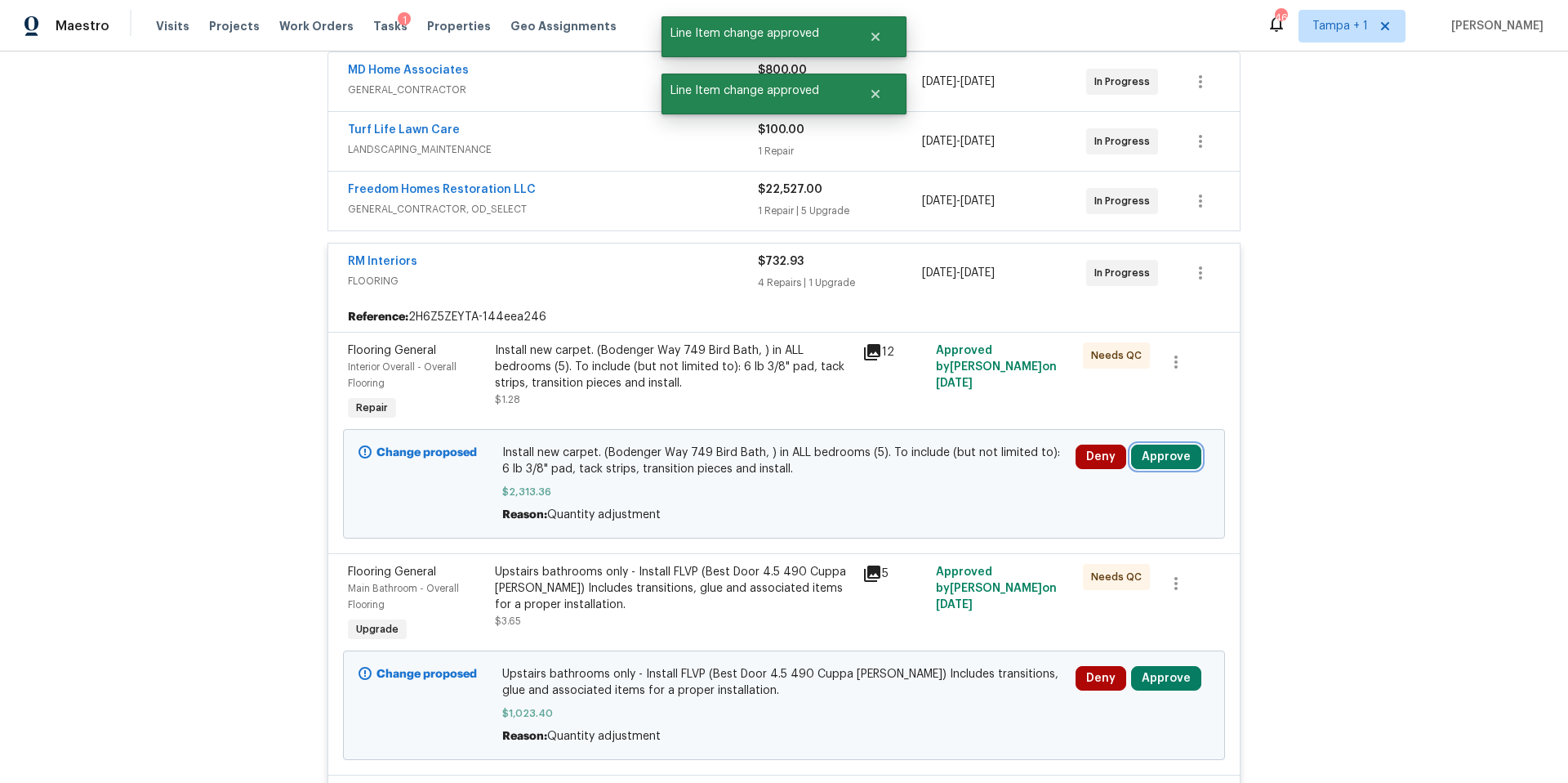
click at [1177, 454] on button "Approve" at bounding box center [1166, 457] width 70 height 25
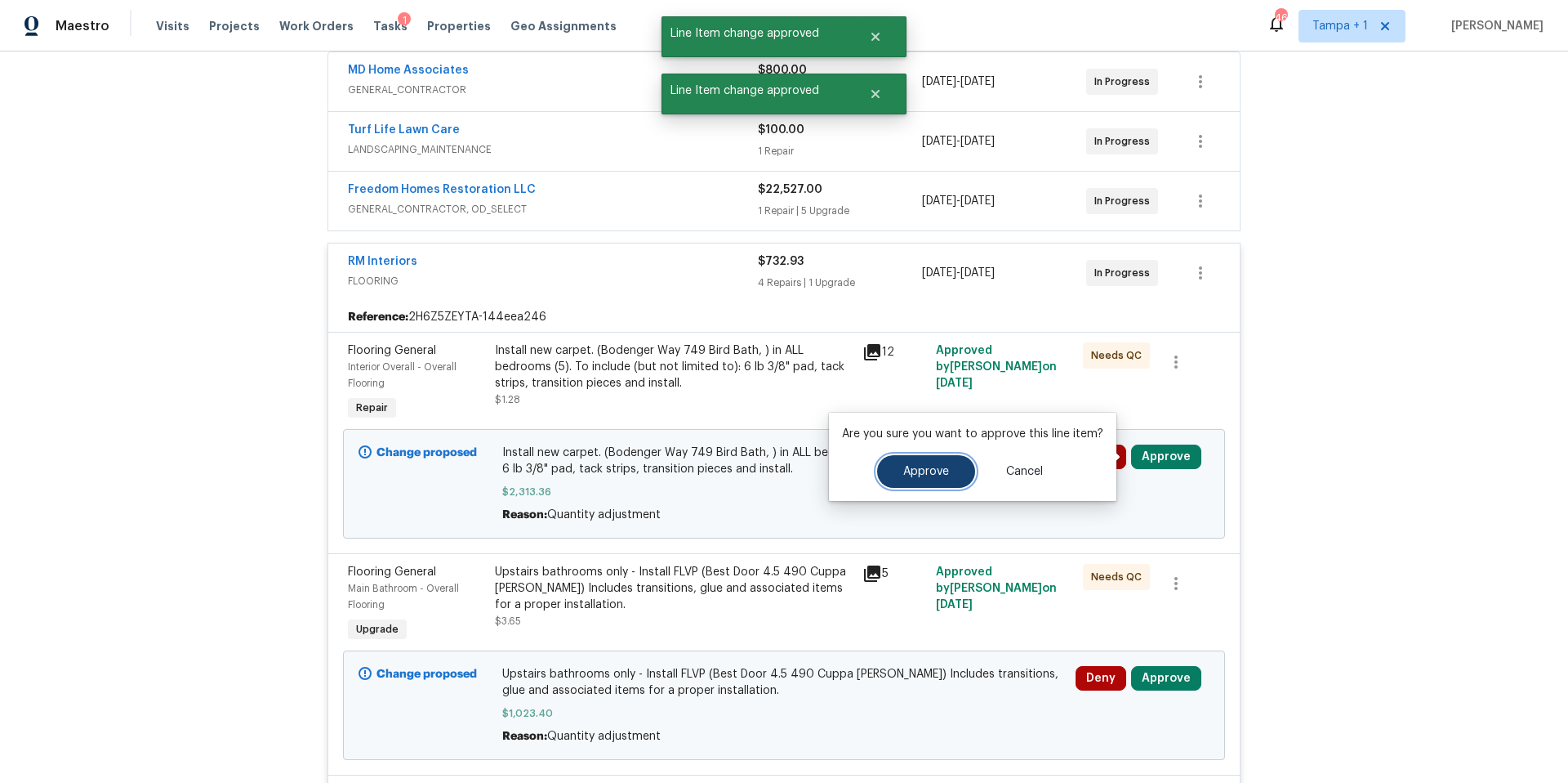
click at [909, 466] on span "Approve" at bounding box center [926, 472] width 46 height 12
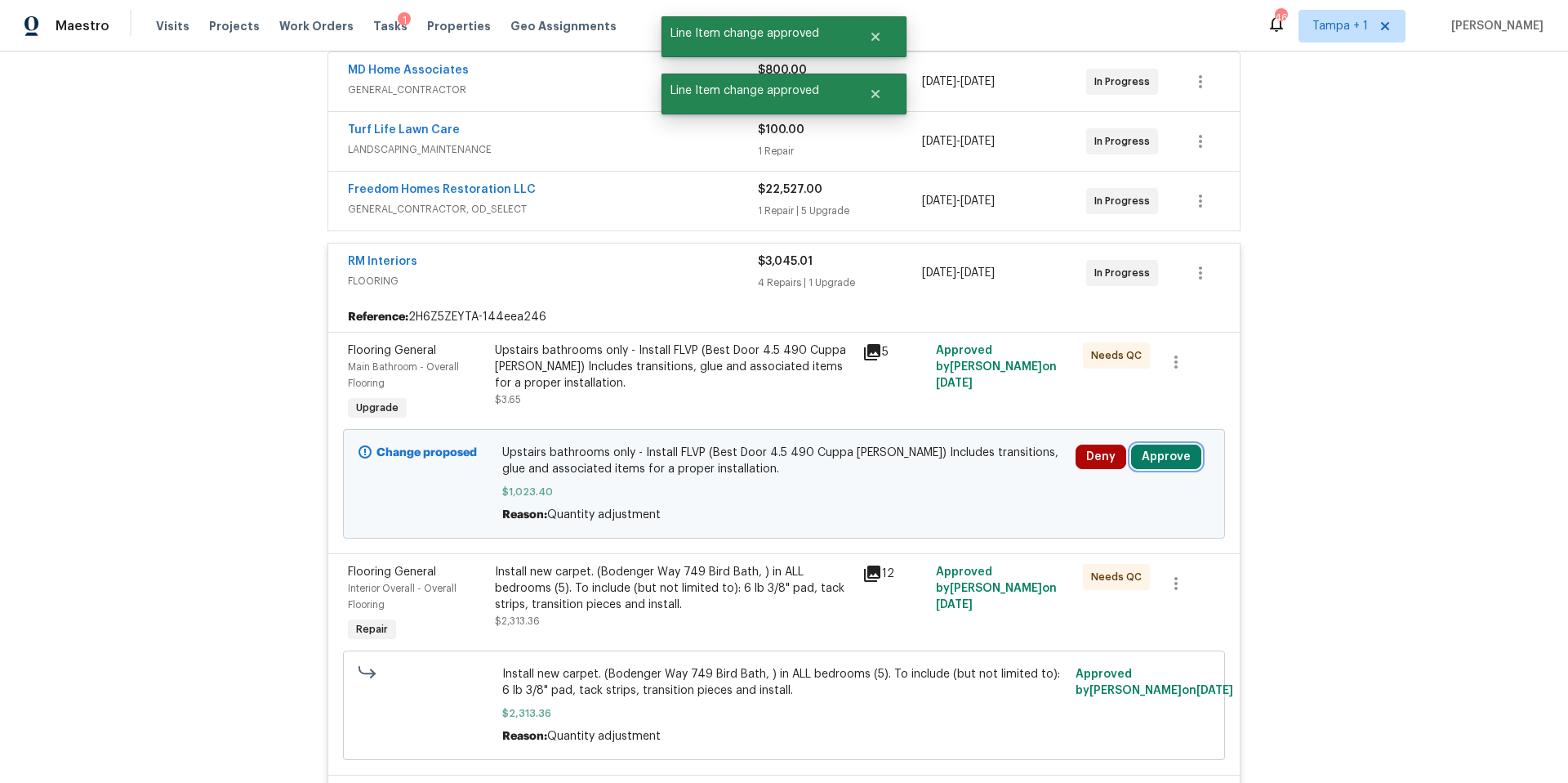
click at [1160, 453] on button "Approve" at bounding box center [1166, 457] width 70 height 25
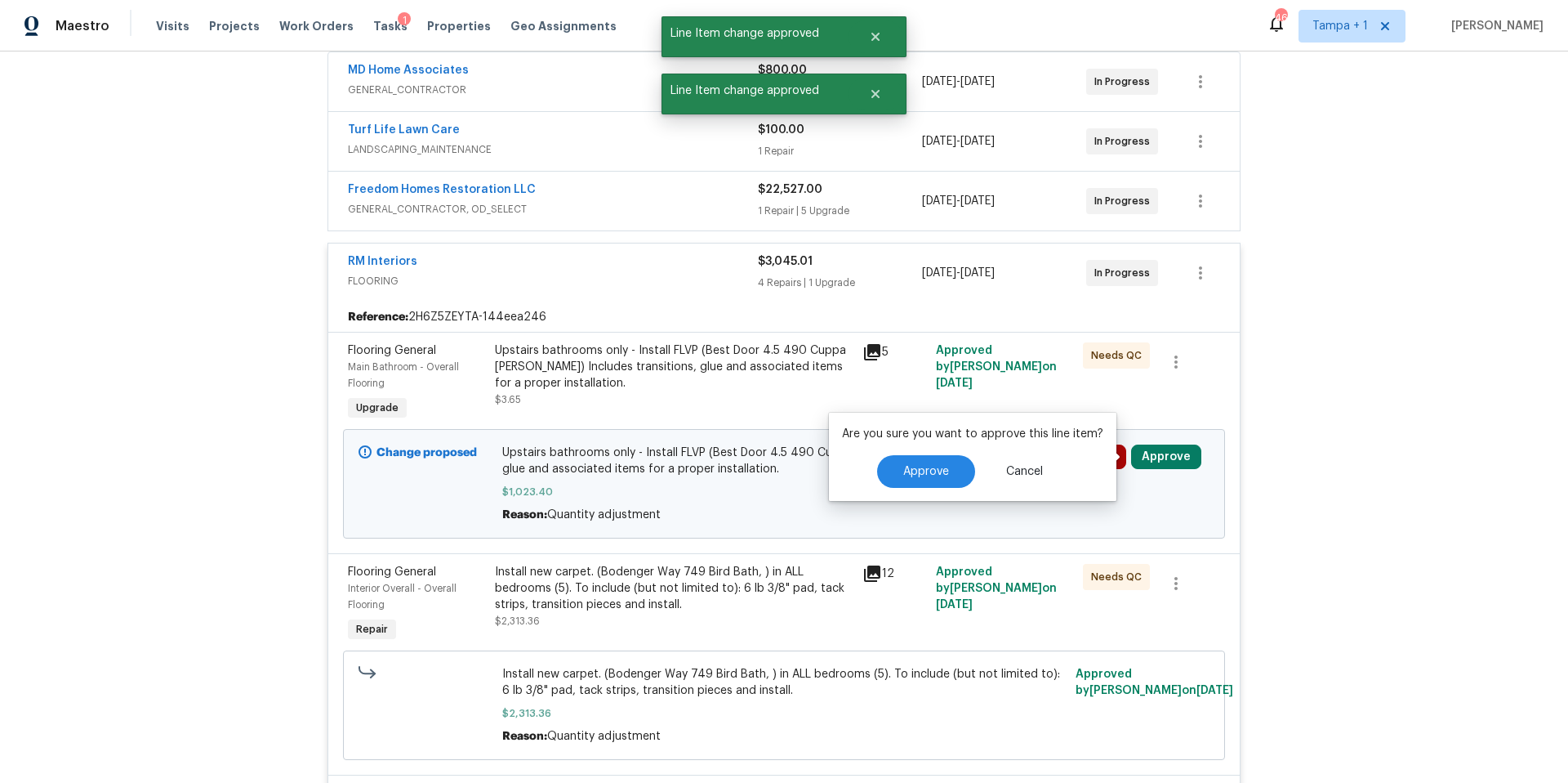
click at [931, 450] on div "Are you sure you want to approve this line item? Approve Cancel" at bounding box center [973, 456] width 287 height 88
click at [927, 483] on button "Approve" at bounding box center [926, 471] width 98 height 33
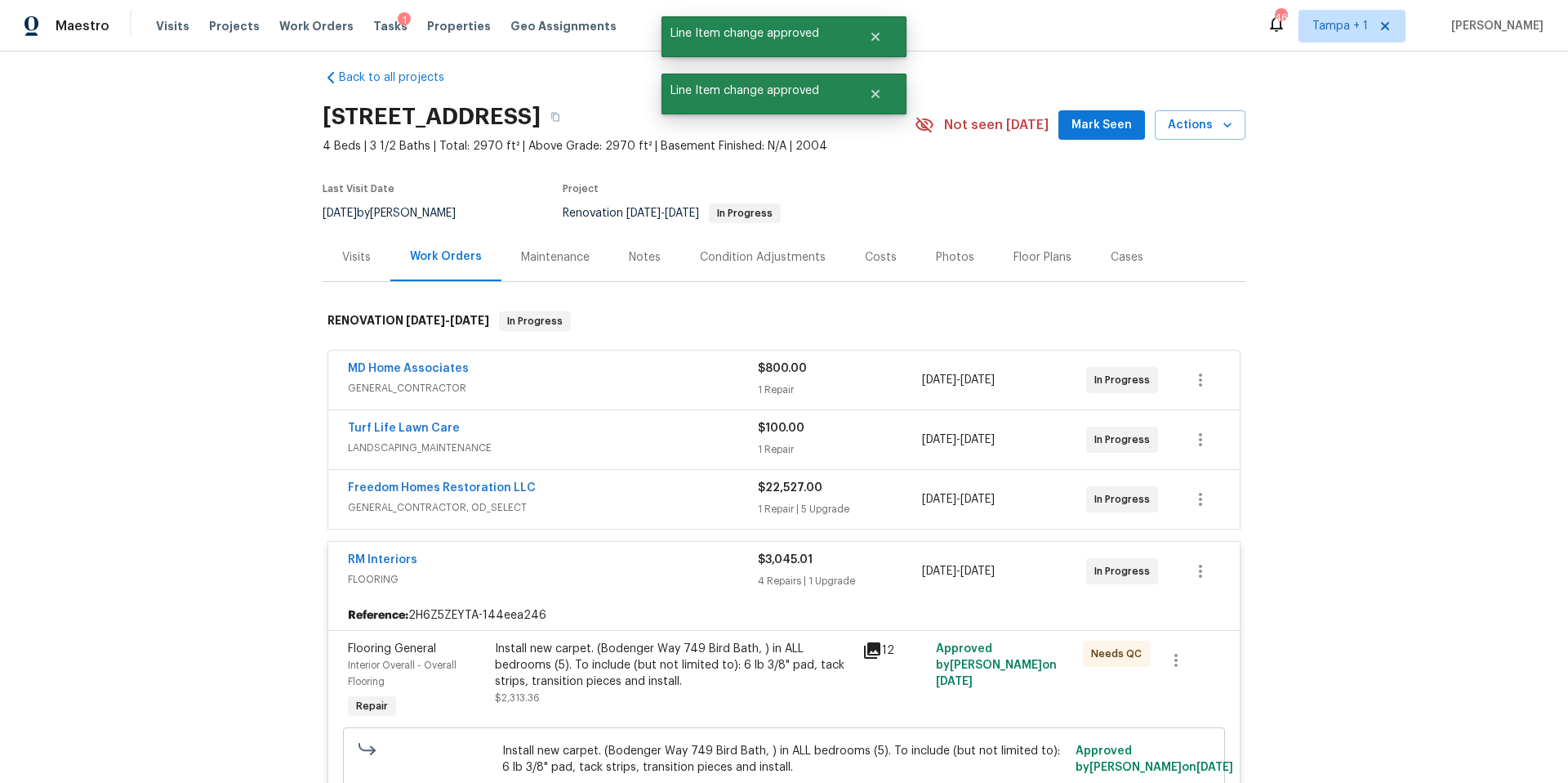
scroll to position [0, 0]
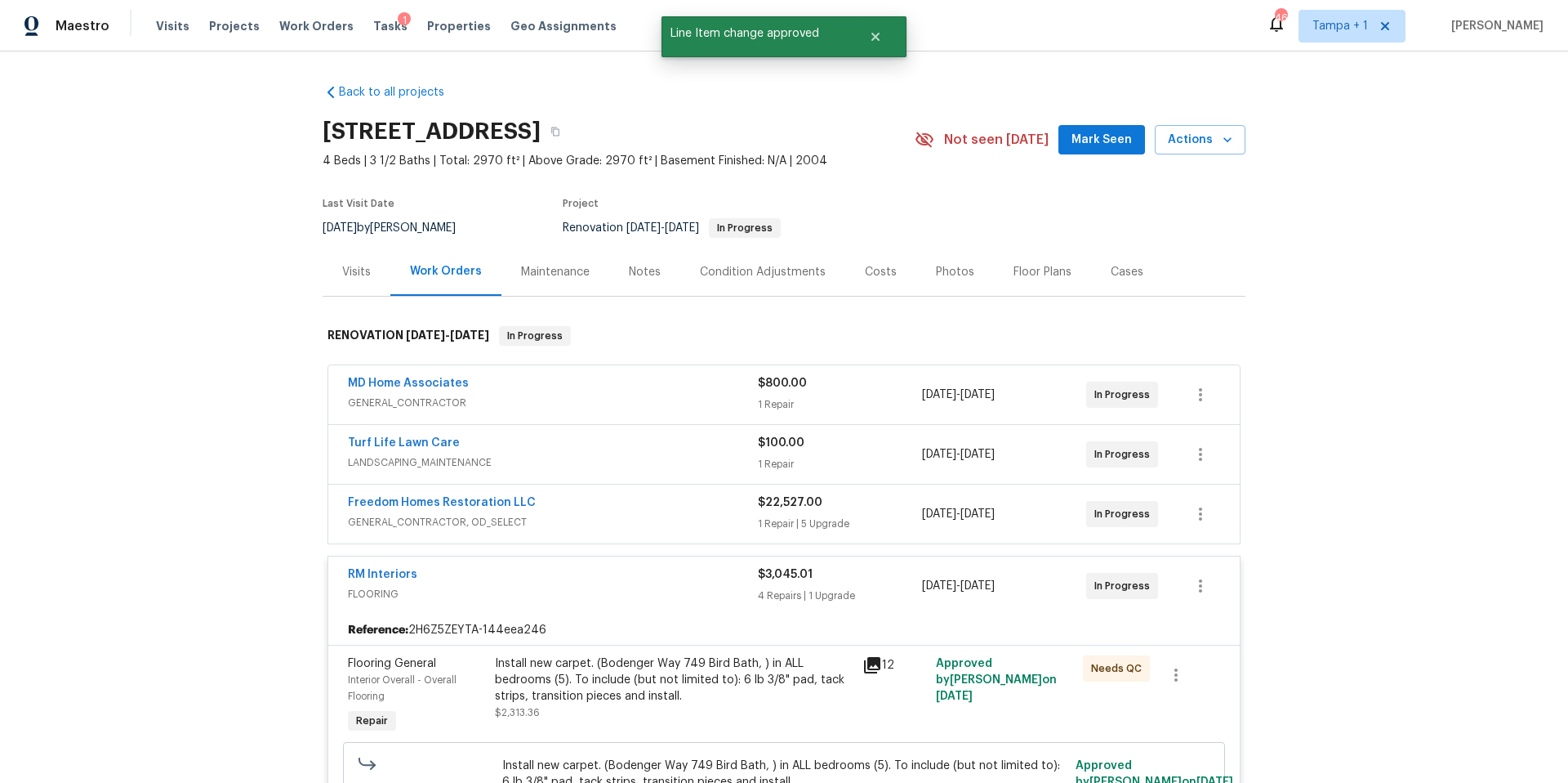
click at [870, 280] on div "Costs" at bounding box center [882, 272] width 71 height 49
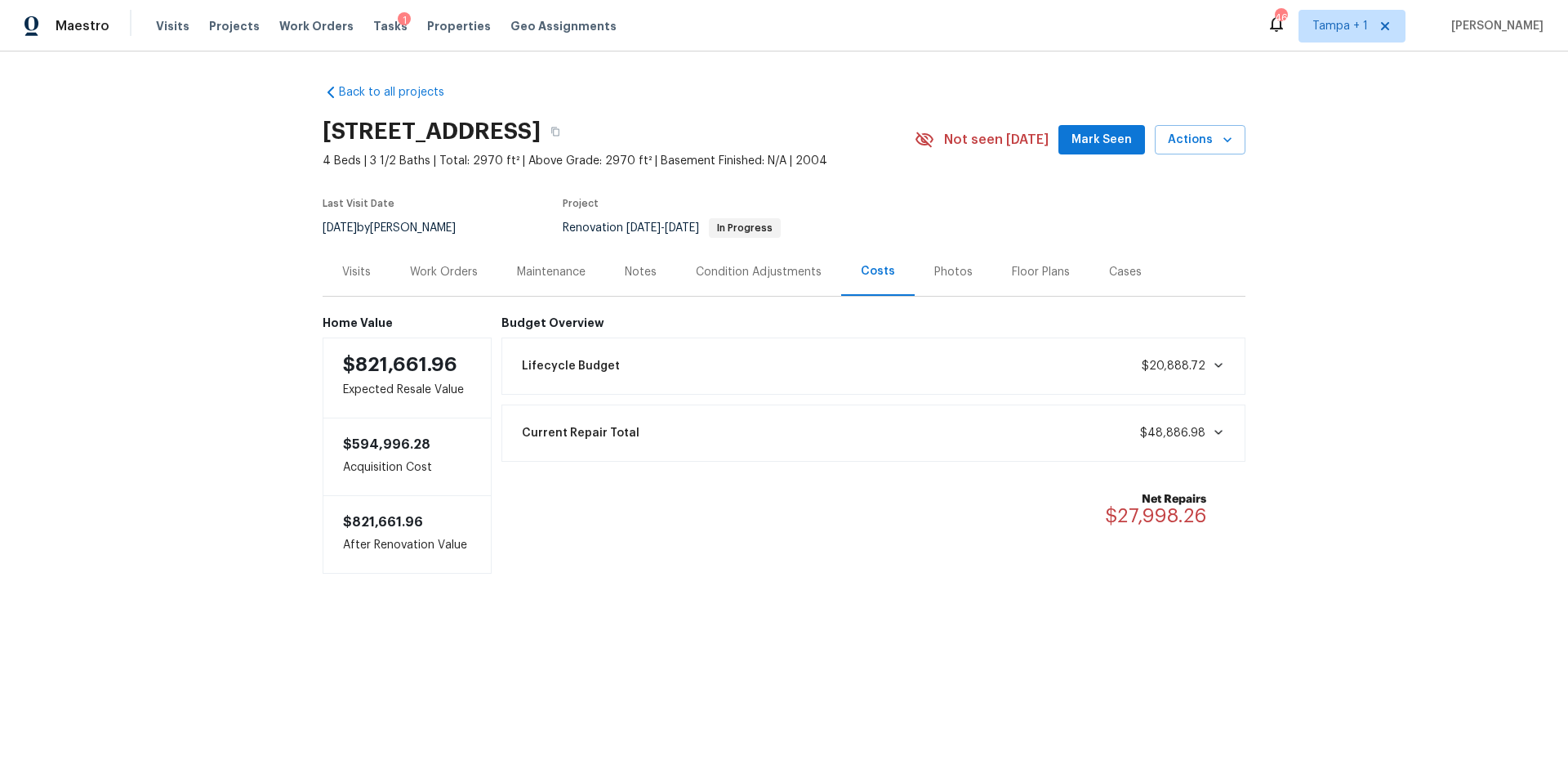
click at [422, 279] on div "Work Orders" at bounding box center [444, 272] width 67 height 16
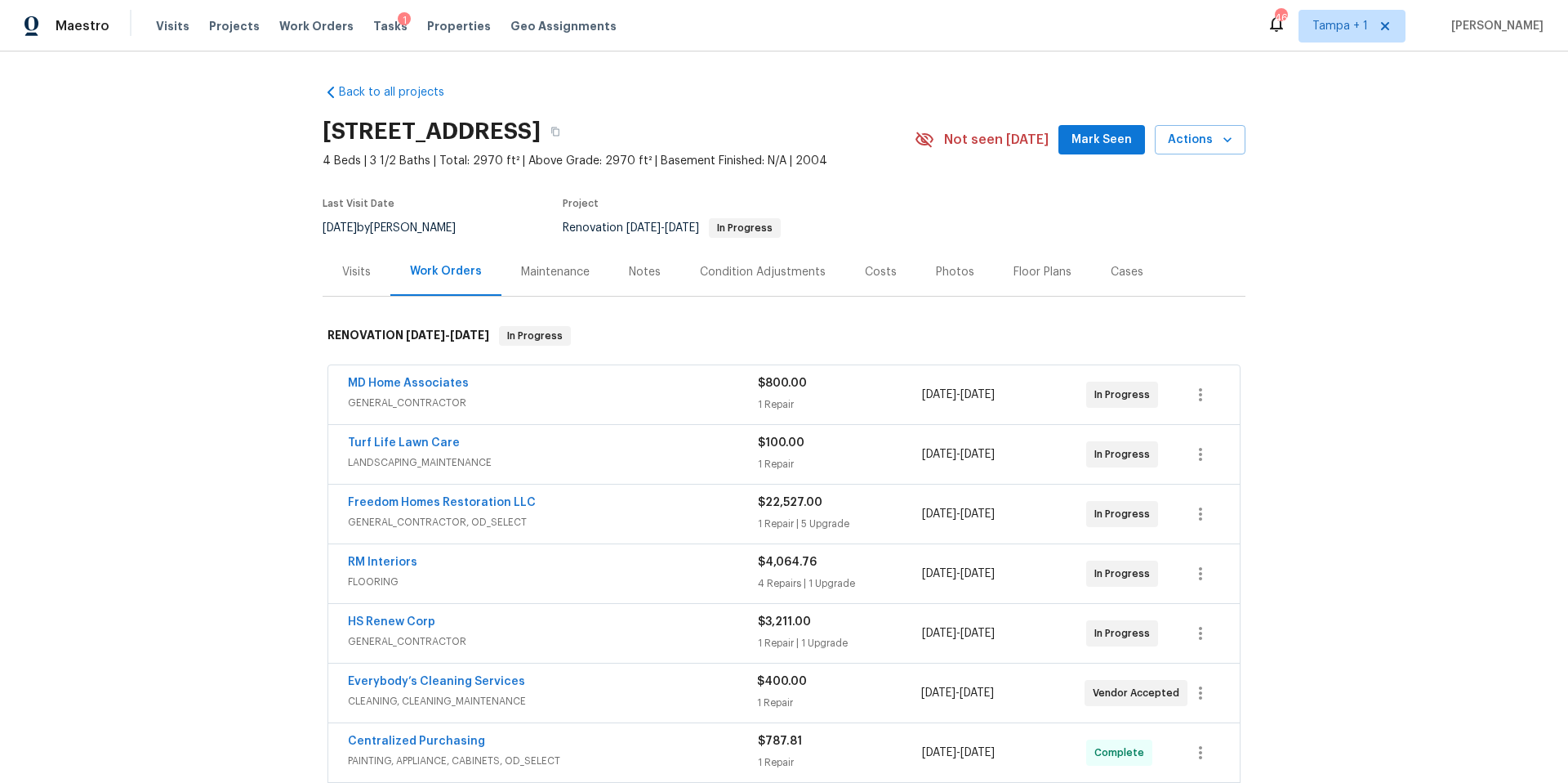
click at [873, 267] on div "Costs" at bounding box center [881, 272] width 32 height 16
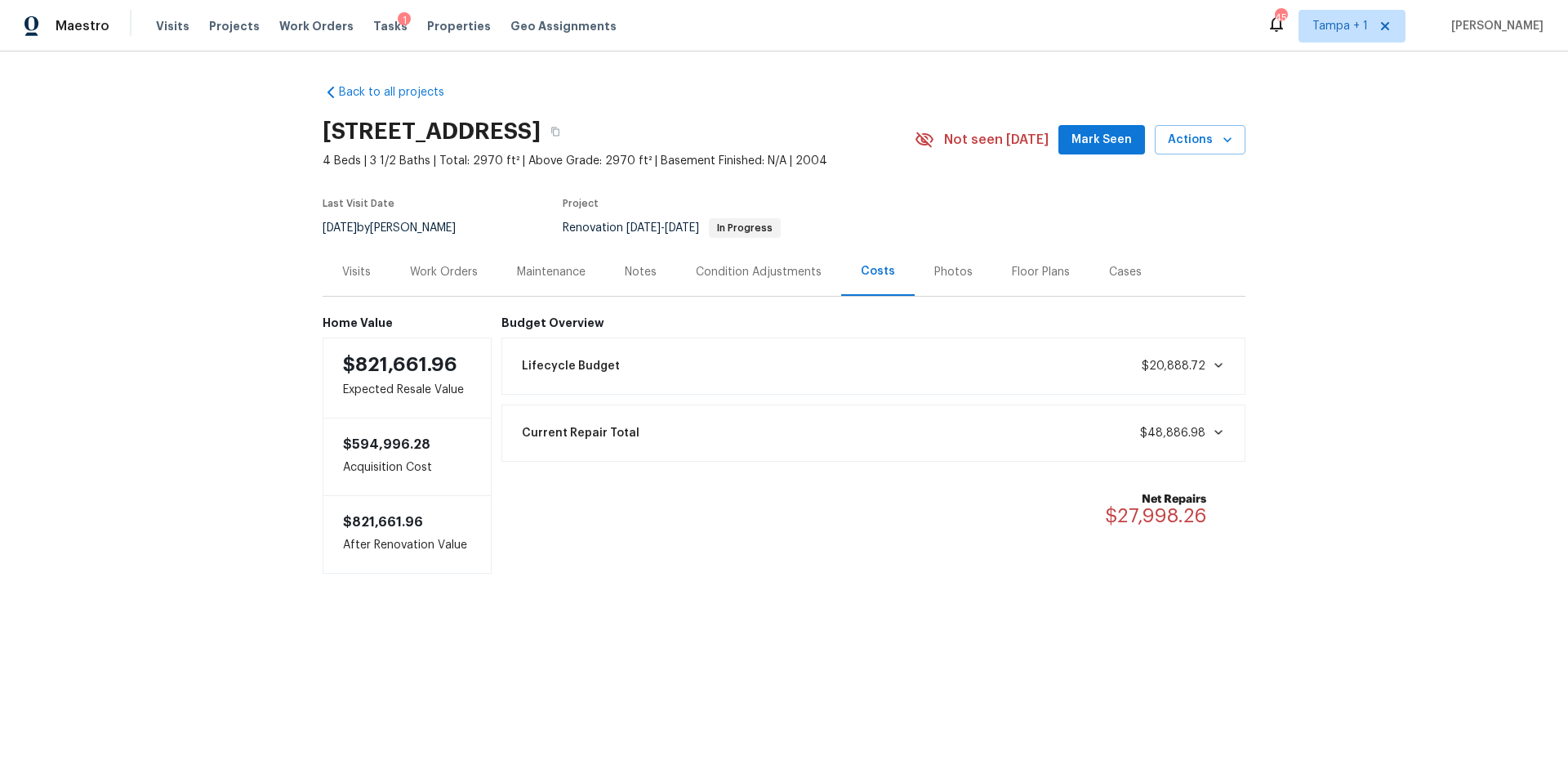
click at [447, 280] on div "Work Orders" at bounding box center [444, 272] width 67 height 16
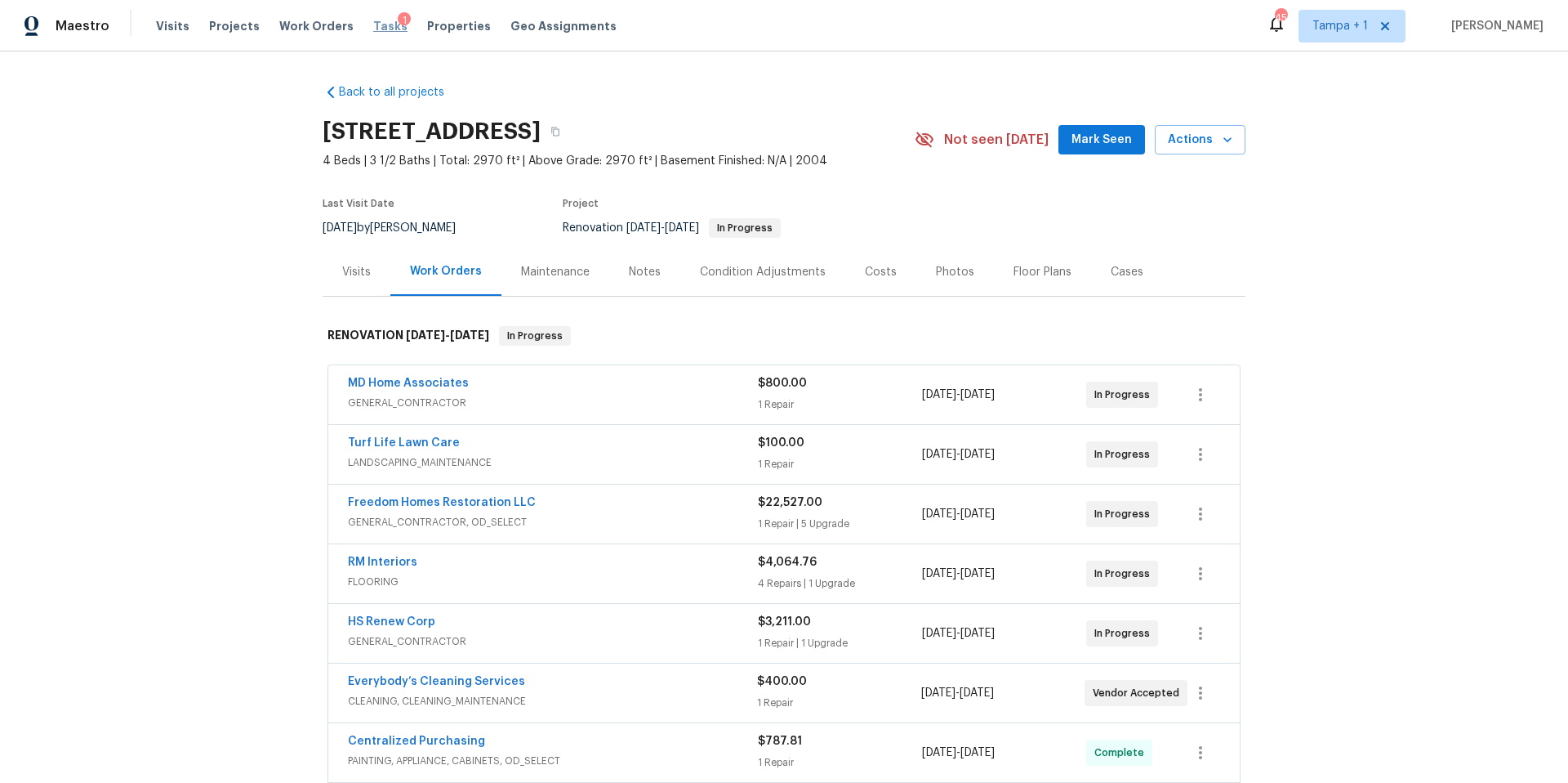
click at [373, 31] on span "Tasks" at bounding box center [390, 27] width 35 height 12
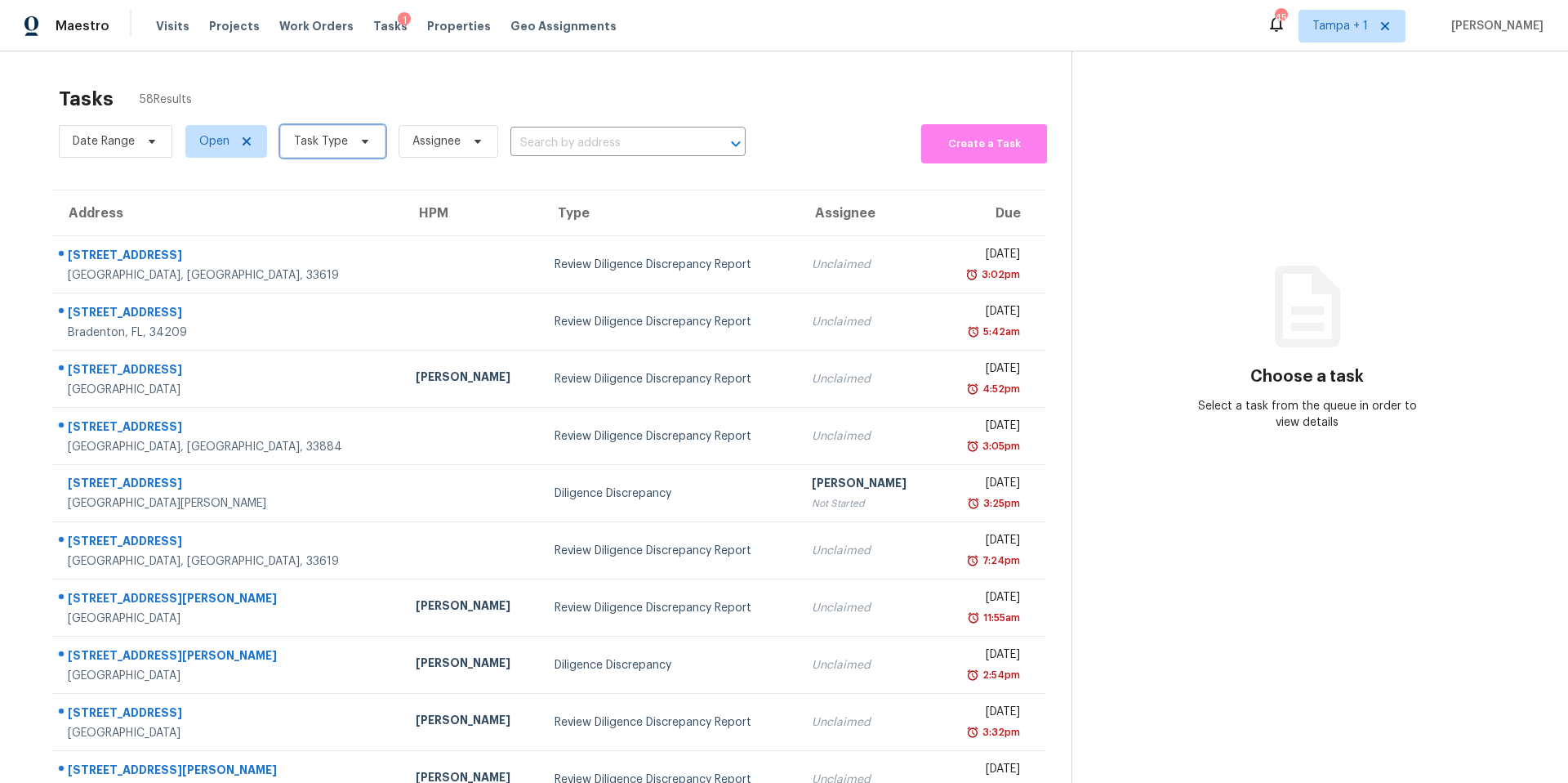
click at [322, 141] on span "Task Type" at bounding box center [321, 141] width 53 height 16
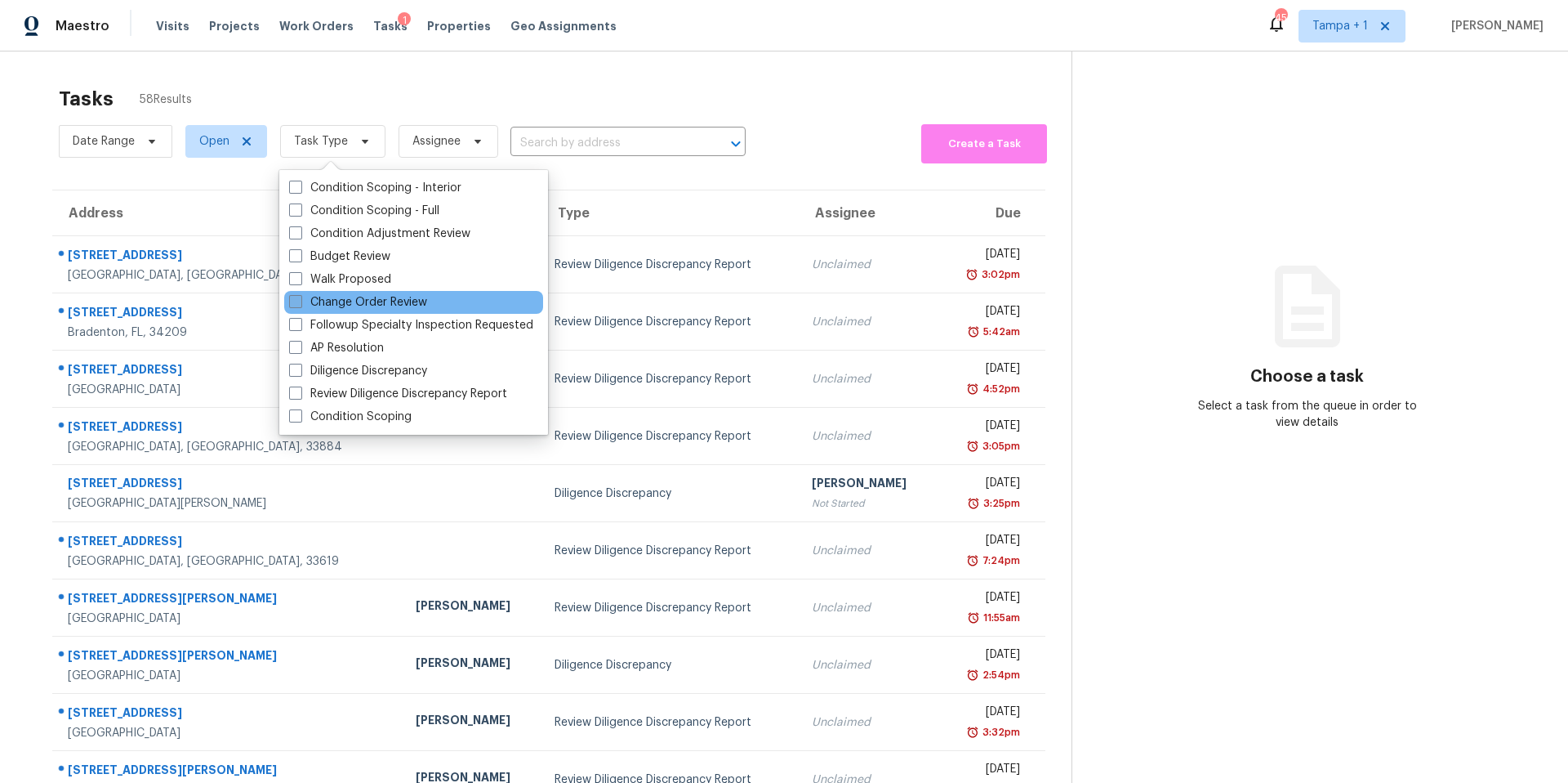
click at [344, 301] on label "Change Order Review" at bounding box center [358, 302] width 138 height 16
click at [300, 301] on input "Change Order Review" at bounding box center [294, 299] width 11 height 11
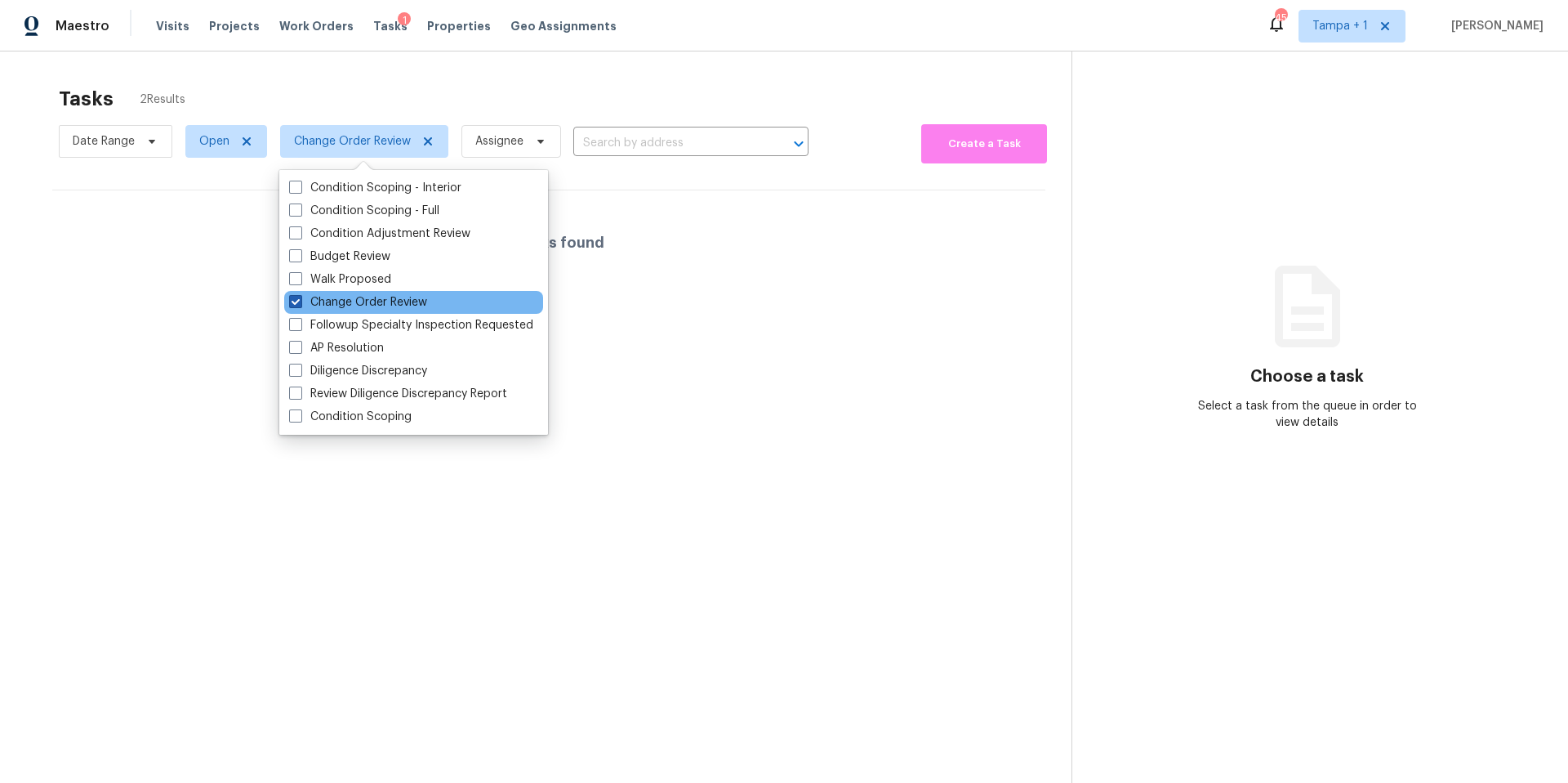
click at [344, 301] on label "Change Order Review" at bounding box center [358, 302] width 138 height 16
click at [300, 301] on input "Change Order Review" at bounding box center [294, 299] width 11 height 11
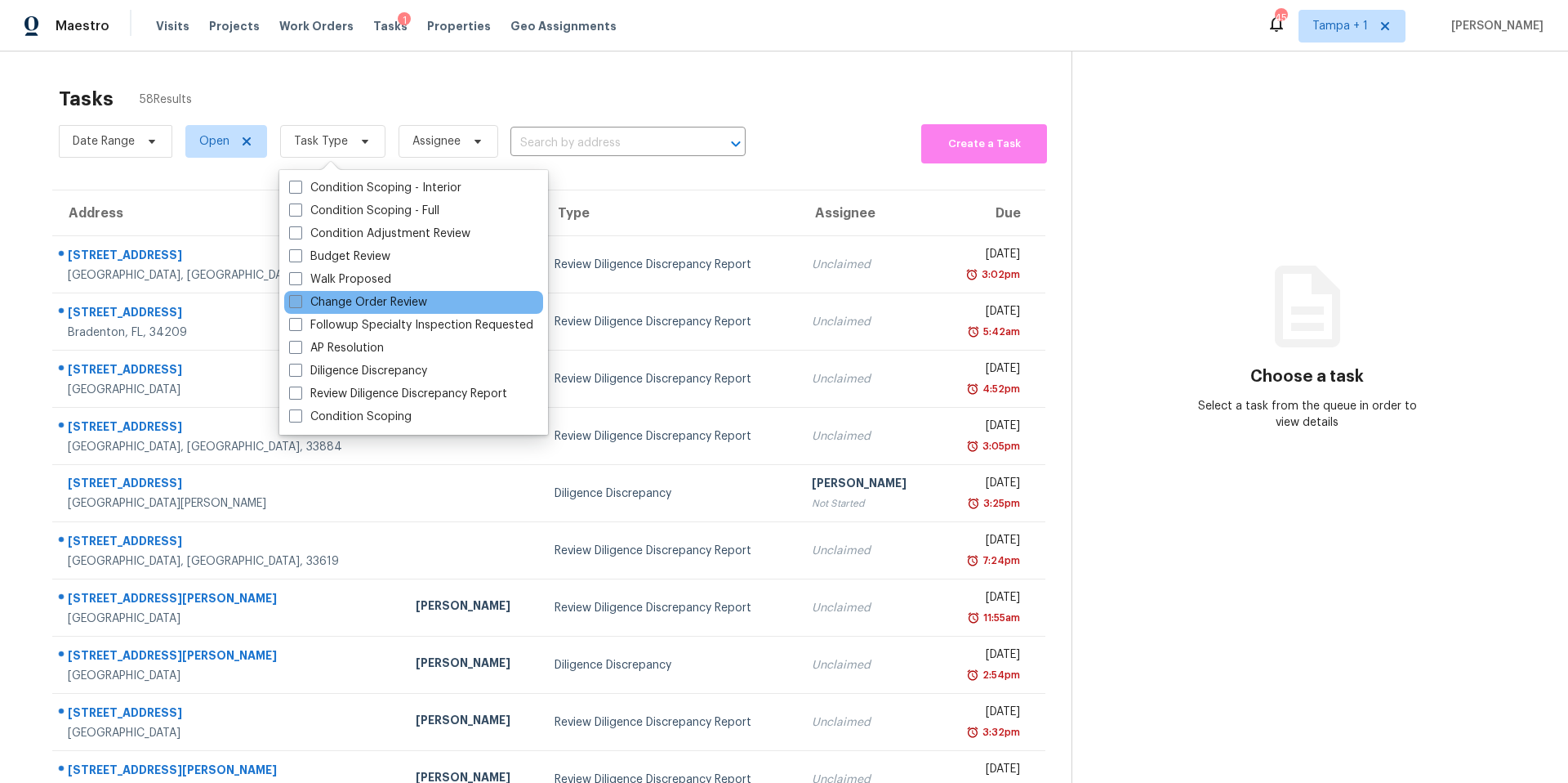
click at [384, 303] on label "Change Order Review" at bounding box center [358, 302] width 138 height 16
click at [300, 303] on input "Change Order Review" at bounding box center [294, 299] width 11 height 11
checkbox input "true"
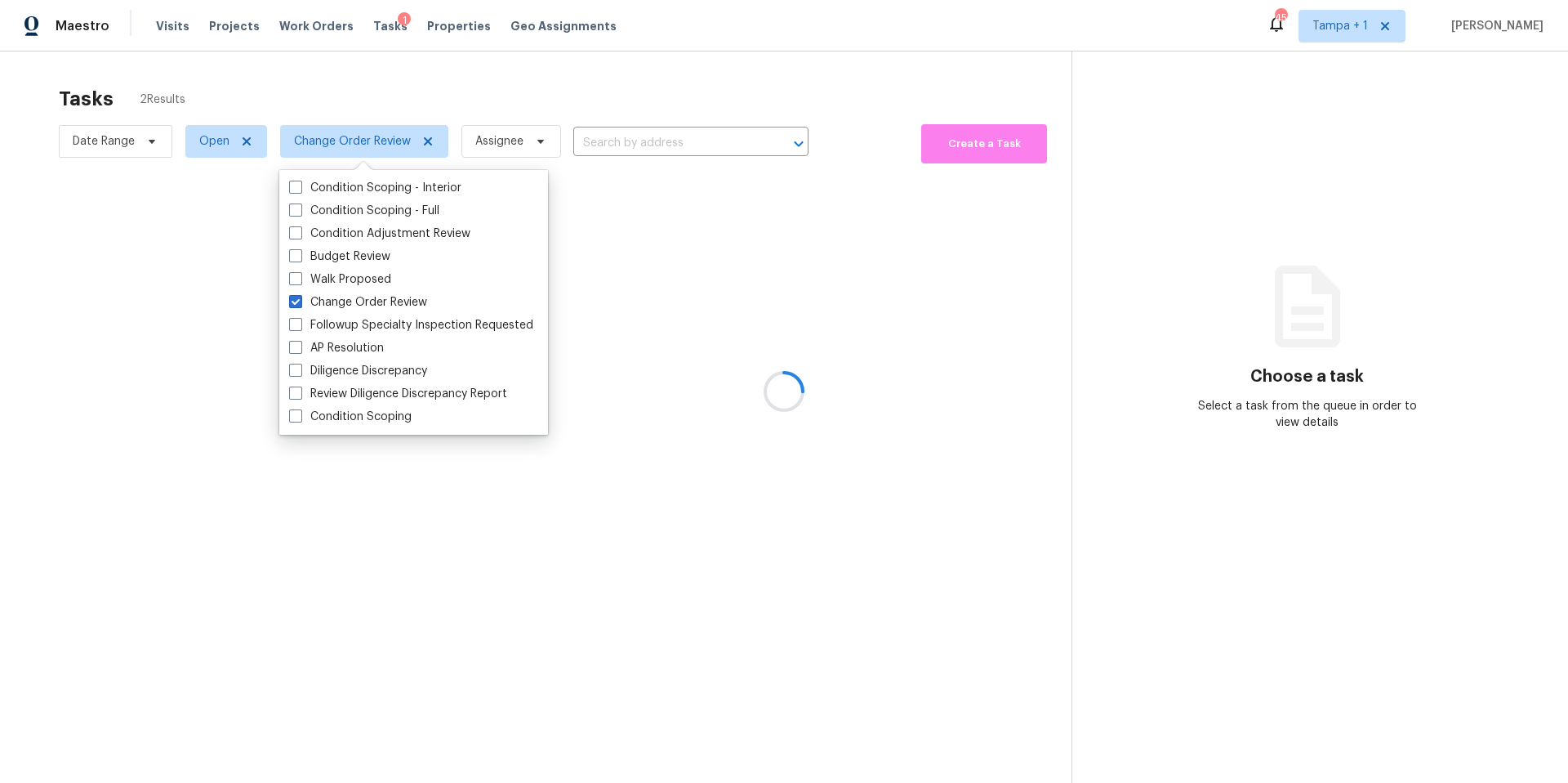
click at [575, 73] on div at bounding box center [784, 392] width 1568 height 783
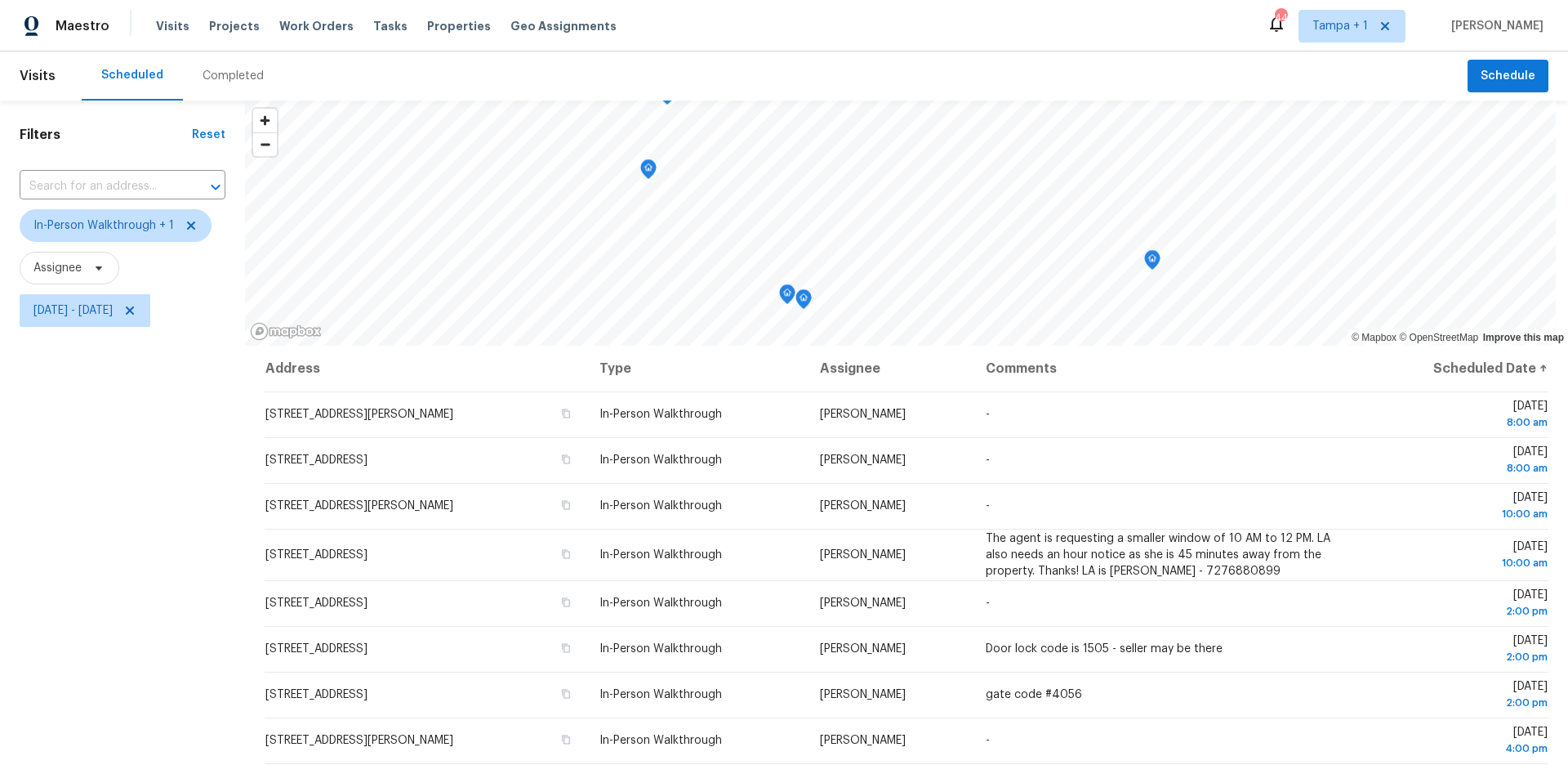
scroll to position [189, 0]
